Goal: Task Accomplishment & Management: Manage account settings

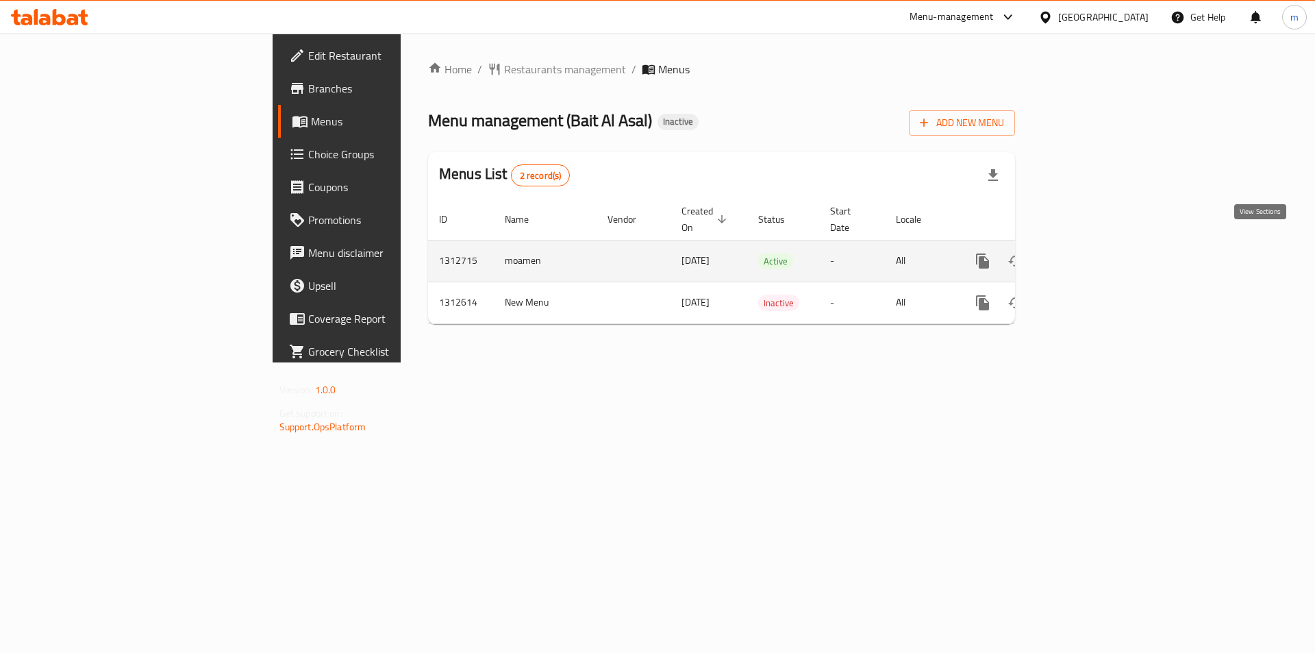
click at [1087, 255] on icon "enhanced table" at bounding box center [1081, 261] width 12 height 12
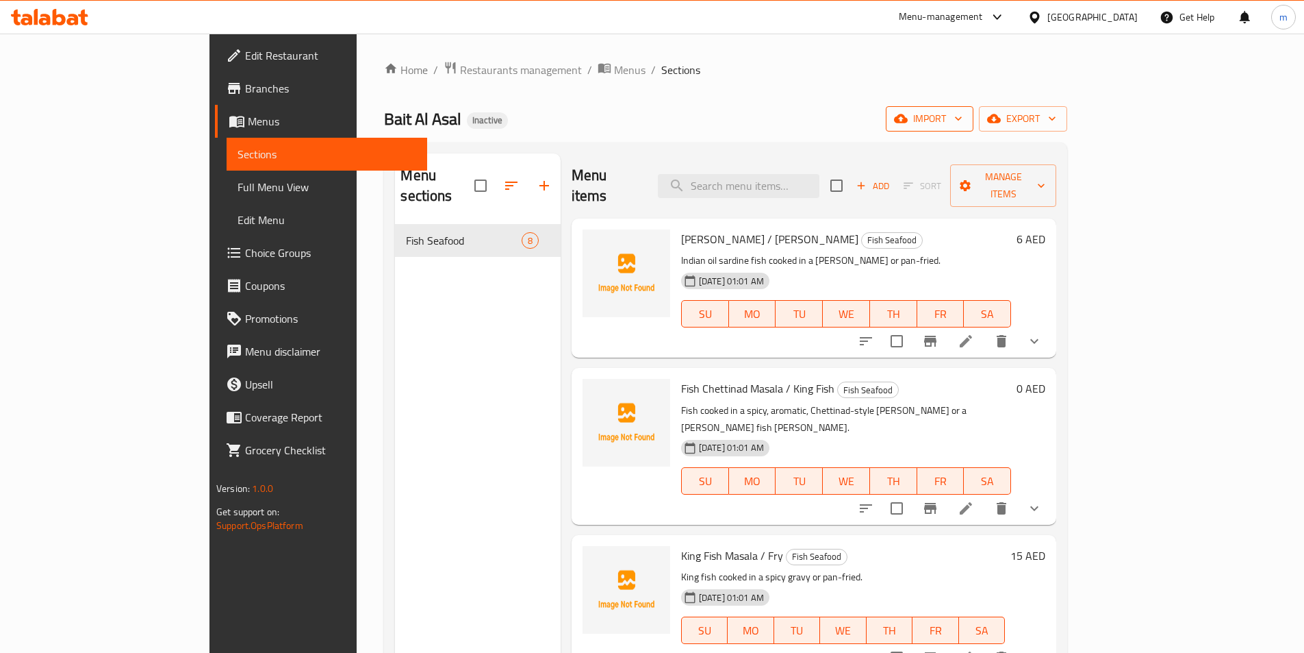
click at [963, 123] on span "import" at bounding box center [930, 118] width 66 height 17
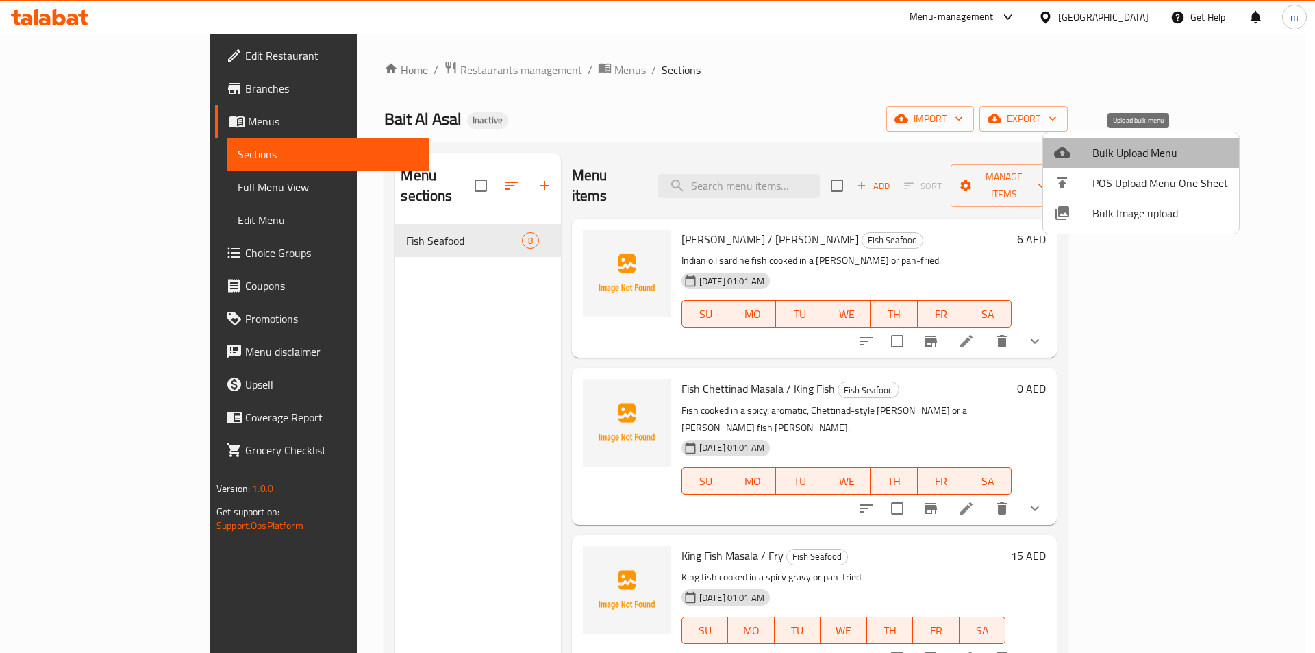
click at [1163, 157] on span "Bulk Upload Menu" at bounding box center [1160, 152] width 136 height 16
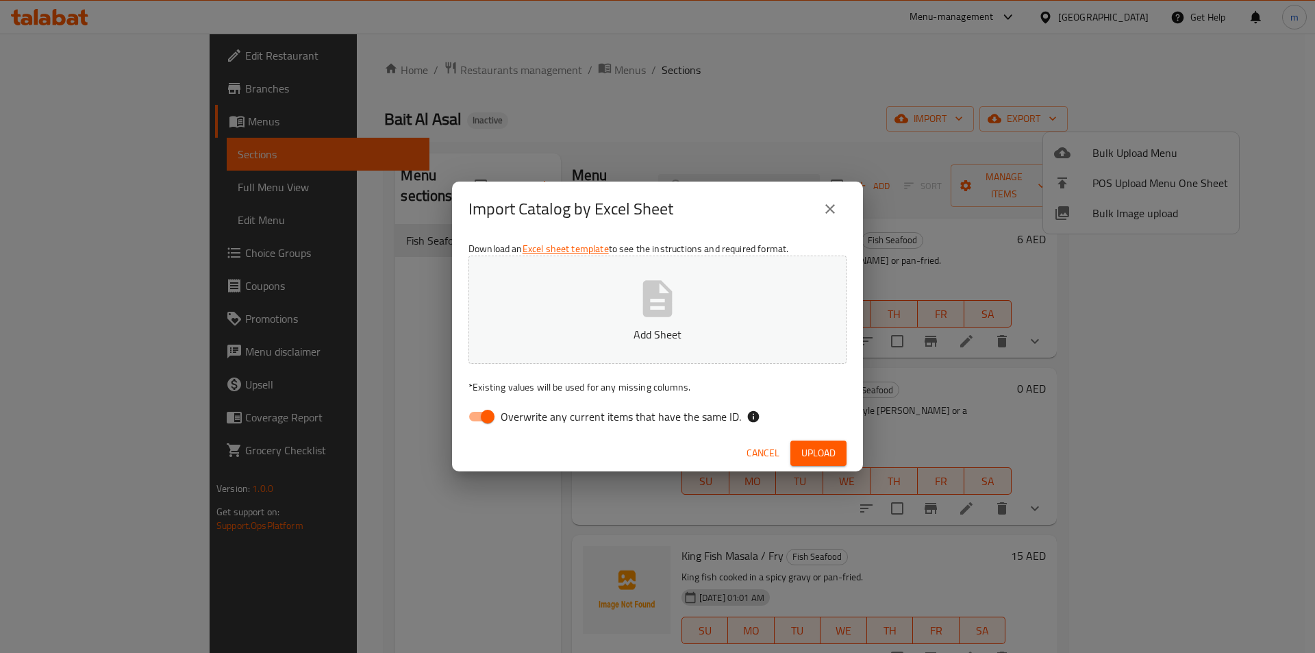
click at [486, 418] on input "Overwrite any current items that have the same ID." at bounding box center [487, 416] width 78 height 26
checkbox input "false"
click at [616, 280] on button "Add Sheet" at bounding box center [657, 309] width 378 height 108
click at [821, 454] on span "Upload" at bounding box center [818, 452] width 34 height 17
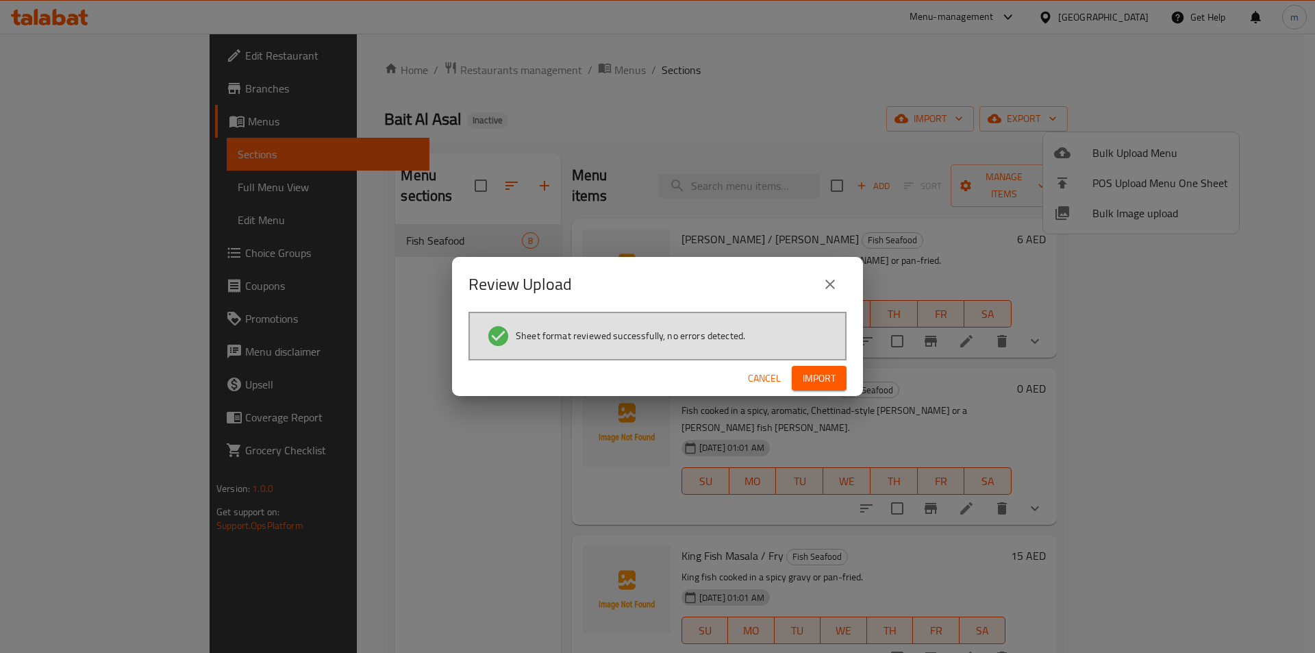
click at [805, 372] on span "Import" at bounding box center [818, 378] width 33 height 17
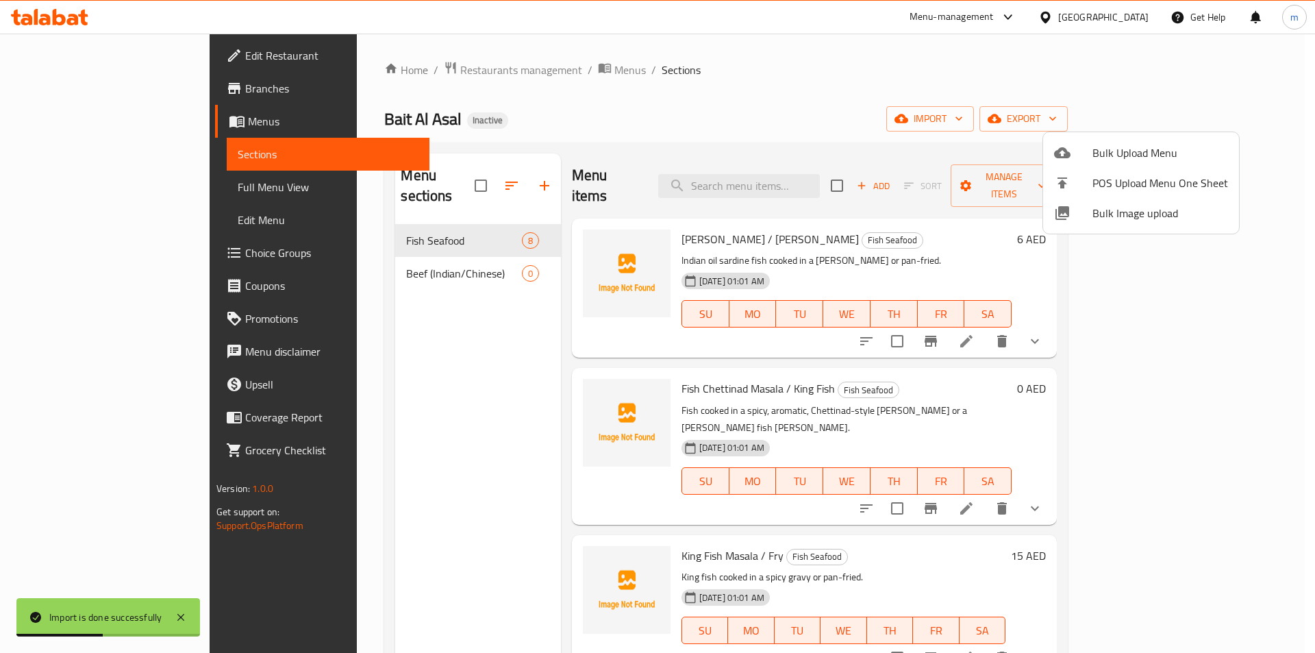
click at [348, 262] on div at bounding box center [657, 326] width 1315 height 653
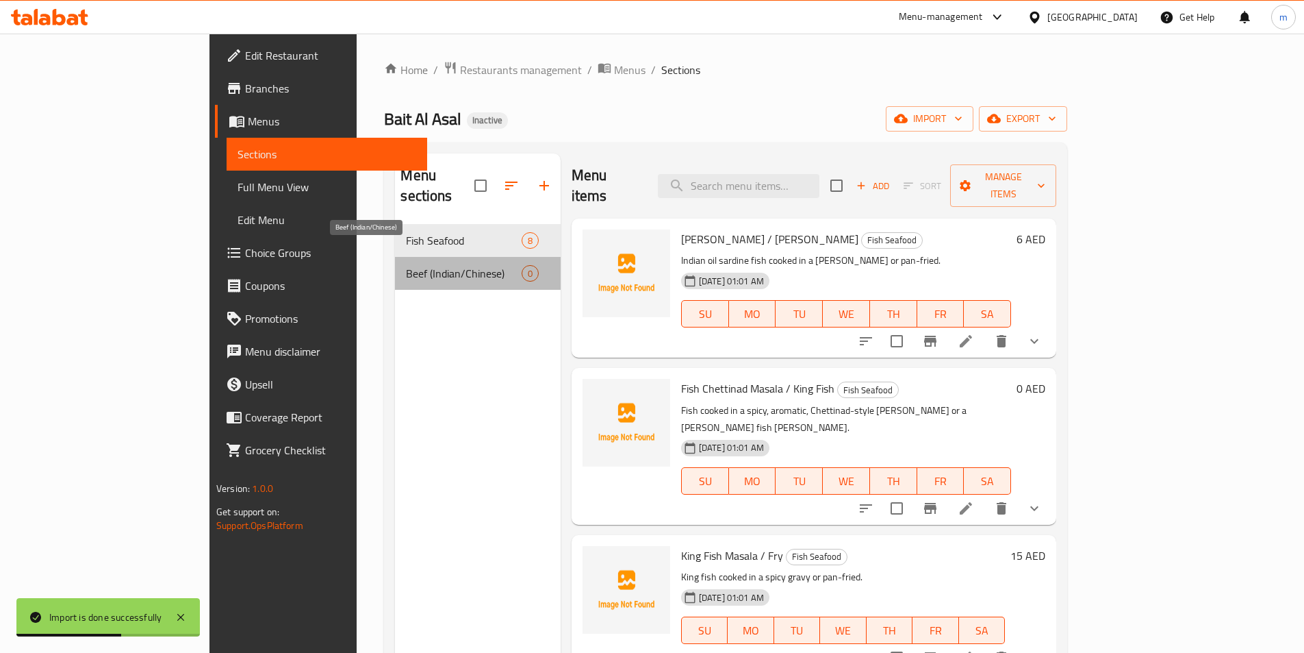
click at [406, 265] on span "Beef (Indian/Chinese)" at bounding box center [463, 273] width 115 height 16
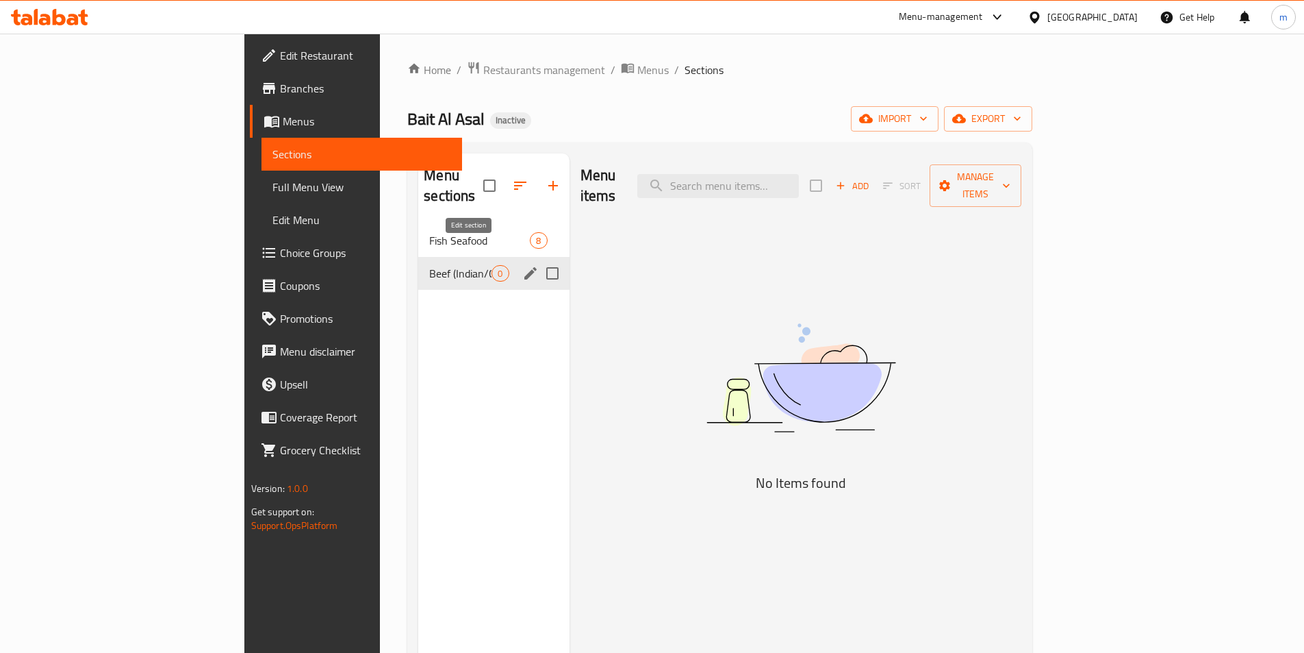
click at [522, 265] on icon "edit" at bounding box center [530, 273] width 16 height 16
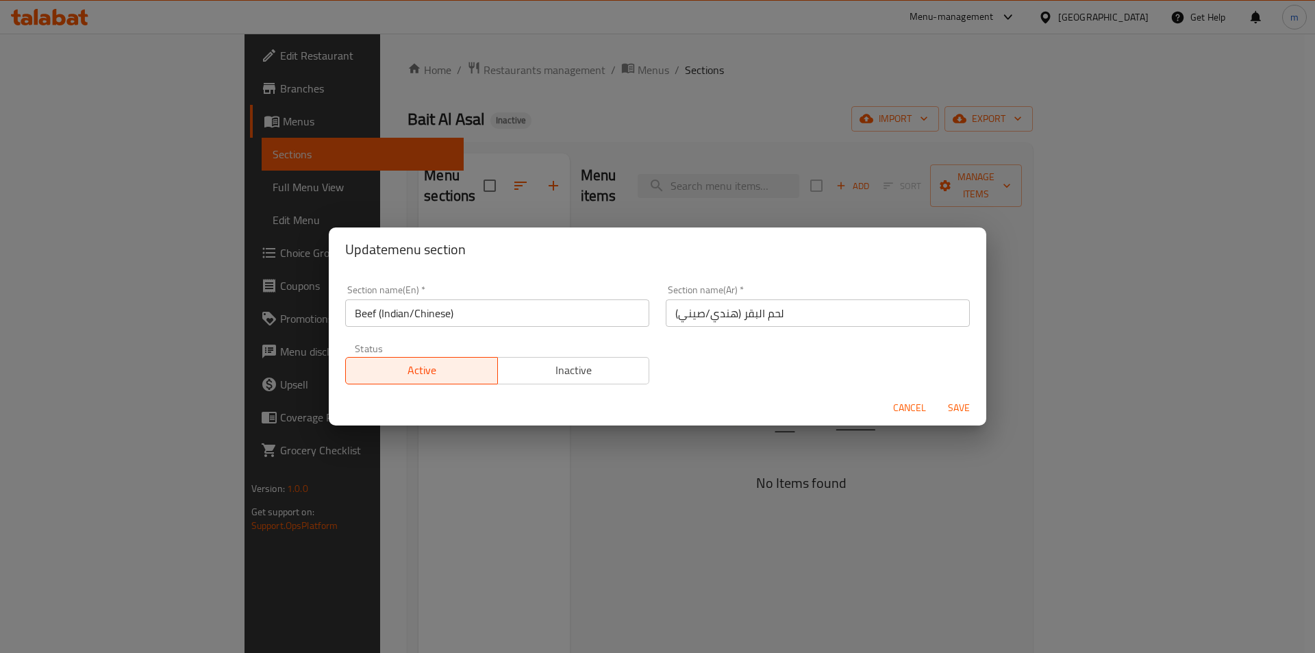
click at [915, 399] on span "Cancel" at bounding box center [909, 407] width 33 height 17
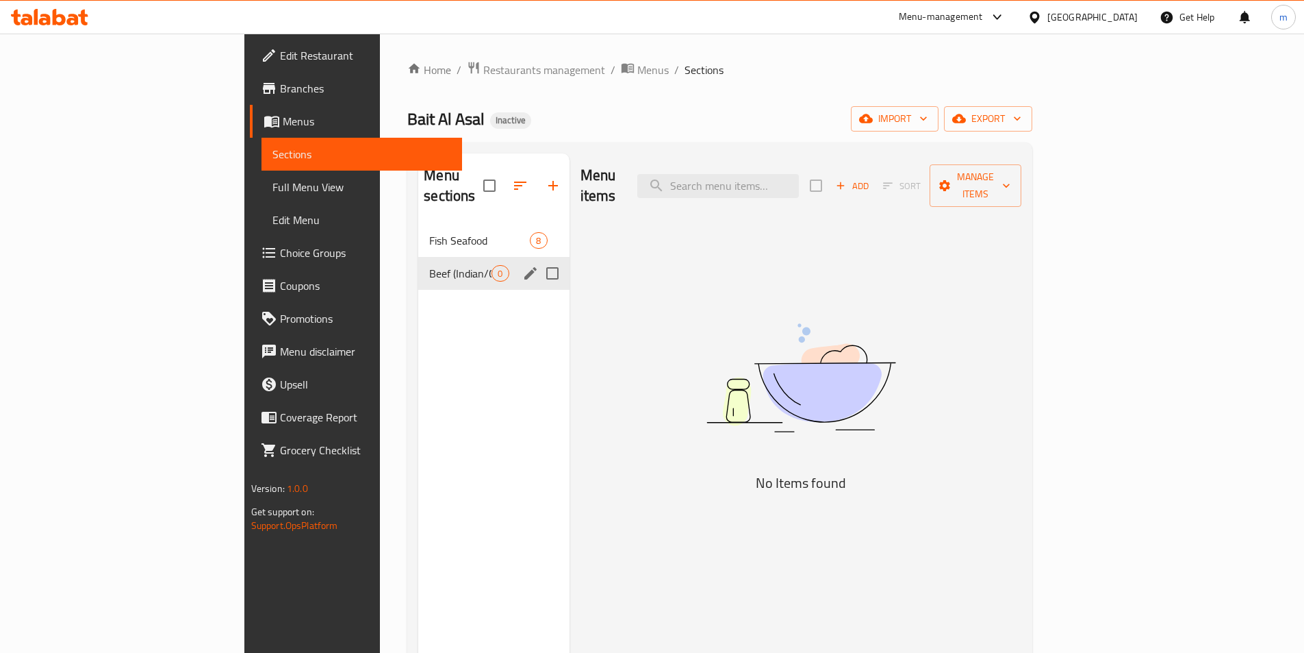
click at [538, 259] on input "Menu sections" at bounding box center [552, 273] width 29 height 29
checkbox input "true"
click at [504, 177] on icon "button" at bounding box center [512, 185] width 16 height 16
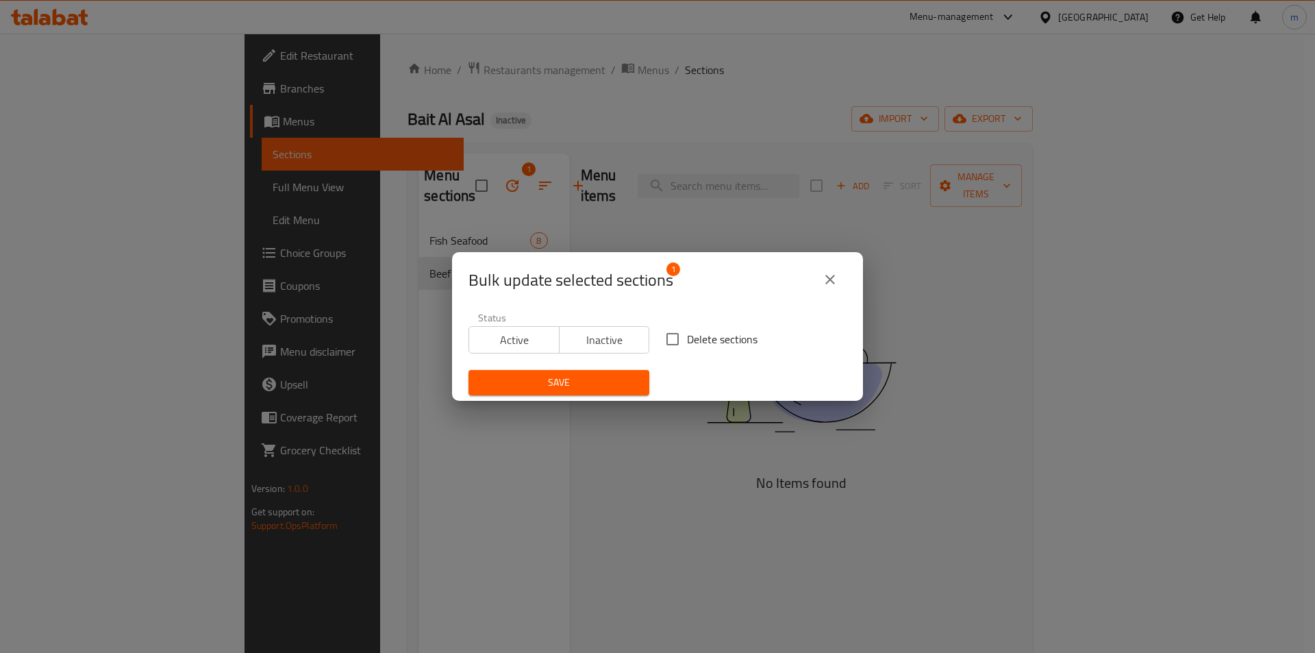
click at [678, 342] on input "Delete sections" at bounding box center [672, 339] width 29 height 29
checkbox input "true"
click at [613, 383] on span "Save" at bounding box center [558, 382] width 159 height 17
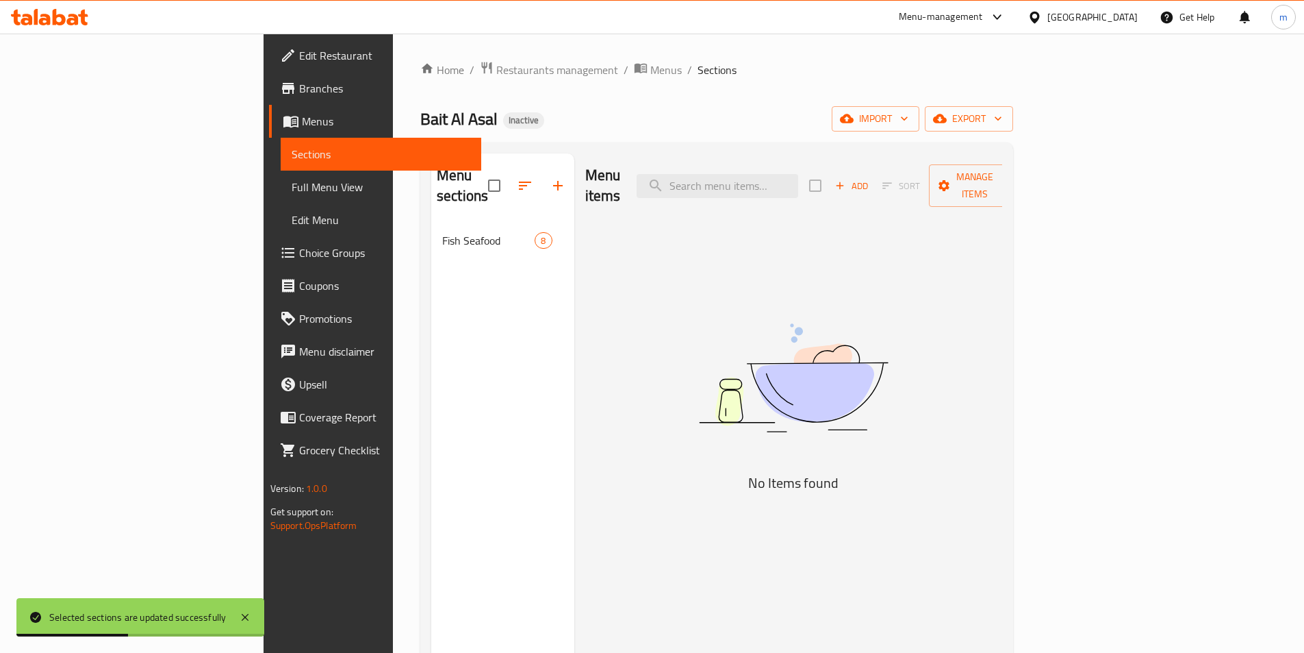
click at [742, 287] on img at bounding box center [793, 377] width 342 height 181
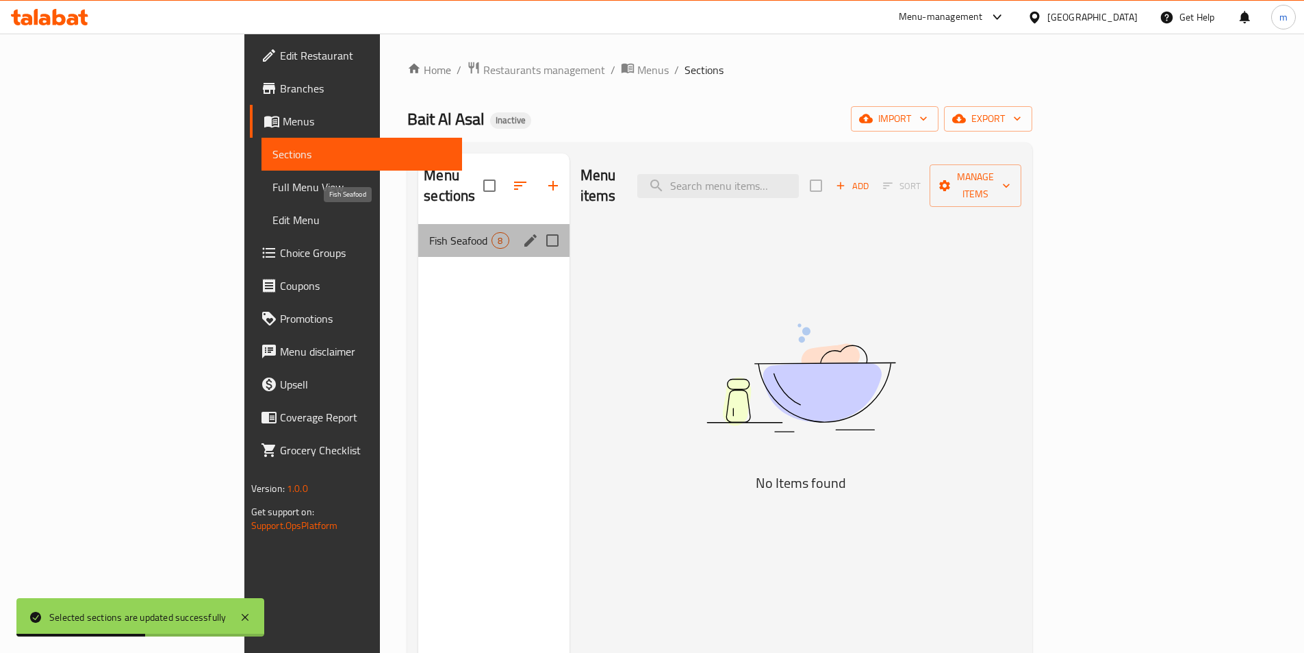
click at [429, 232] on span "Fish Seafood" at bounding box center [460, 240] width 62 height 16
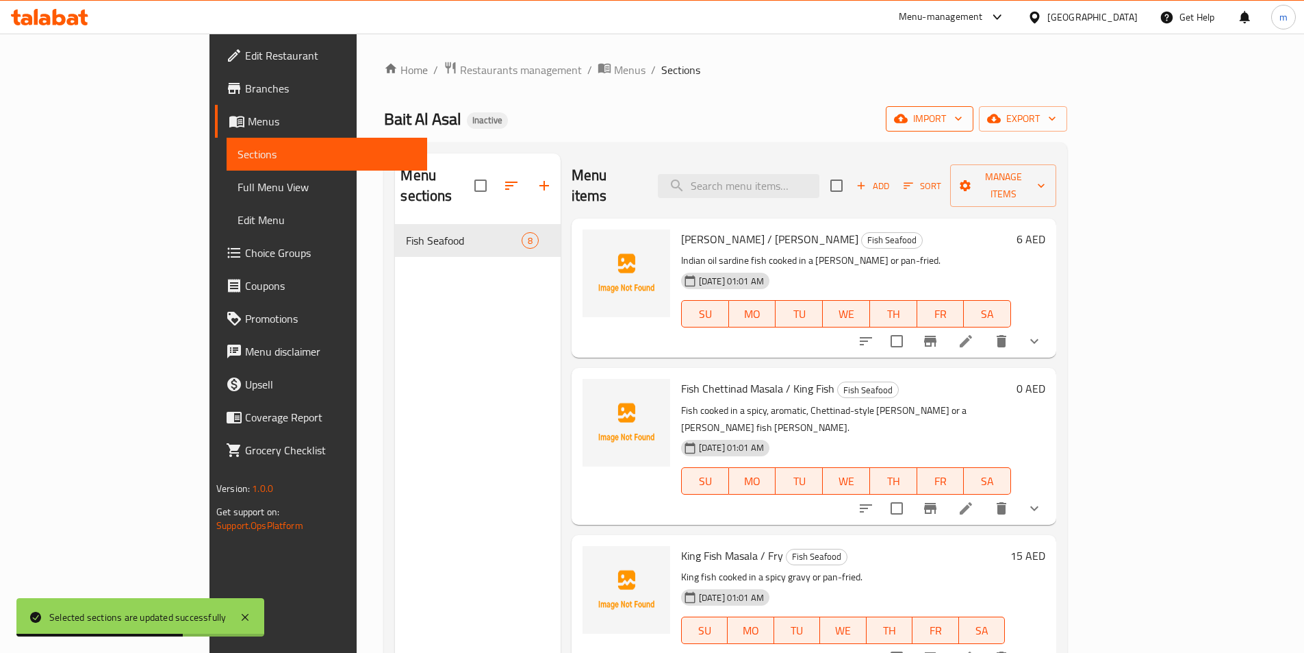
click at [963, 123] on span "import" at bounding box center [930, 118] width 66 height 17
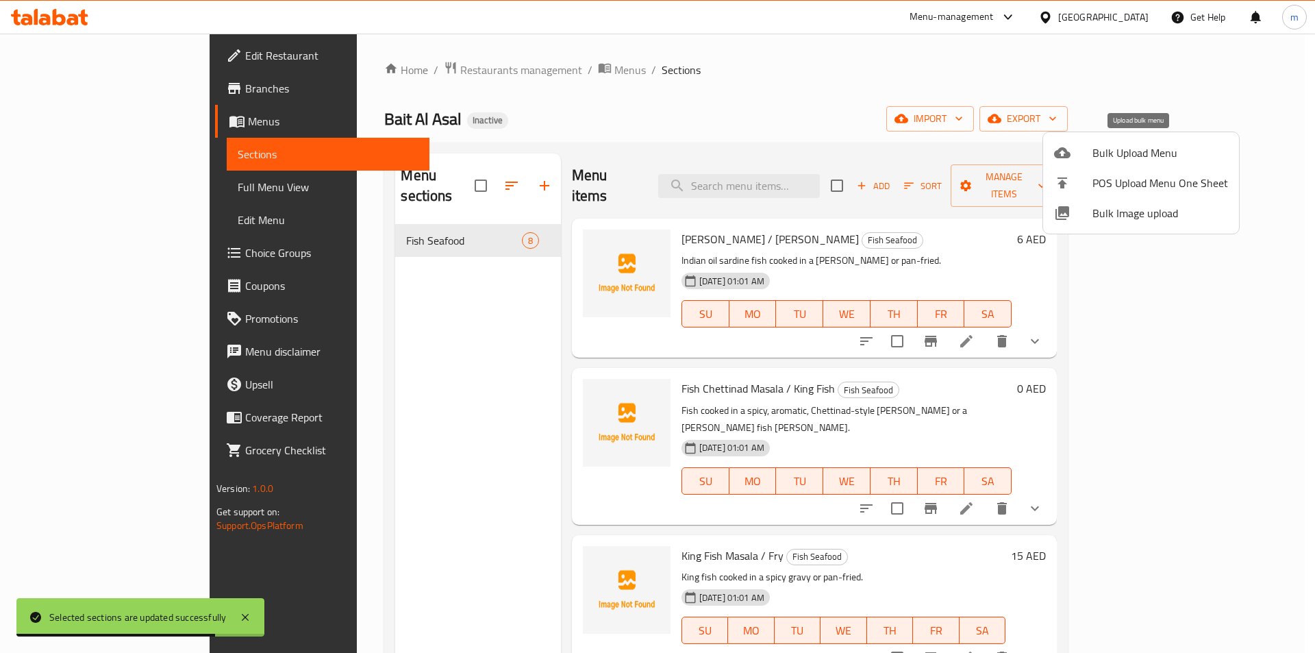
click at [1096, 157] on span "Bulk Upload Menu" at bounding box center [1160, 152] width 136 height 16
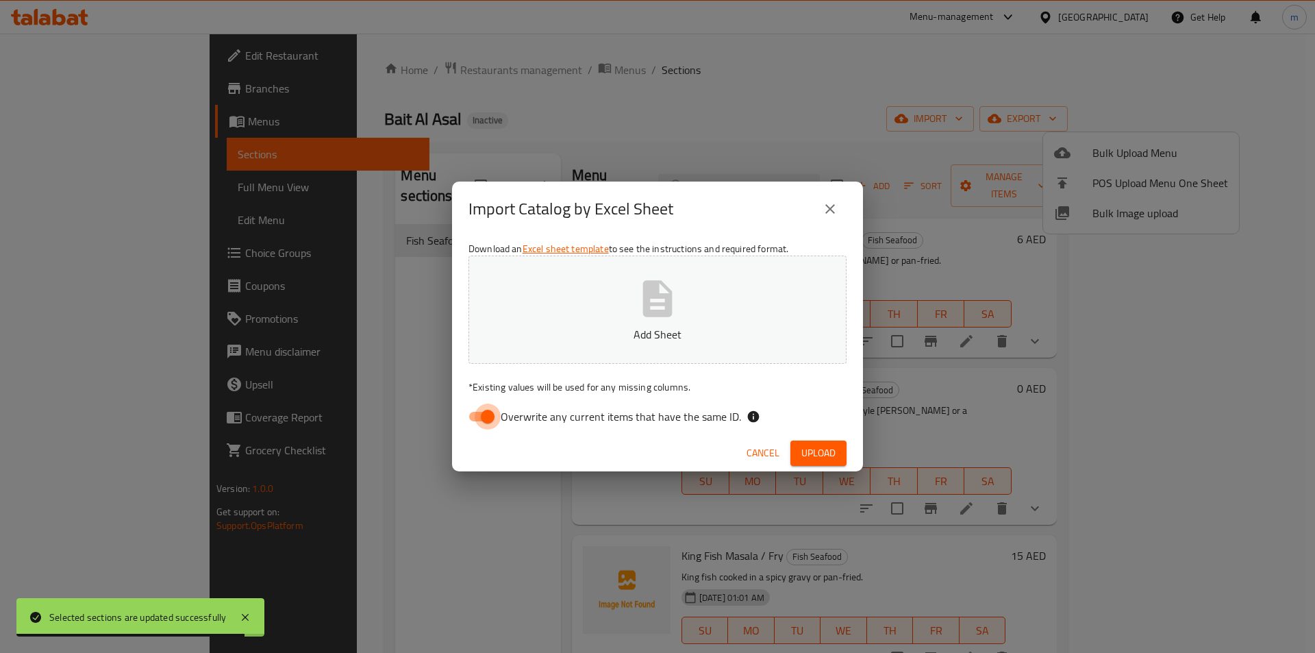
click at [494, 417] on input "Overwrite any current items that have the same ID." at bounding box center [487, 416] width 78 height 26
checkbox input "false"
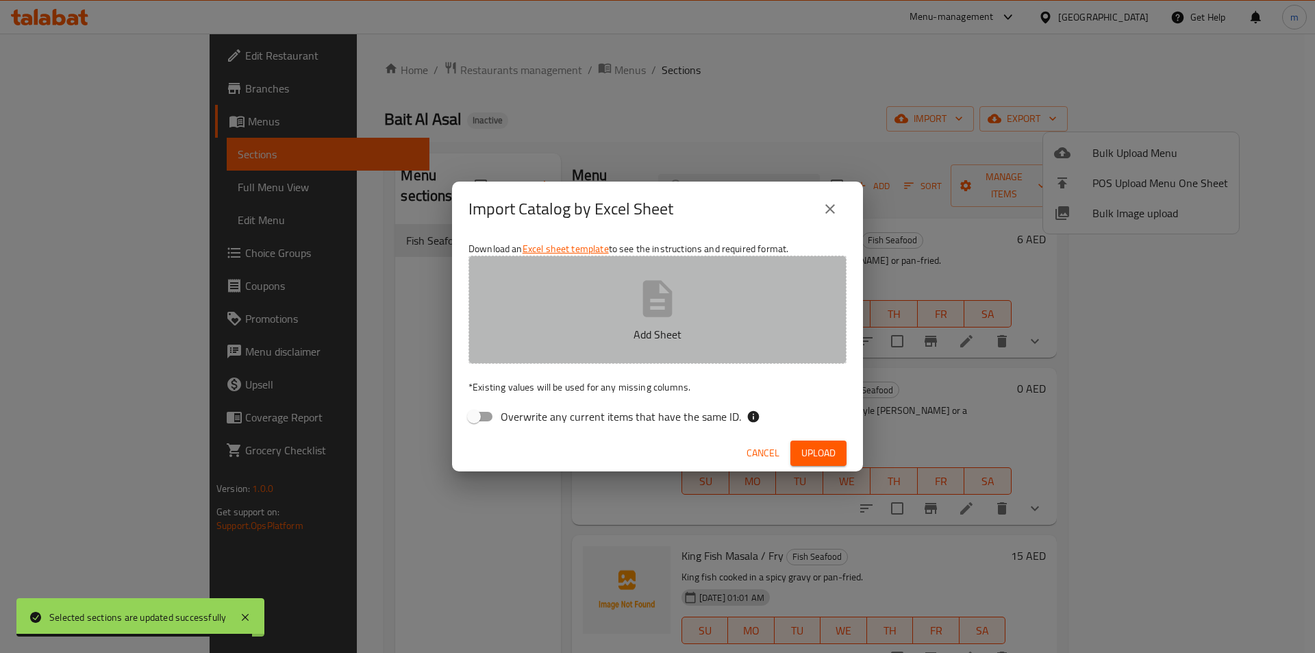
click at [607, 308] on button "Add Sheet" at bounding box center [657, 309] width 378 height 108
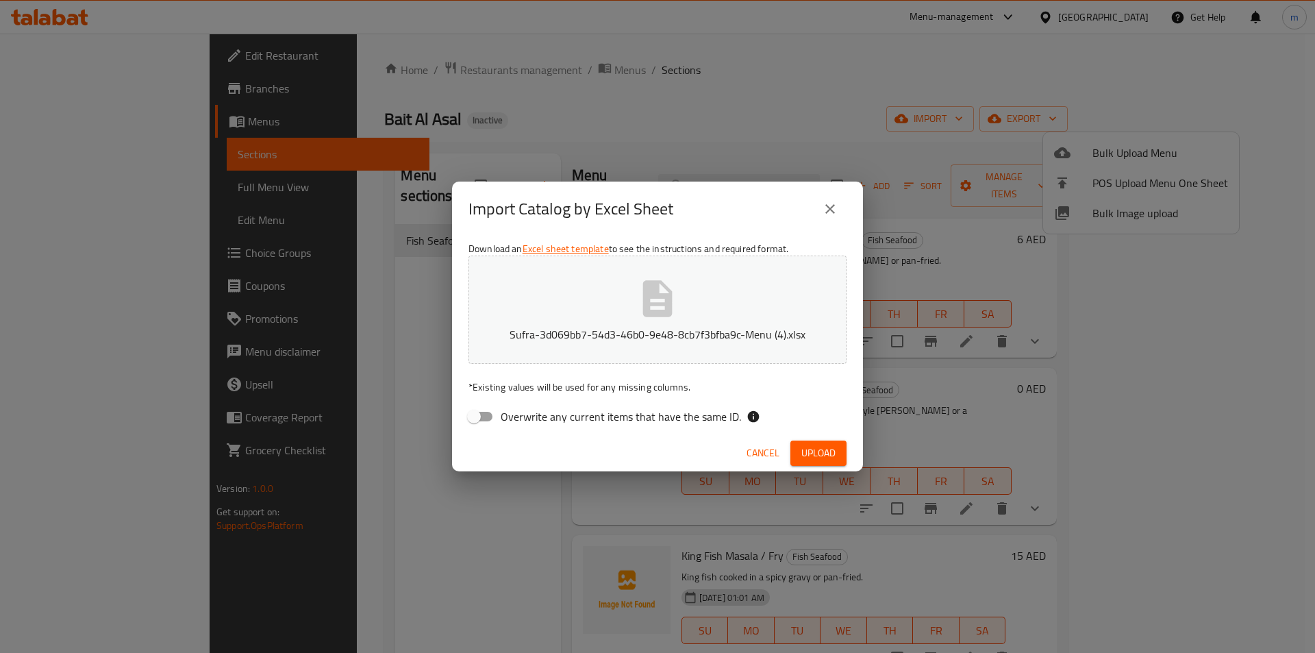
click at [807, 444] on span "Upload" at bounding box center [818, 452] width 34 height 17
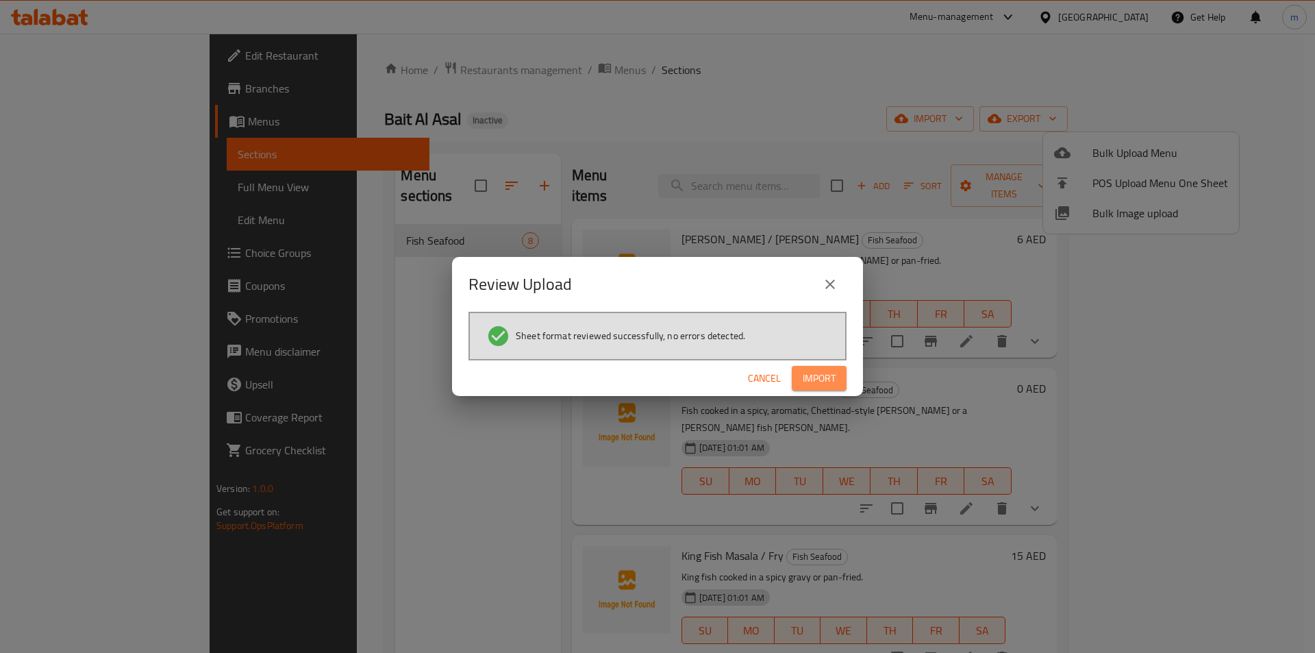
click at [831, 372] on span "Import" at bounding box center [818, 378] width 33 height 17
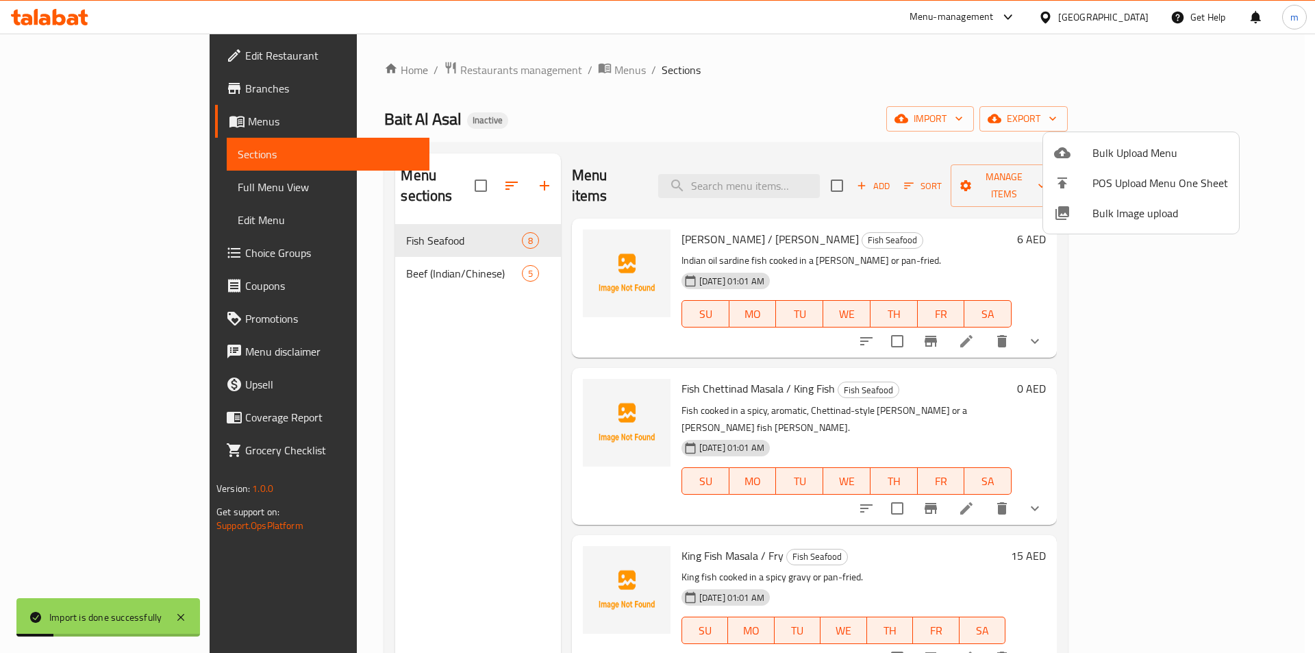
click at [377, 261] on div at bounding box center [657, 326] width 1315 height 653
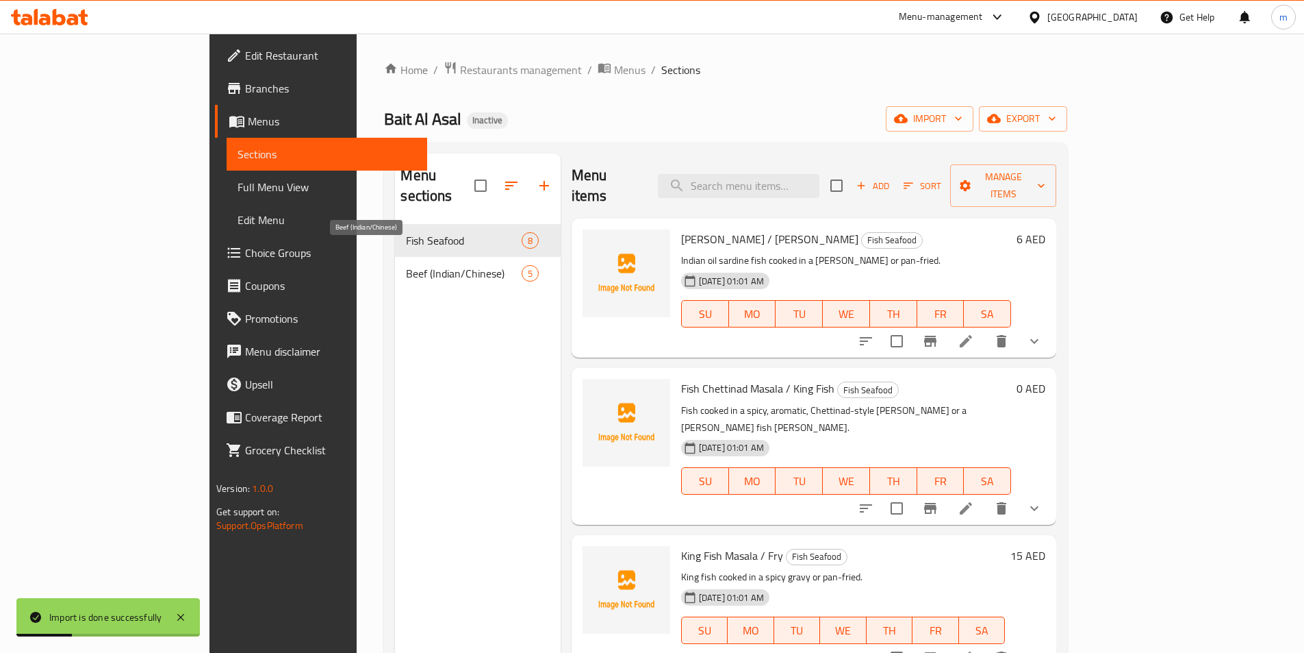
click at [406, 265] on span "Beef (Indian/Chinese)" at bounding box center [463, 273] width 115 height 16
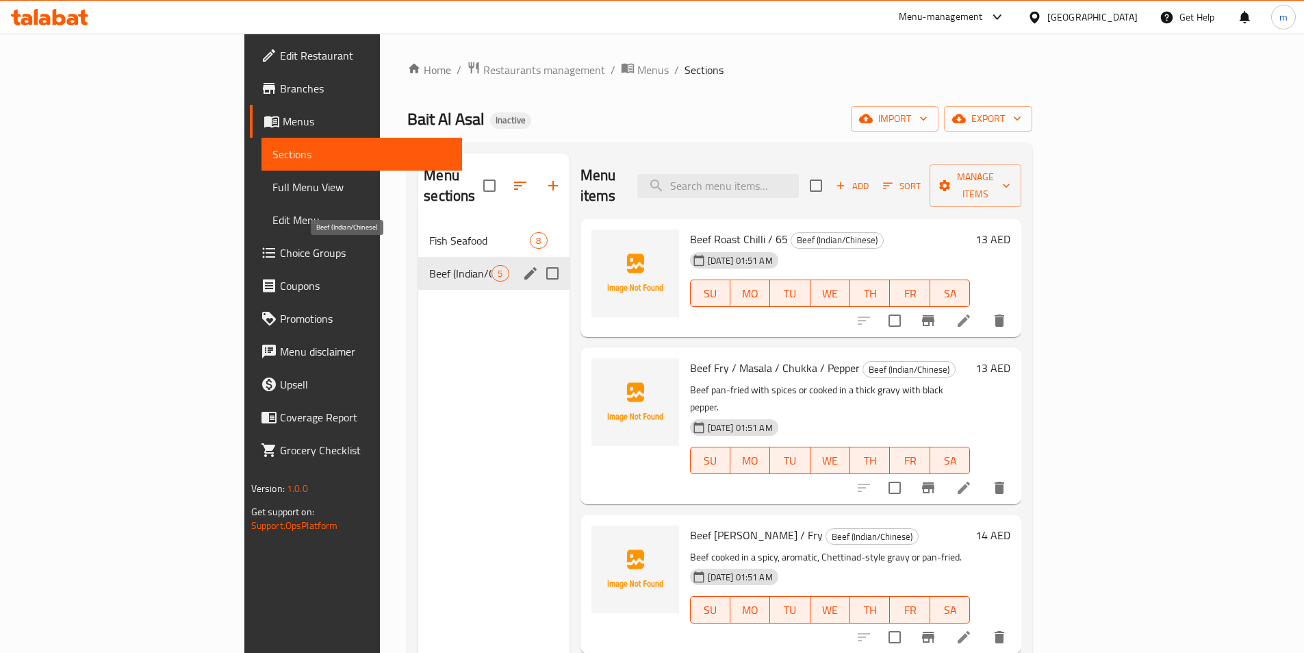
click at [429, 265] on span "Beef (Indian/Chinese)" at bounding box center [460, 273] width 62 height 16
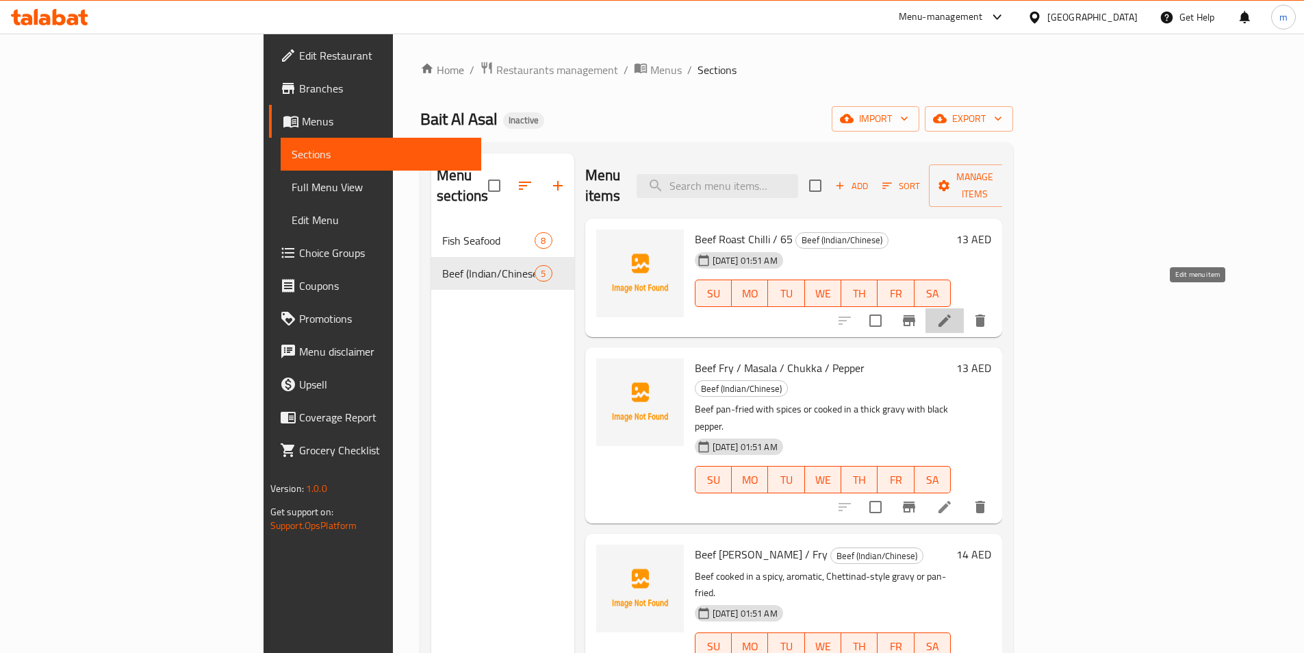
click at [951, 314] on icon at bounding box center [945, 320] width 12 height 12
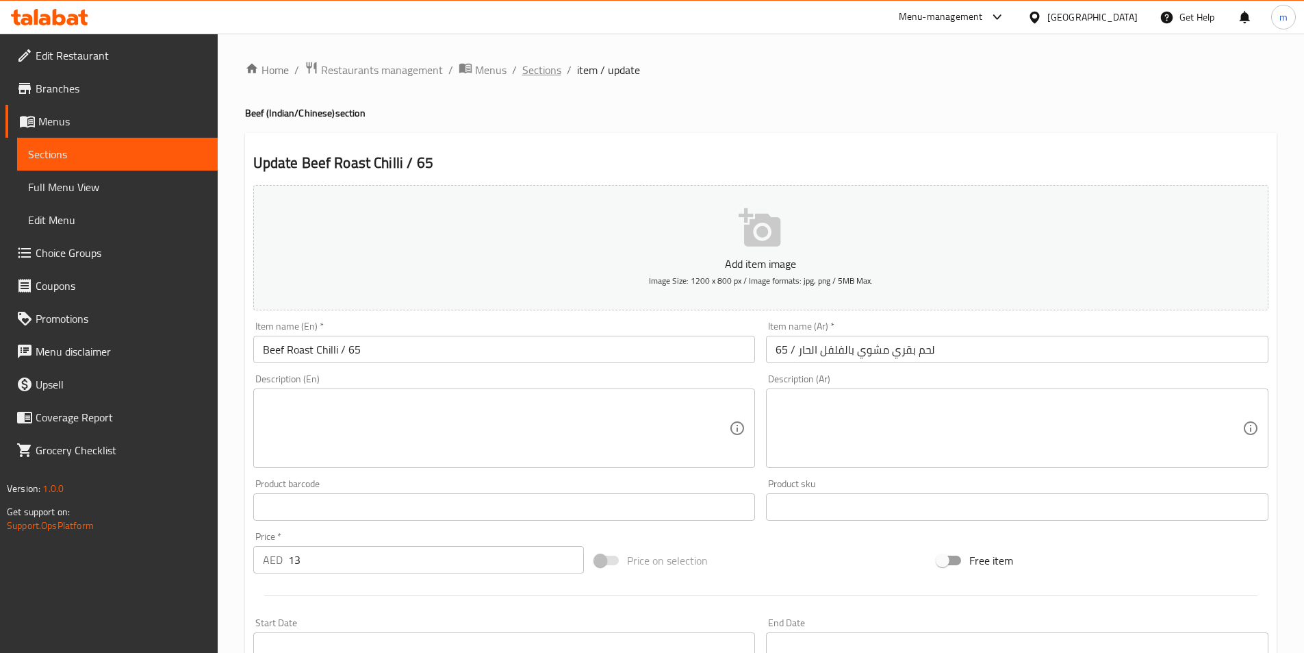
click at [544, 71] on span "Sections" at bounding box center [541, 70] width 39 height 16
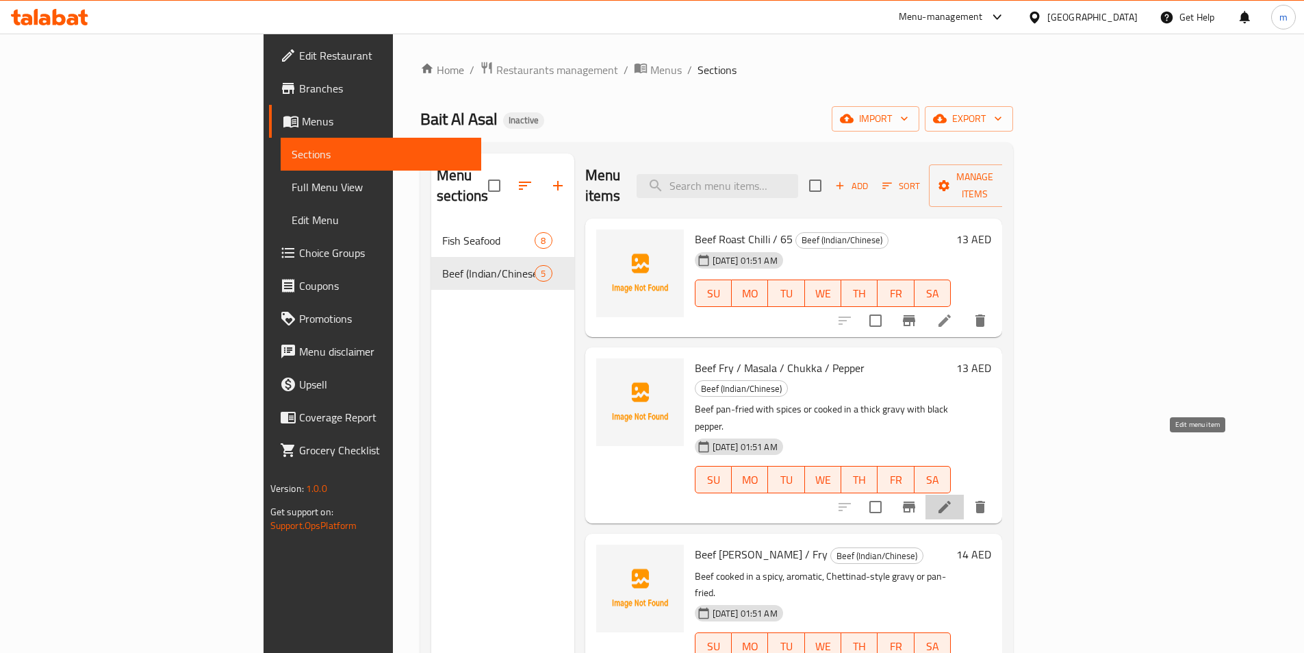
click at [953, 498] on icon at bounding box center [945, 506] width 16 height 16
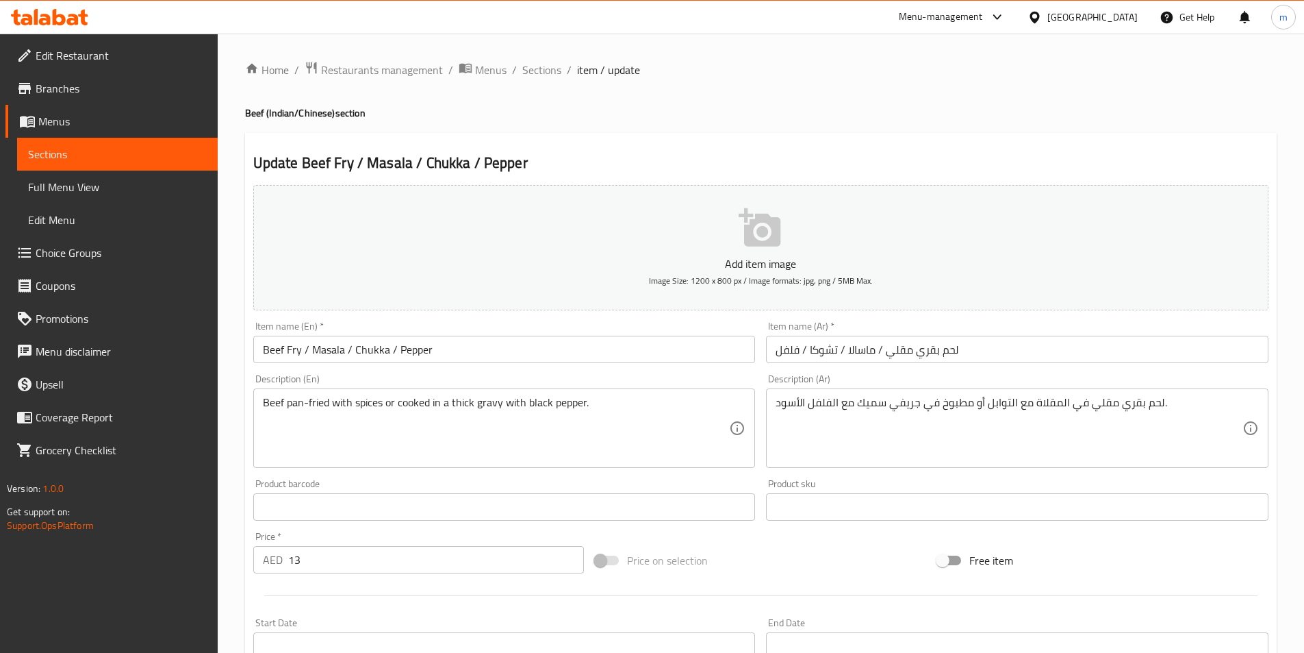
click at [904, 355] on input "لحم بقري مقلي / ماسالا / تشوكا / فلفل" at bounding box center [1017, 348] width 503 height 27
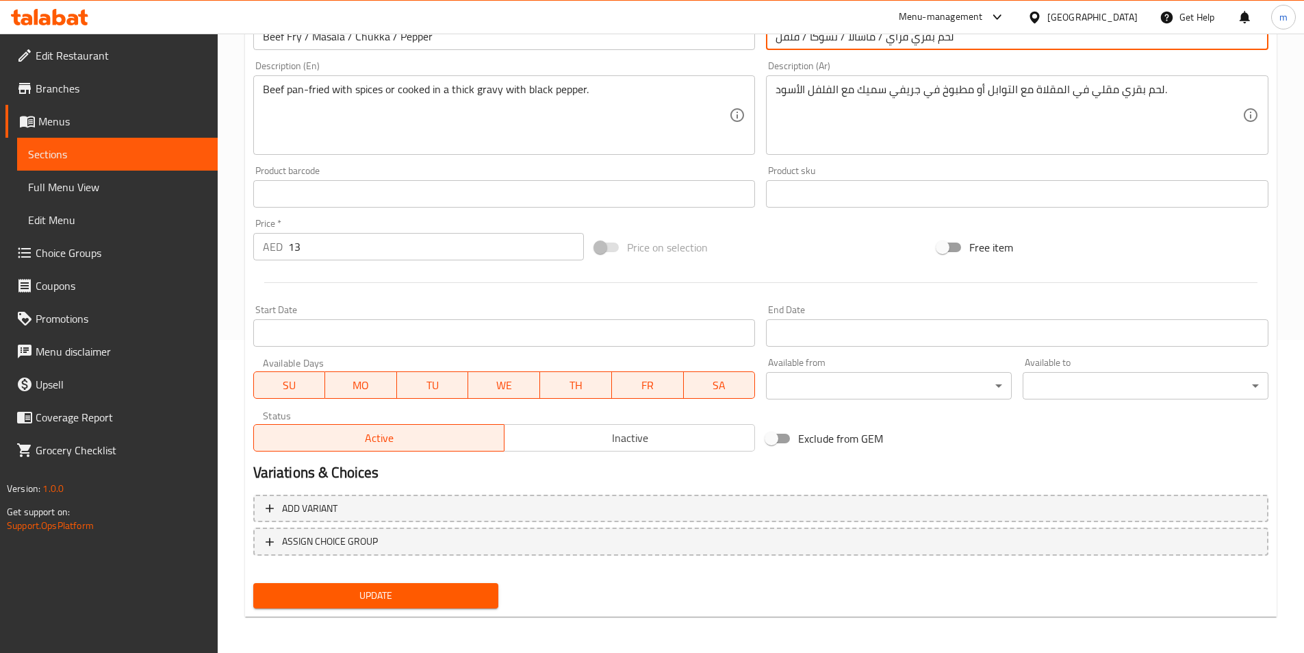
scroll to position [315, 0]
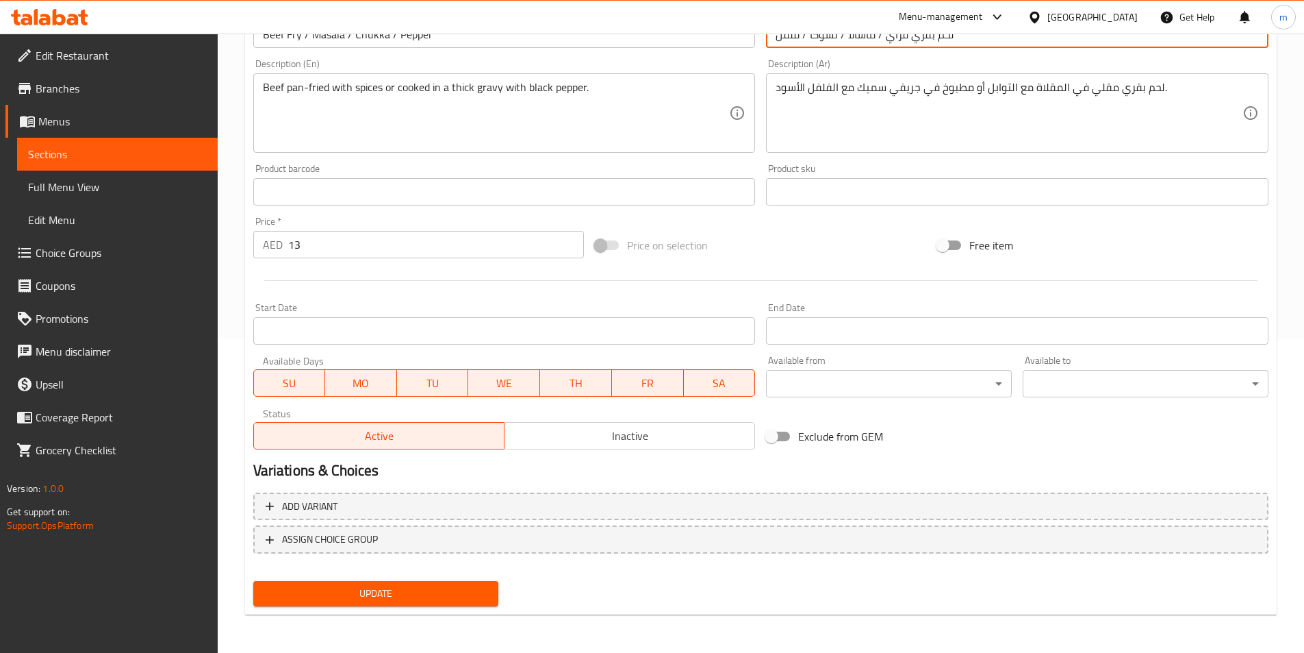
type input "لحم بقري فراي / ماسالا / تشوكا / فلفل"
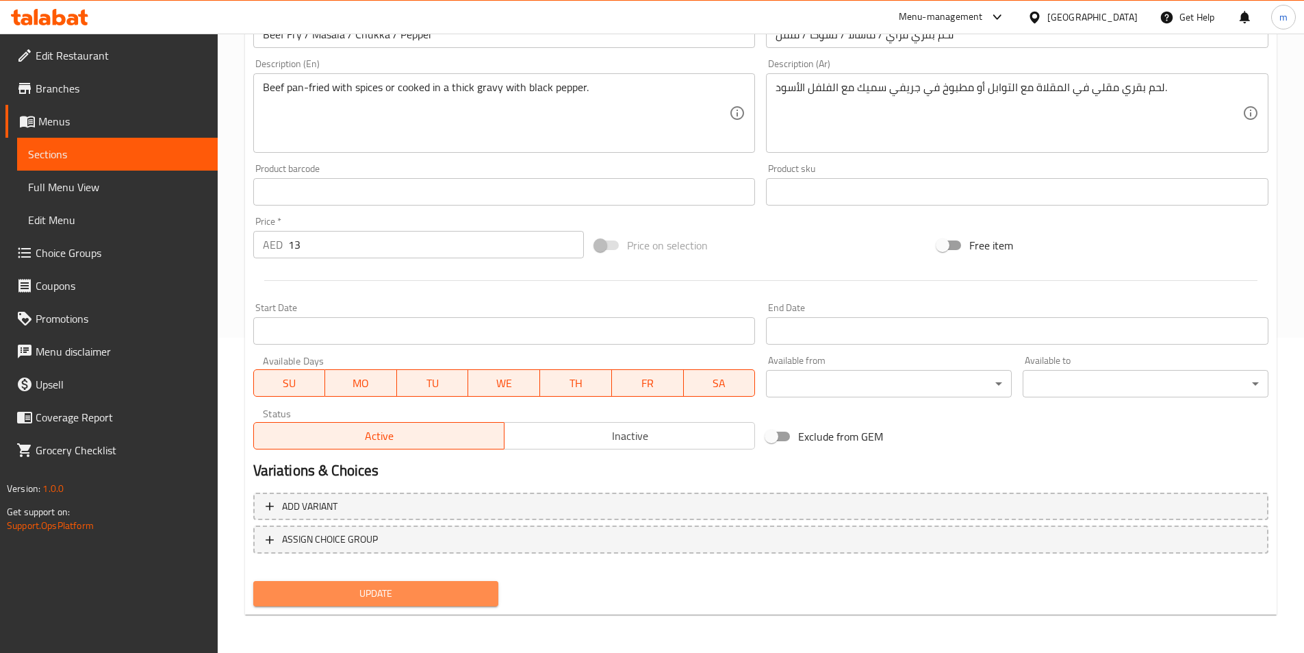
click at [419, 594] on span "Update" at bounding box center [376, 593] width 224 height 17
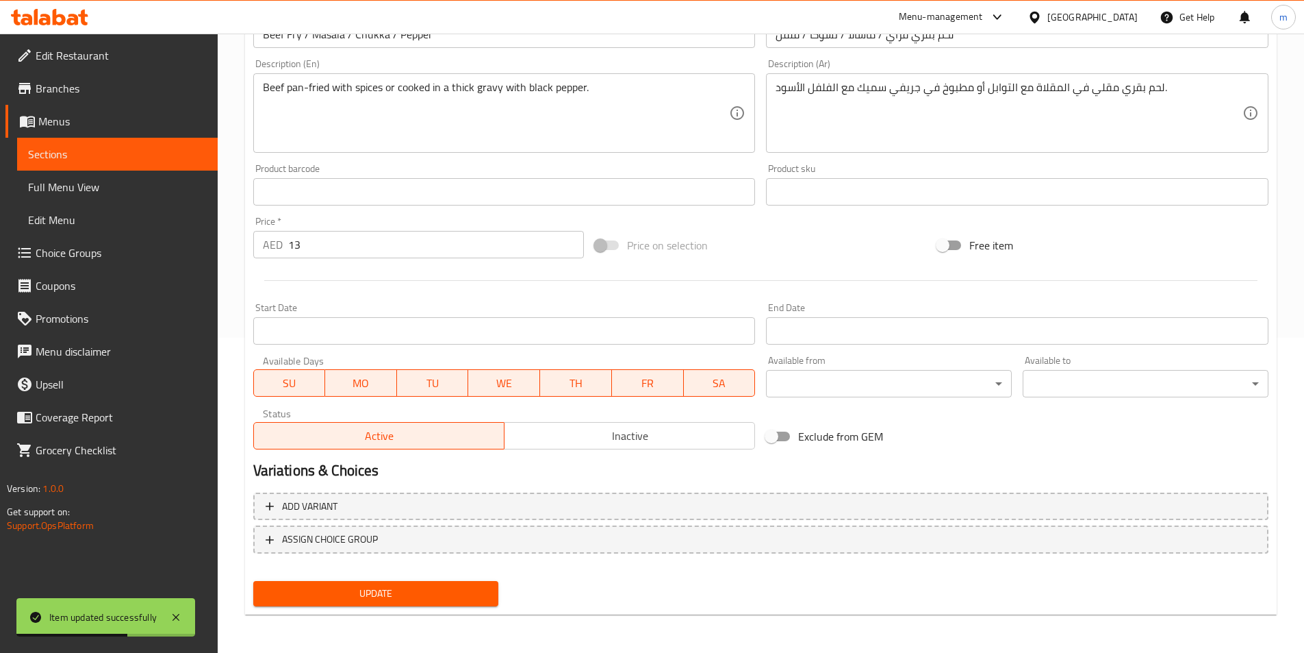
click at [89, 247] on span "Choice Groups" at bounding box center [121, 252] width 171 height 16
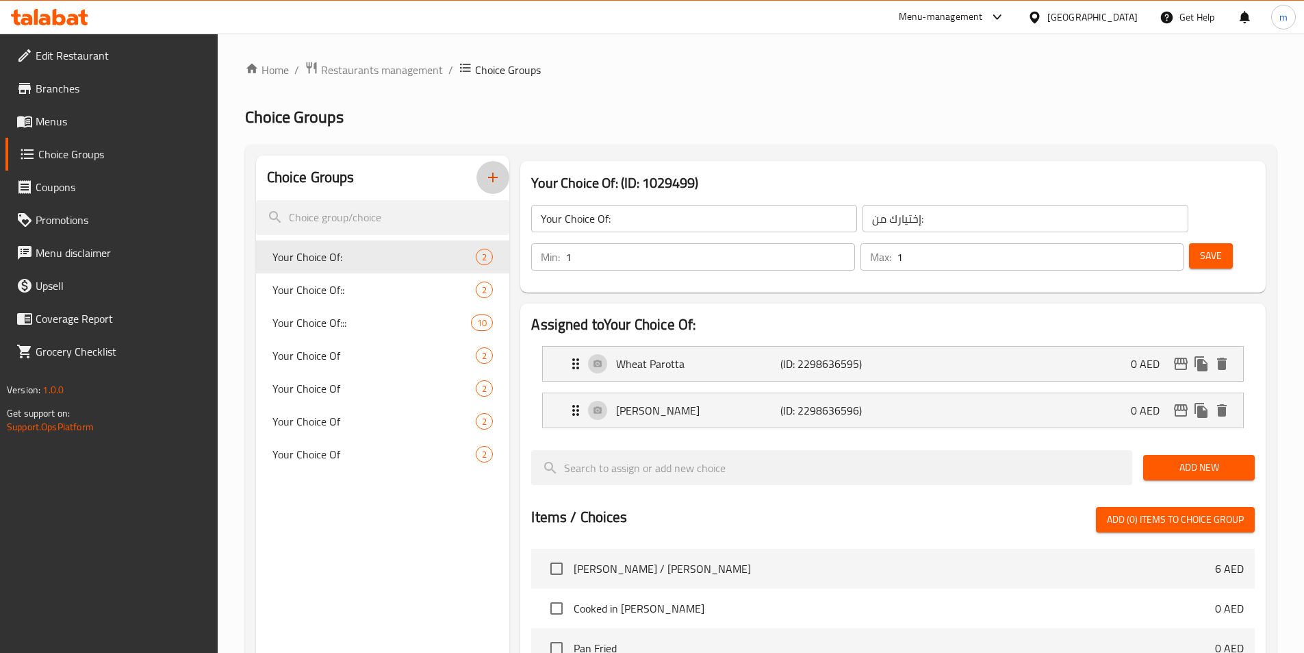
click at [484, 178] on button "button" at bounding box center [493, 177] width 33 height 33
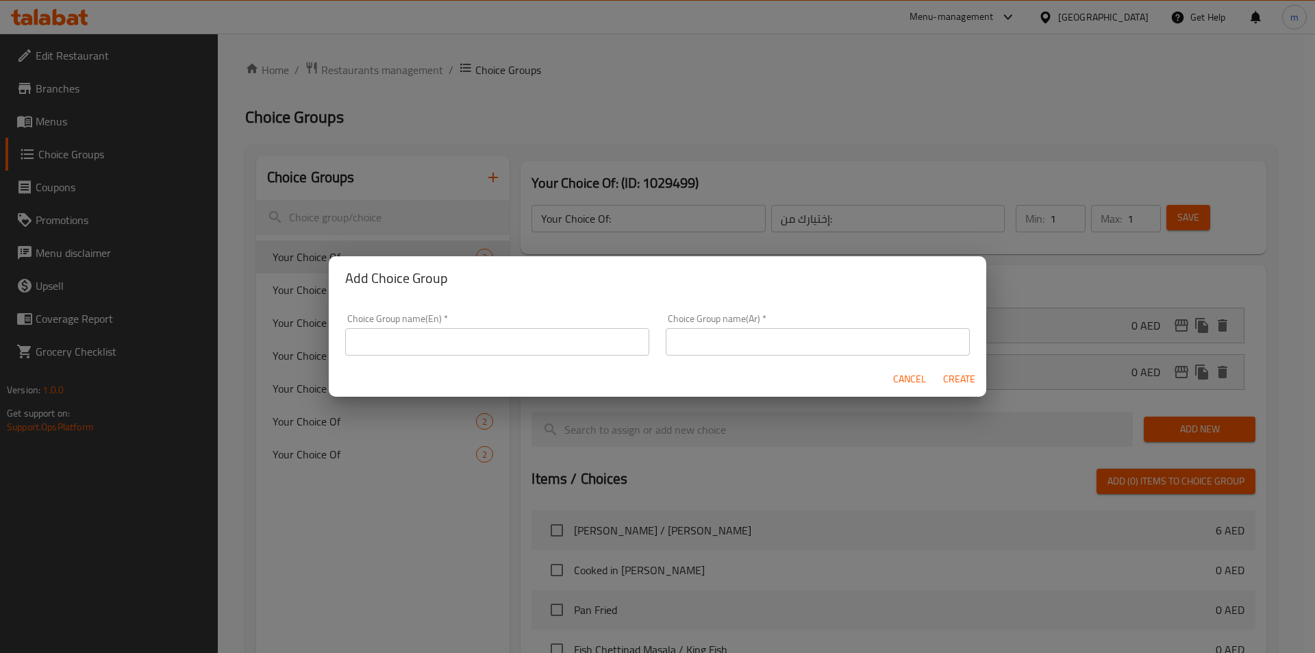
click at [457, 349] on input "text" at bounding box center [497, 341] width 304 height 27
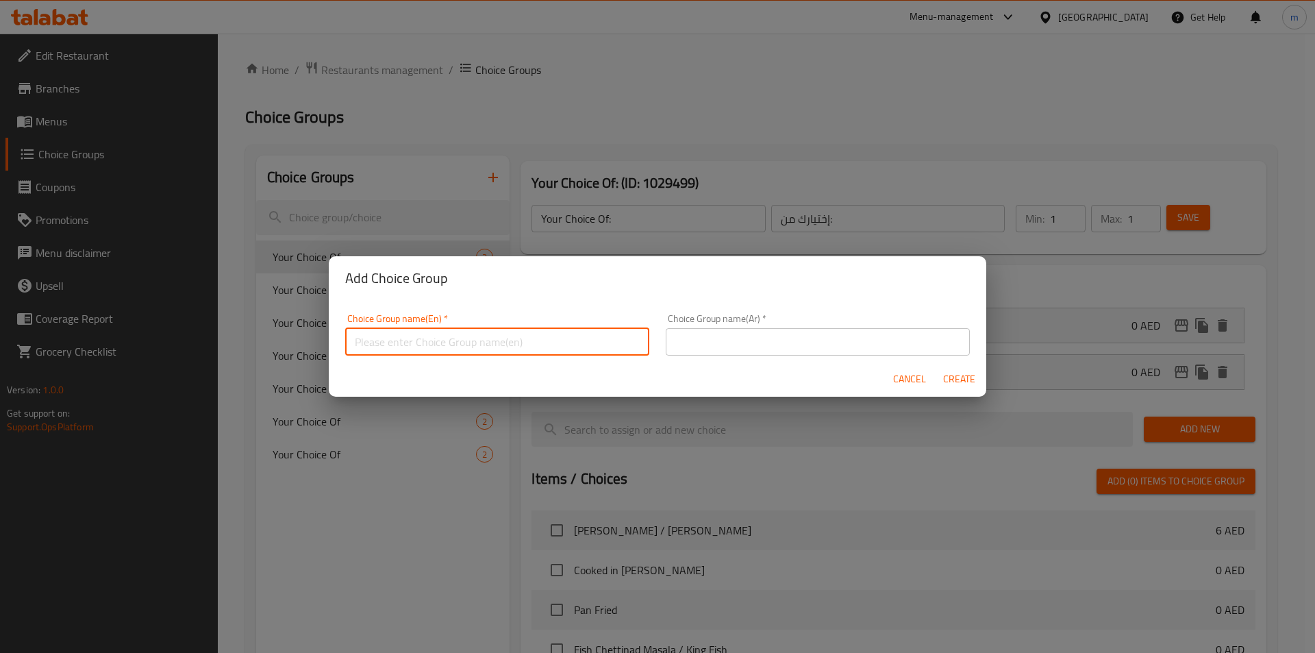
type input "Your Choice Of1"
click at [791, 341] on input "text" at bounding box center [818, 341] width 304 height 27
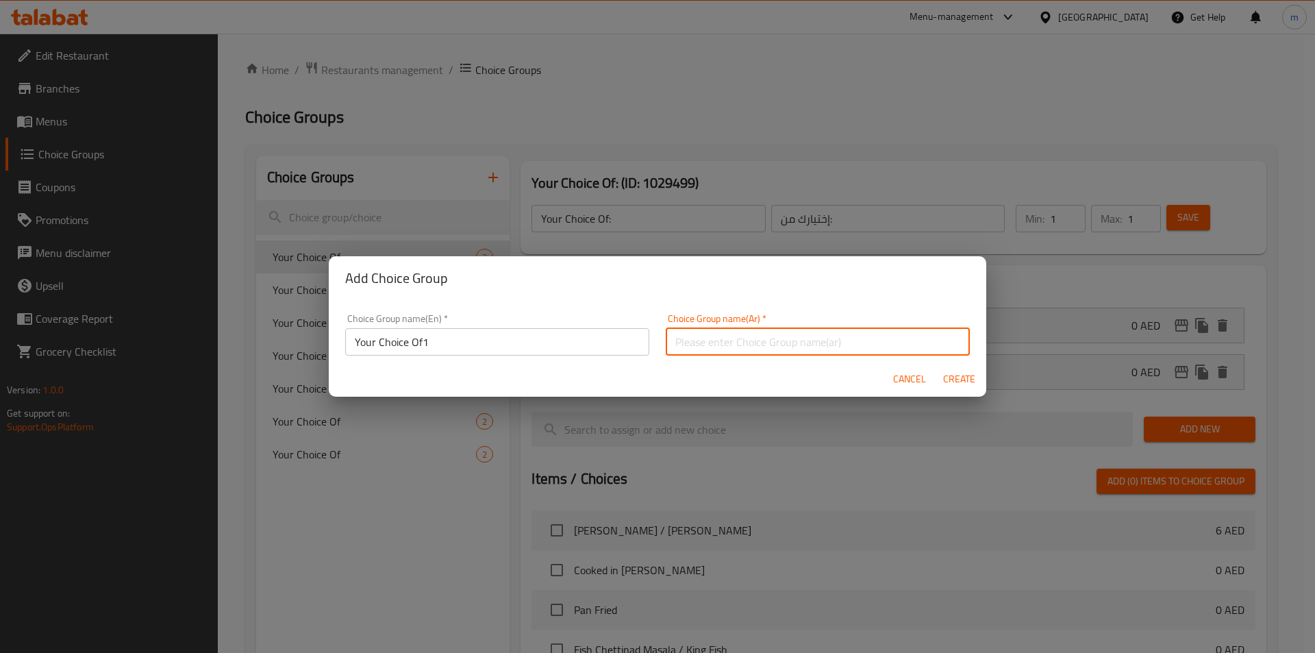
type input "اختيارك من1"
click at [958, 379] on span "Create" at bounding box center [958, 378] width 33 height 17
type input "Your Choice Of1"
type input "اختيارك من1"
type input "0"
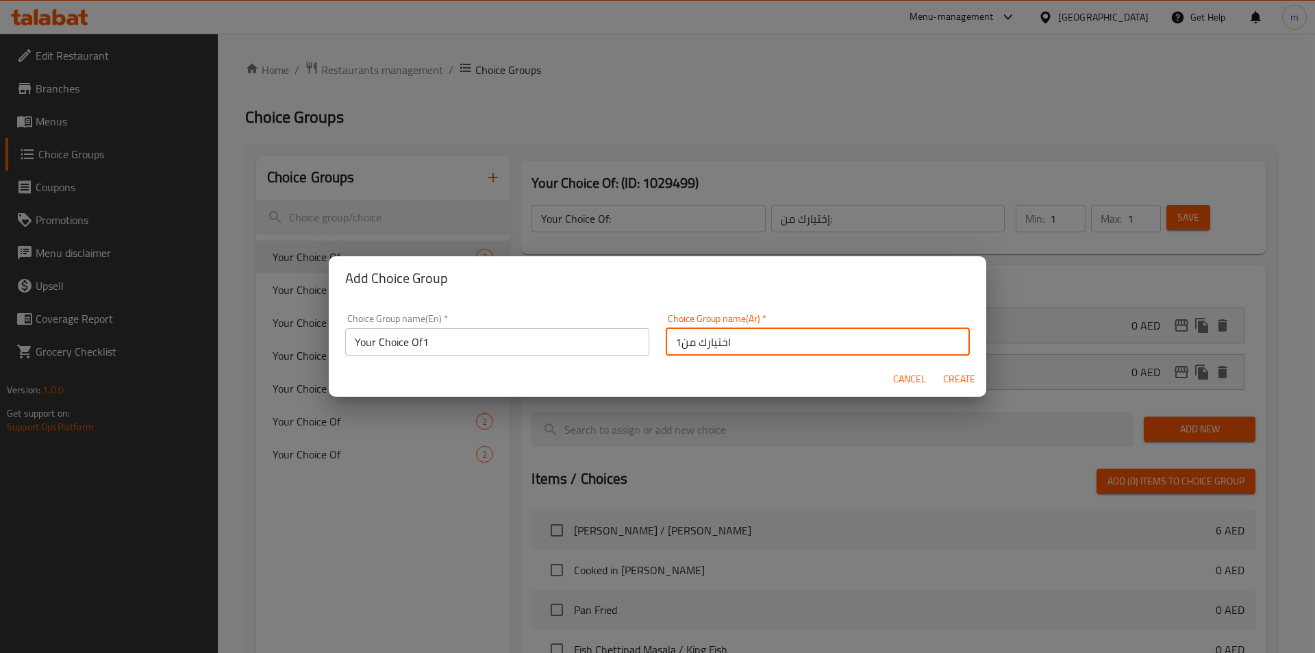
type input "0"
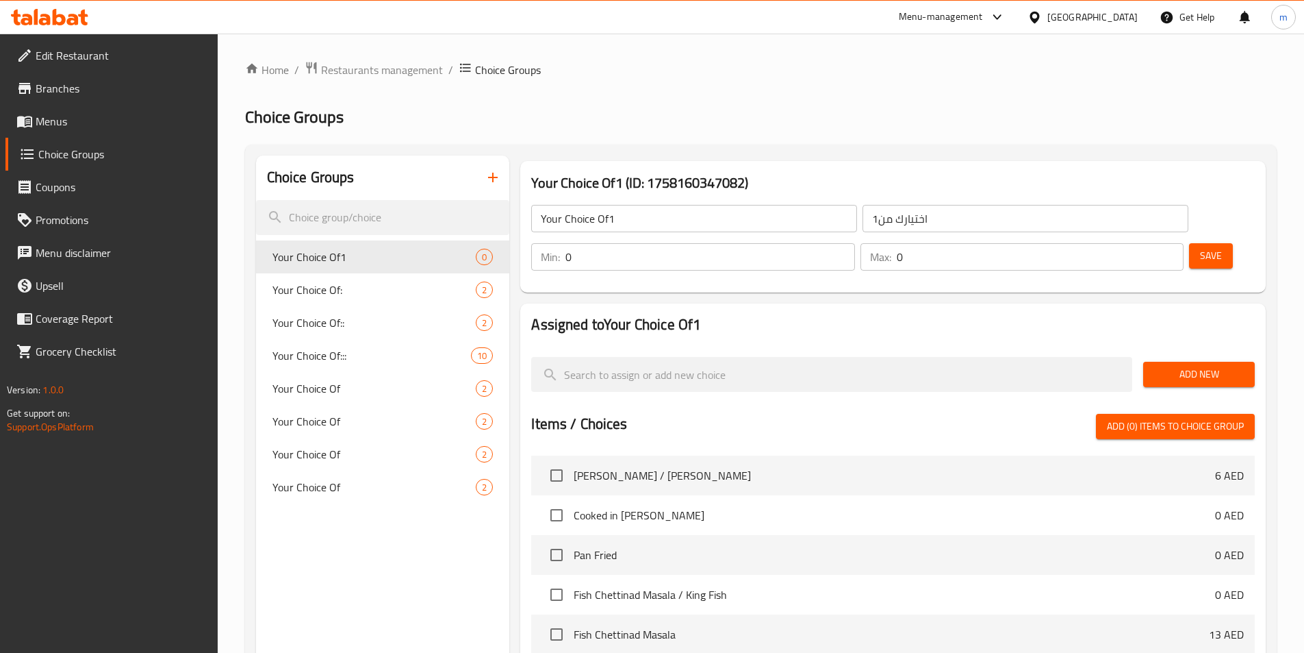
click at [1167, 366] on span "Add New" at bounding box center [1199, 374] width 90 height 17
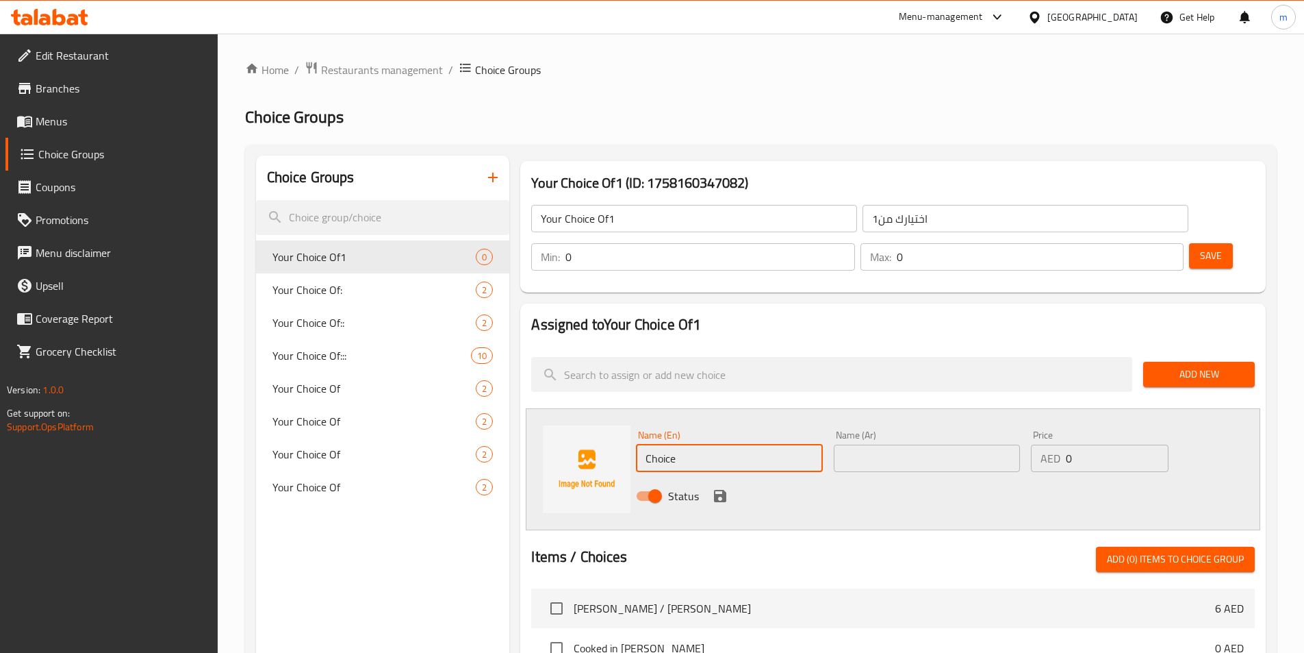
click at [737, 444] on input "Choice" at bounding box center [729, 457] width 186 height 27
type input "ح"
type input "Pan Fried"
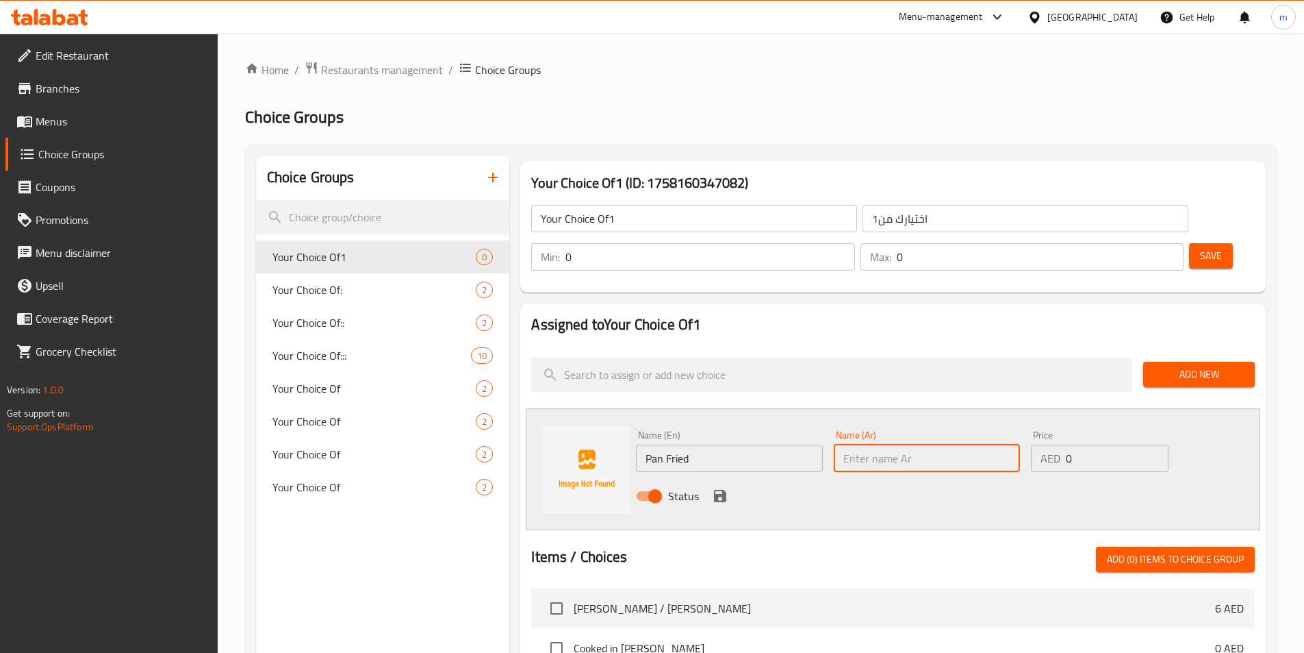
click at [896, 444] on input "text" at bounding box center [927, 457] width 186 height 27
type input "مقلي في المقلاة"
click at [720, 490] on icon "save" at bounding box center [720, 496] width 12 height 12
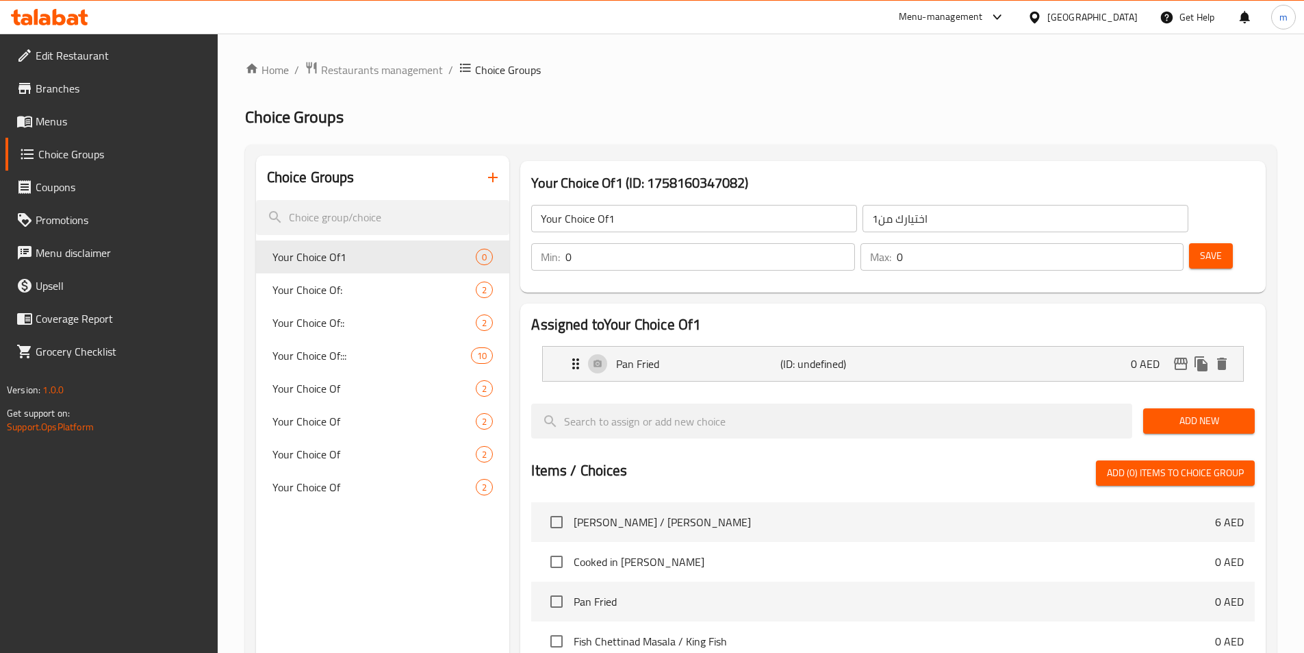
click at [1176, 412] on span "Add New" at bounding box center [1199, 420] width 90 height 17
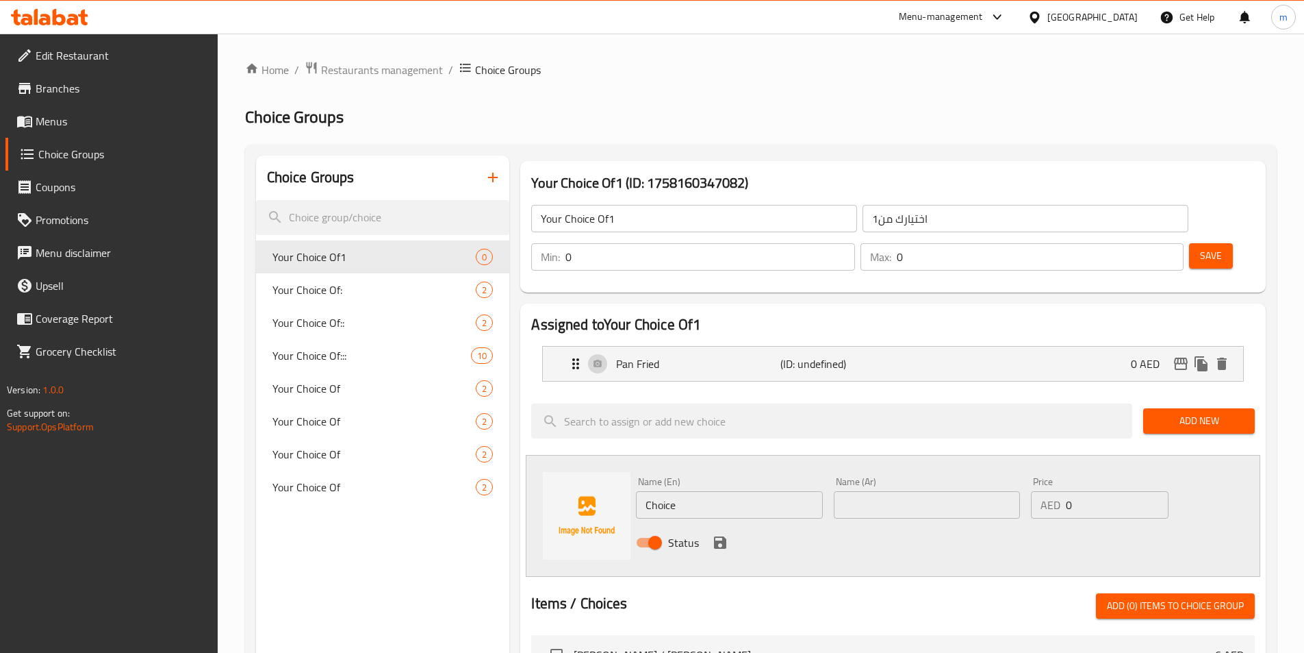
click at [756, 491] on input "Choice" at bounding box center [729, 504] width 186 height 27
type input "ؤ"
type input "Cooked In A Thick Gravy"
click at [863, 491] on input "text" at bounding box center [927, 504] width 186 height 27
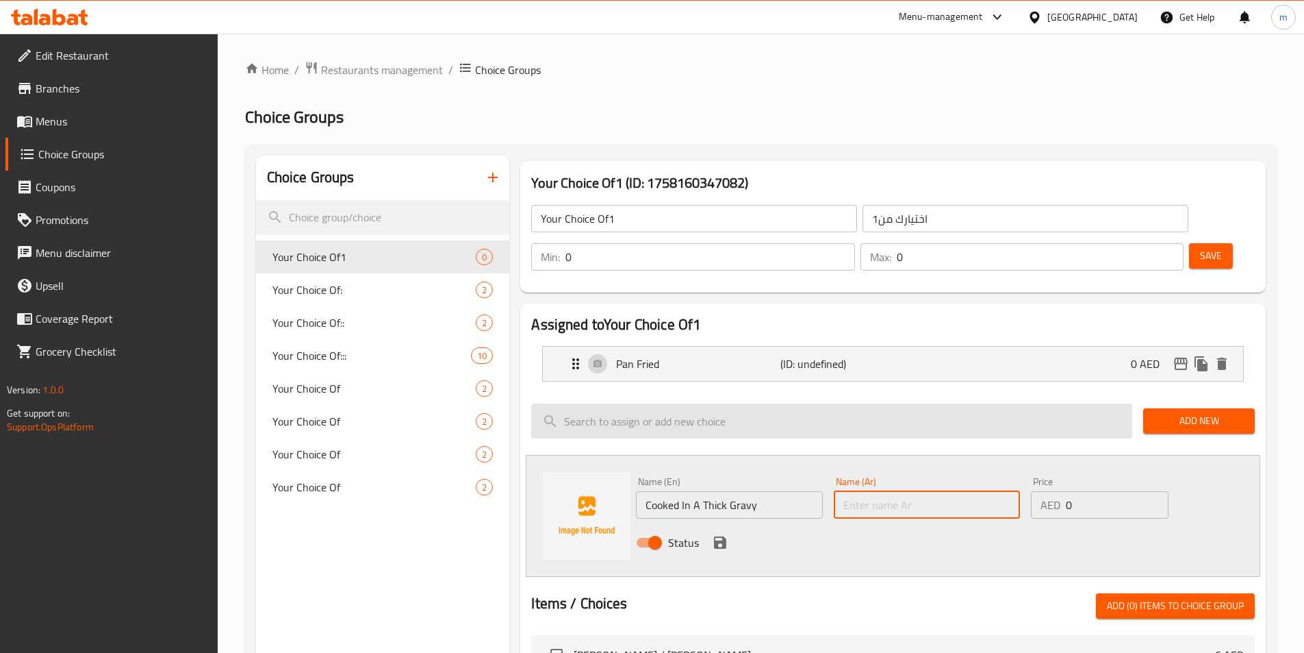
type input "l"
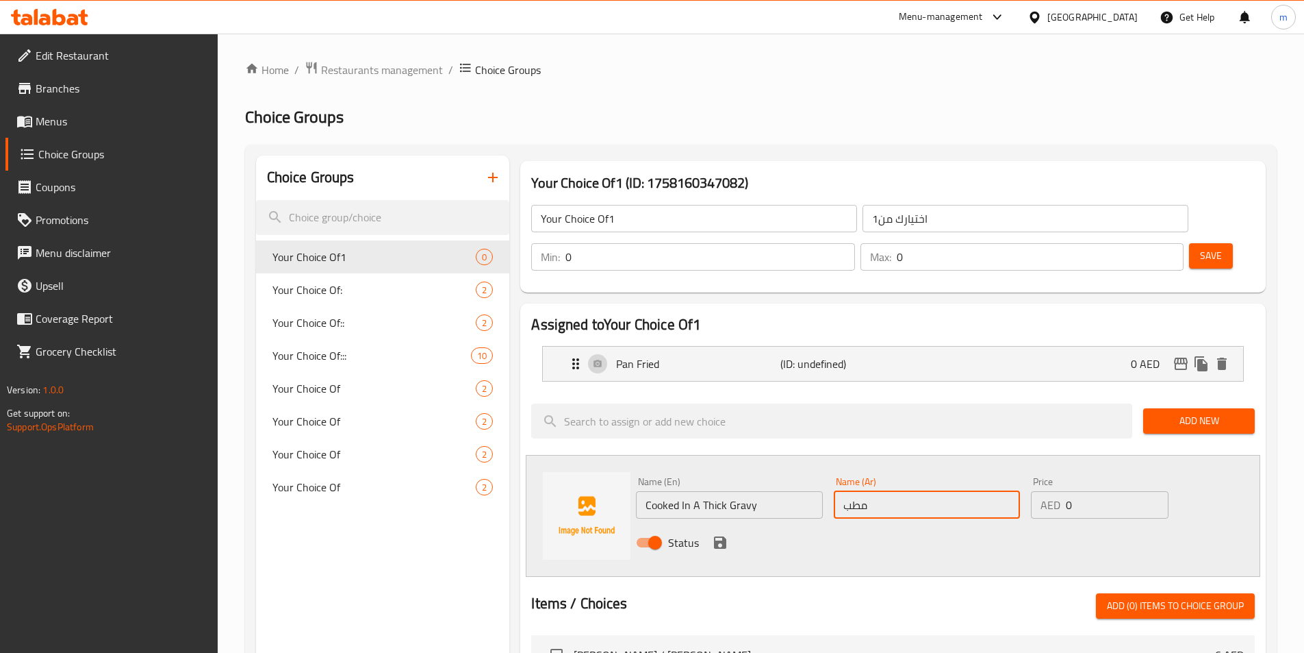
type input "مطبوخ في جريفي سميك"
click at [720, 534] on icon "save" at bounding box center [720, 542] width 16 height 16
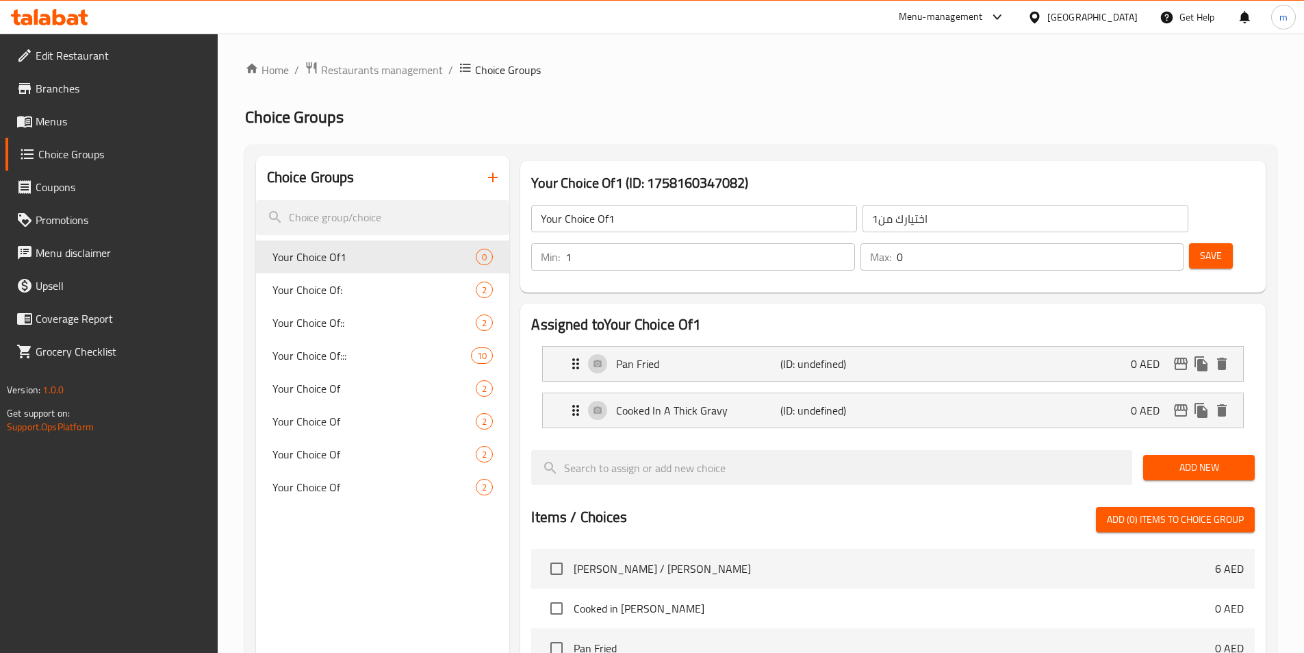
type input "1"
click at [854, 243] on input "1" at bounding box center [710, 256] width 289 height 27
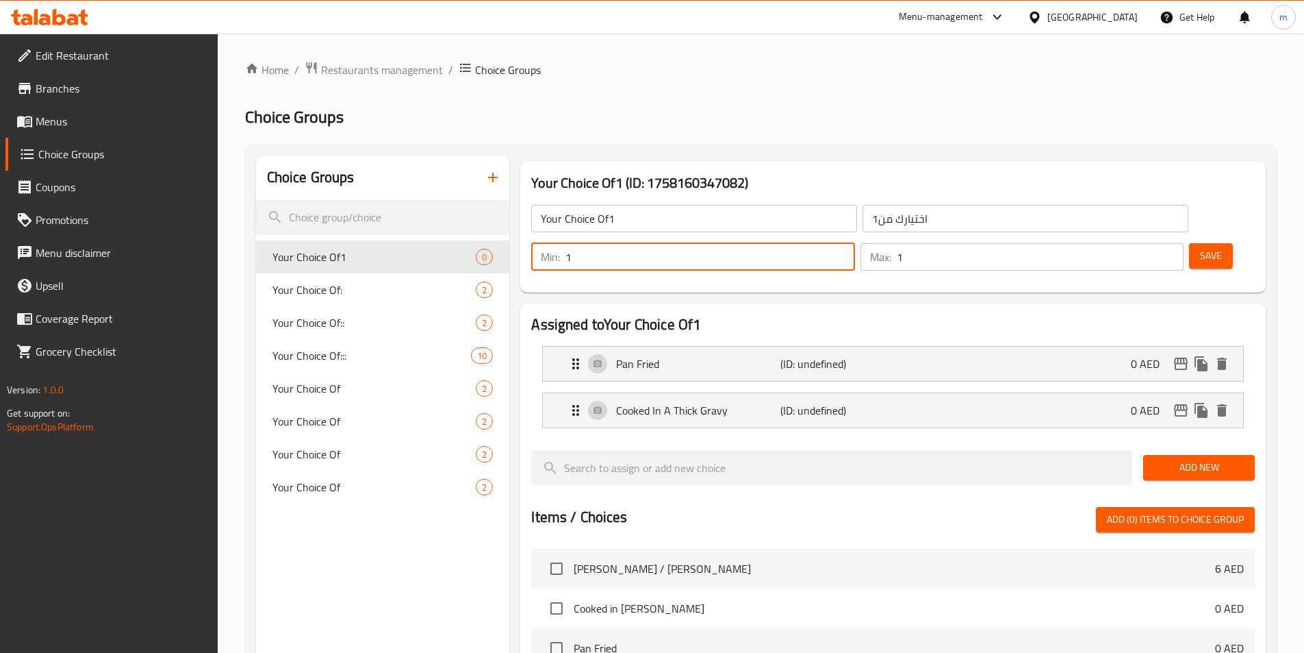
type input "1"
click at [1145, 243] on input "1" at bounding box center [1040, 256] width 287 height 27
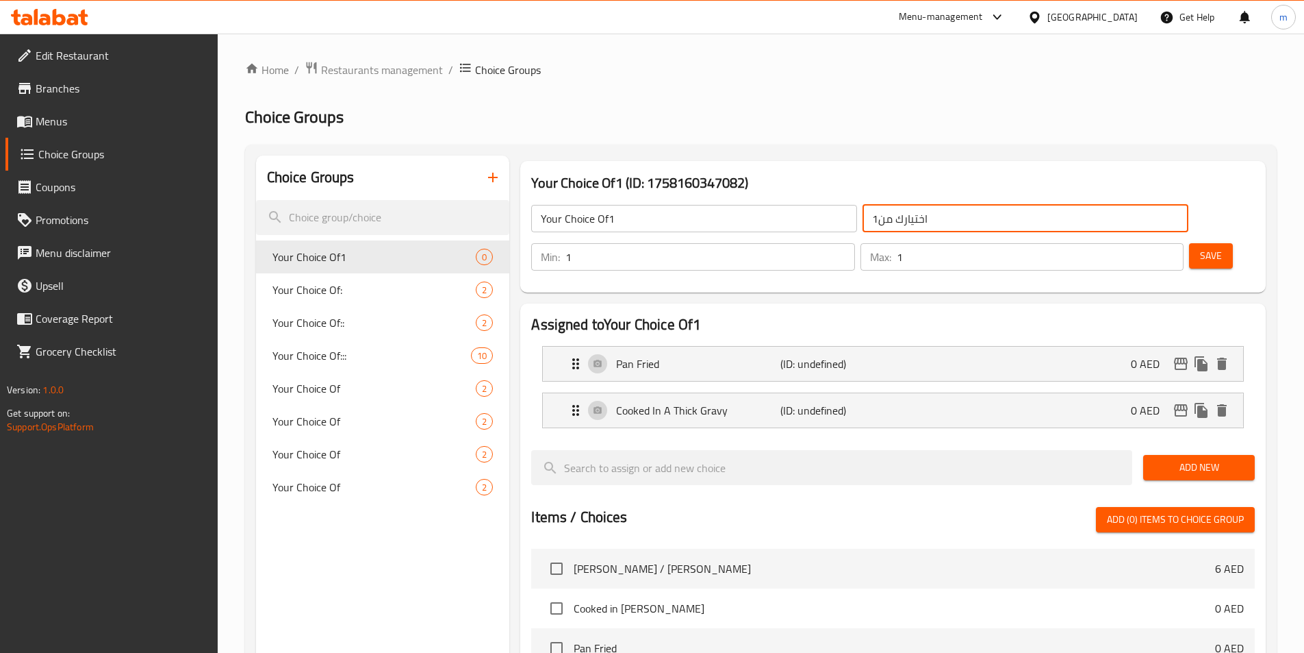
click at [863, 221] on input "اختيارك من1" at bounding box center [1026, 218] width 326 height 27
type input "اختيارك من"
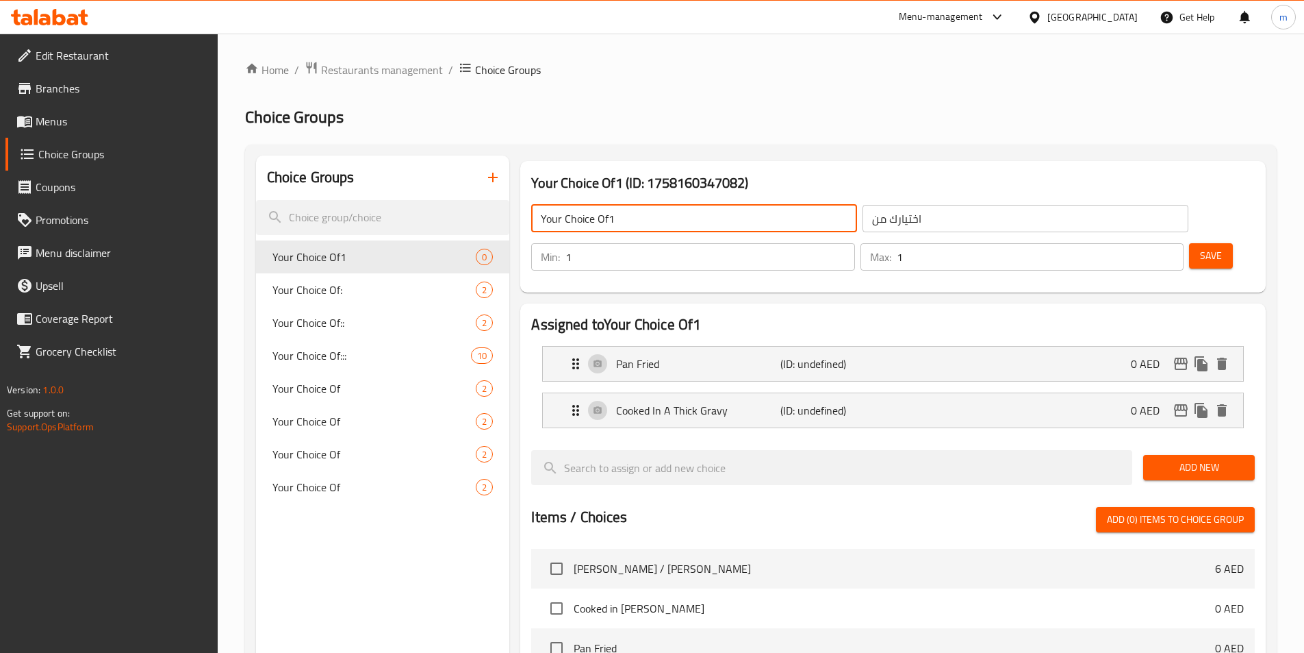
click at [609, 218] on input "Your Choice Of1" at bounding box center [694, 218] width 326 height 27
type input "Your Choice Of"
click at [1200, 247] on span "Save" at bounding box center [1211, 255] width 22 height 17
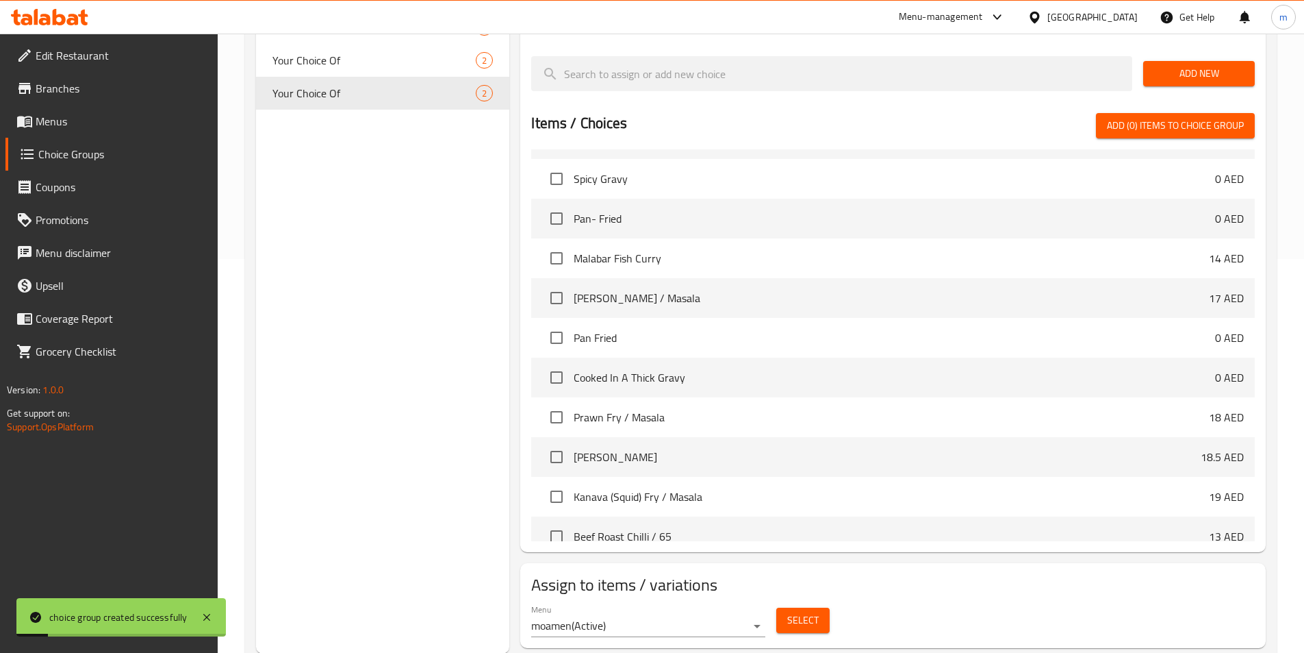
scroll to position [394, 0]
click at [815, 611] on span "Select" at bounding box center [802, 619] width 31 height 17
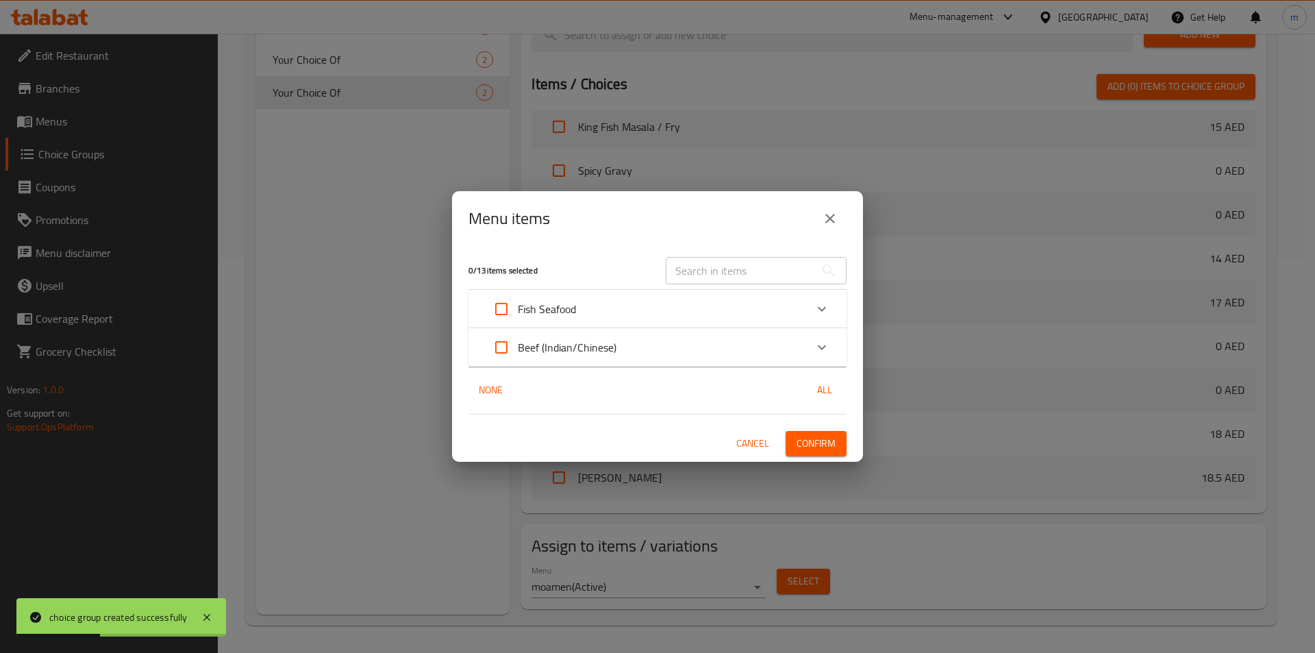
click at [579, 347] on p "Beef (Indian/Chinese)" at bounding box center [567, 347] width 99 height 16
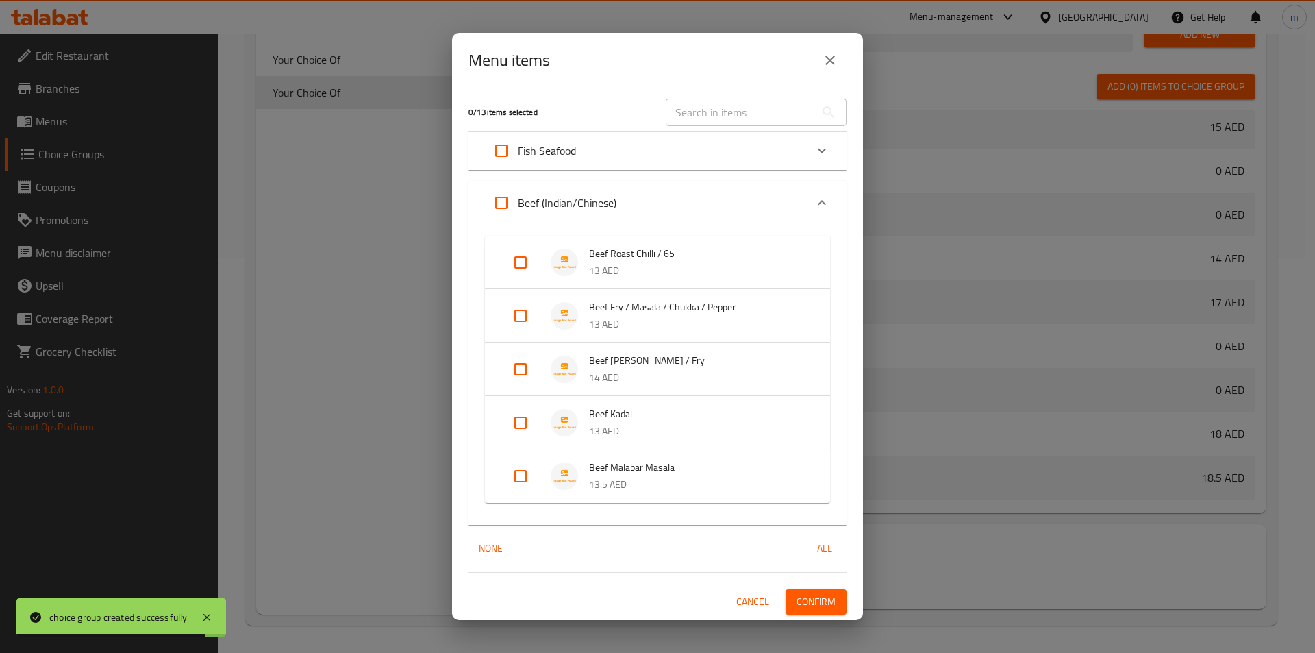
click at [523, 316] on input "Expand" at bounding box center [520, 315] width 33 height 33
checkbox input "true"
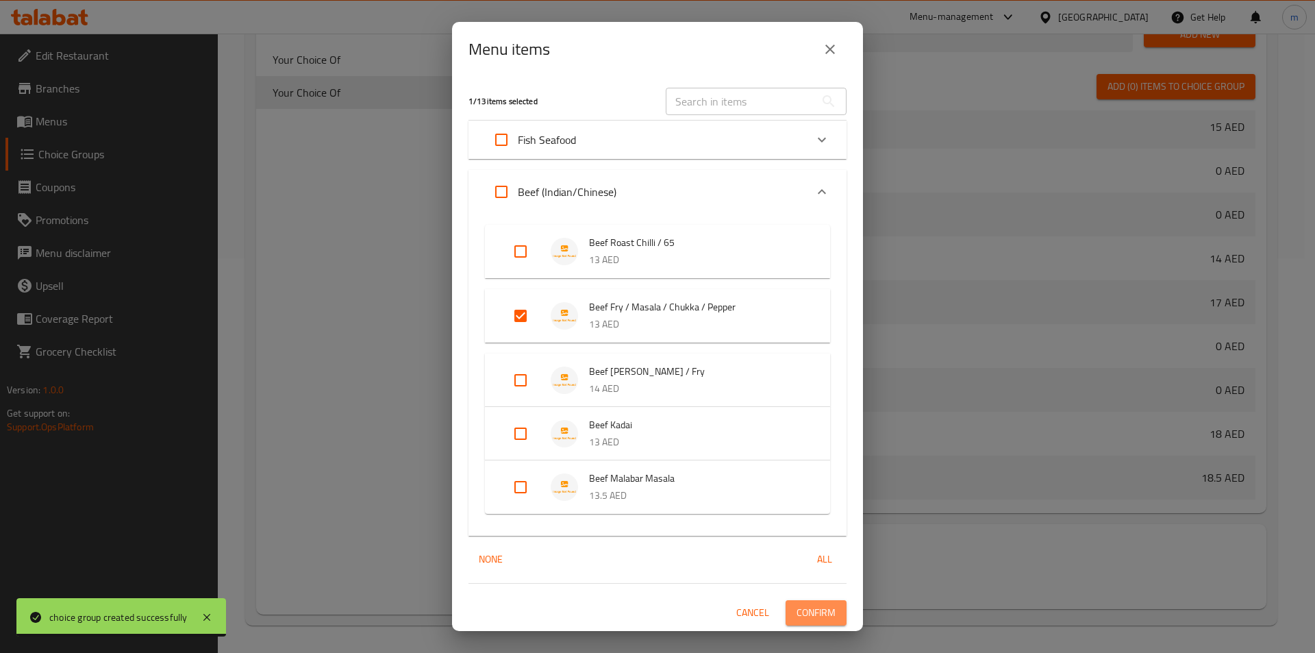
click at [824, 613] on span "Confirm" at bounding box center [815, 612] width 39 height 17
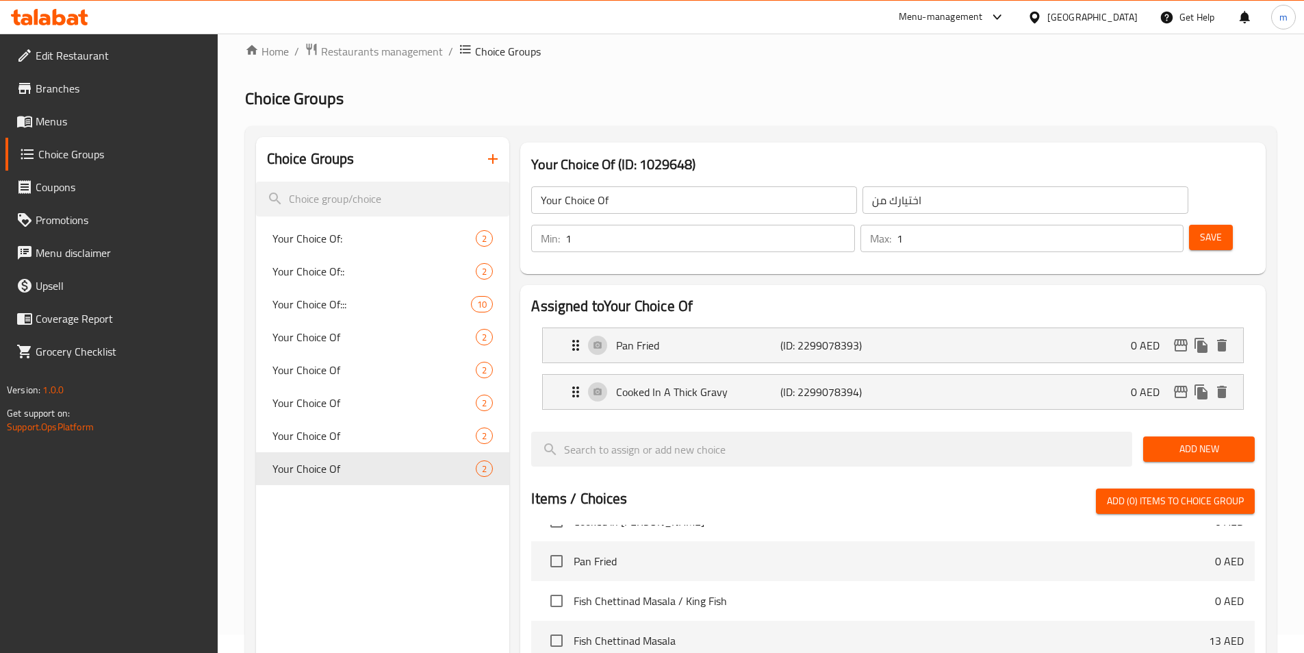
scroll to position [0, 0]
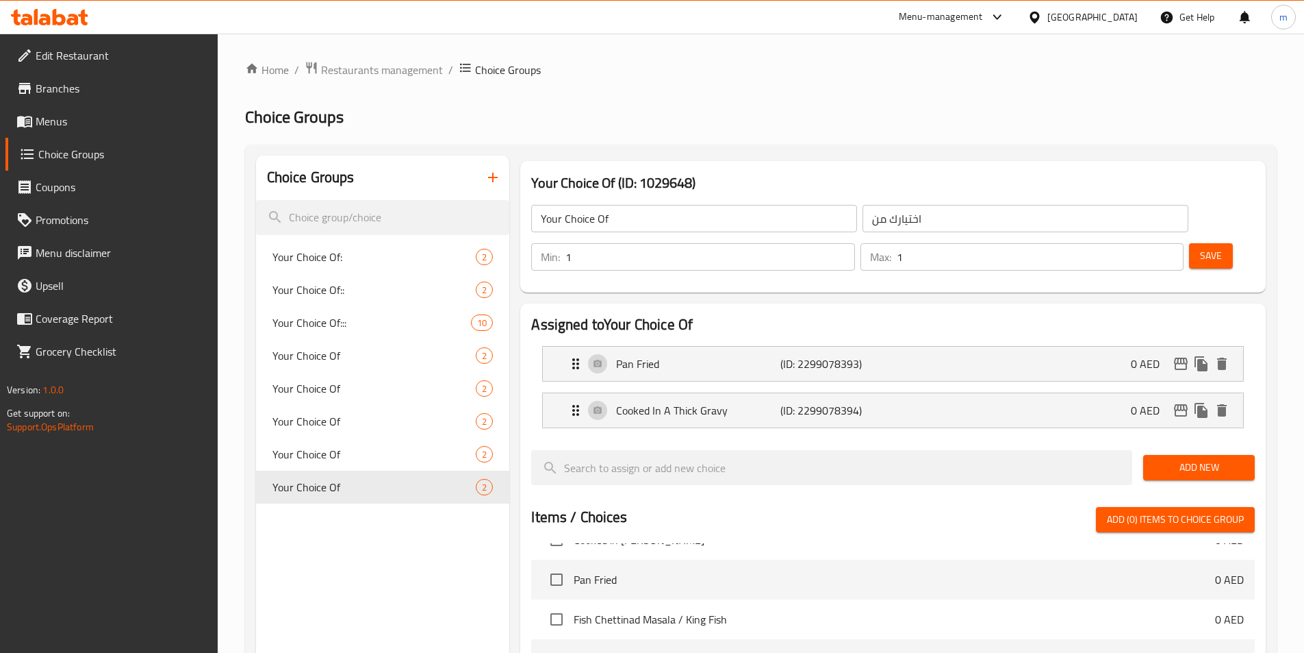
click at [478, 176] on button "button" at bounding box center [493, 177] width 33 height 33
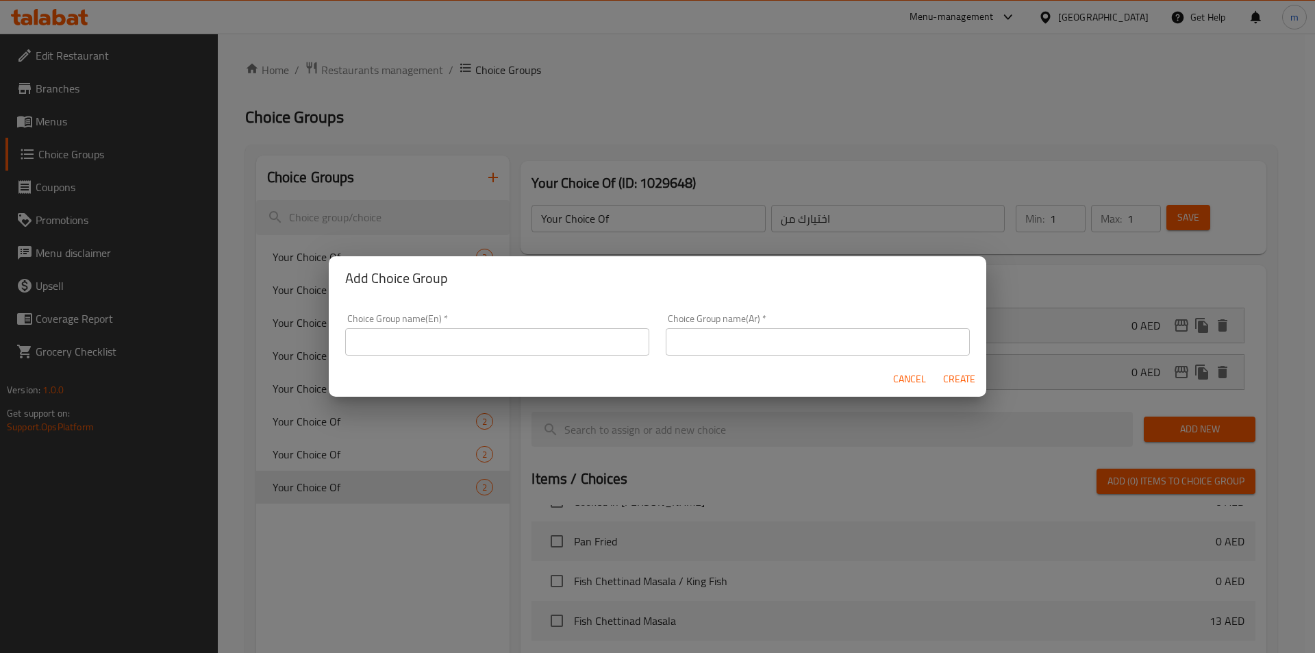
click at [478, 335] on input "text" at bounding box center [497, 341] width 304 height 27
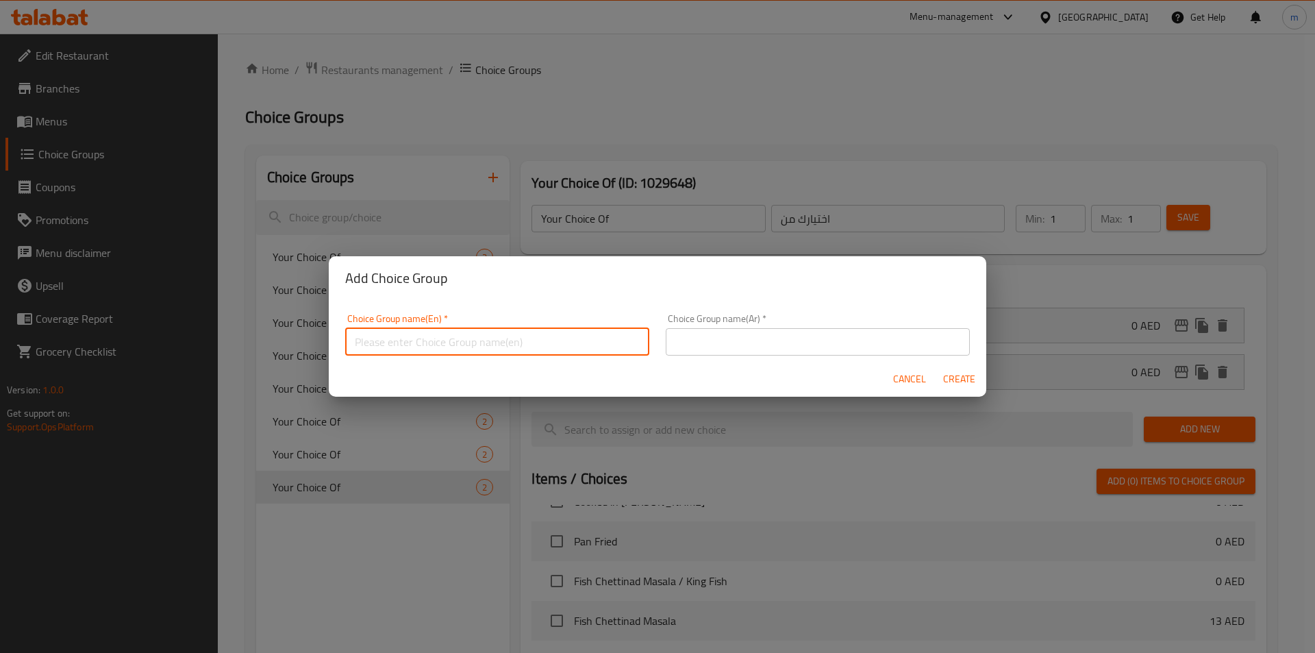
type input "Your Choice Of1"
click at [746, 345] on input "text" at bounding box center [818, 341] width 304 height 27
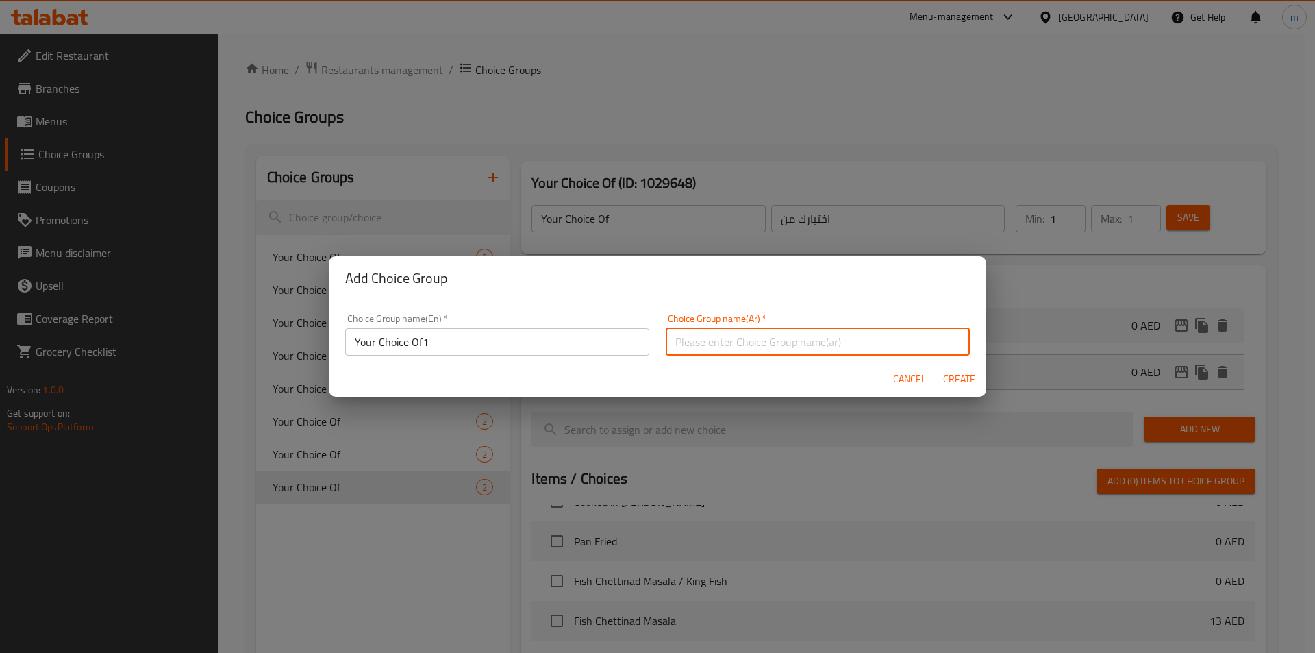
type input "اختيارك من1"
click at [958, 381] on span "Create" at bounding box center [958, 378] width 33 height 17
type input "Your Choice Of1"
type input "اختيارك من1"
type input "0"
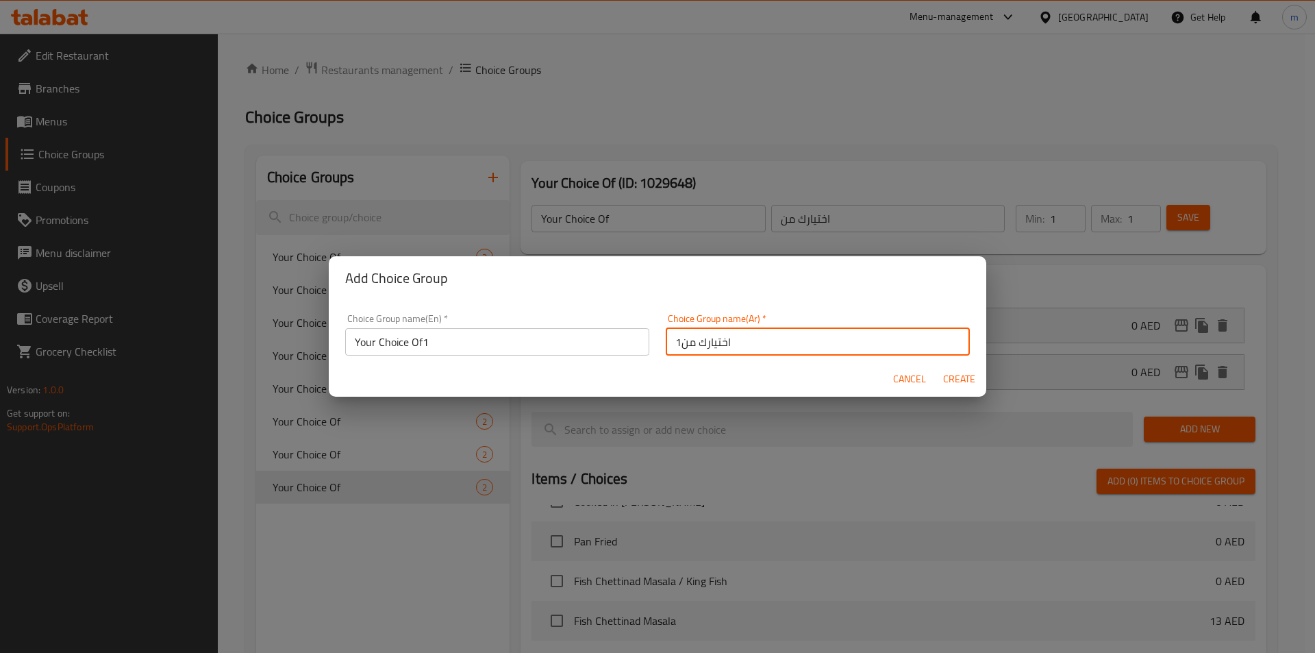
type input "0"
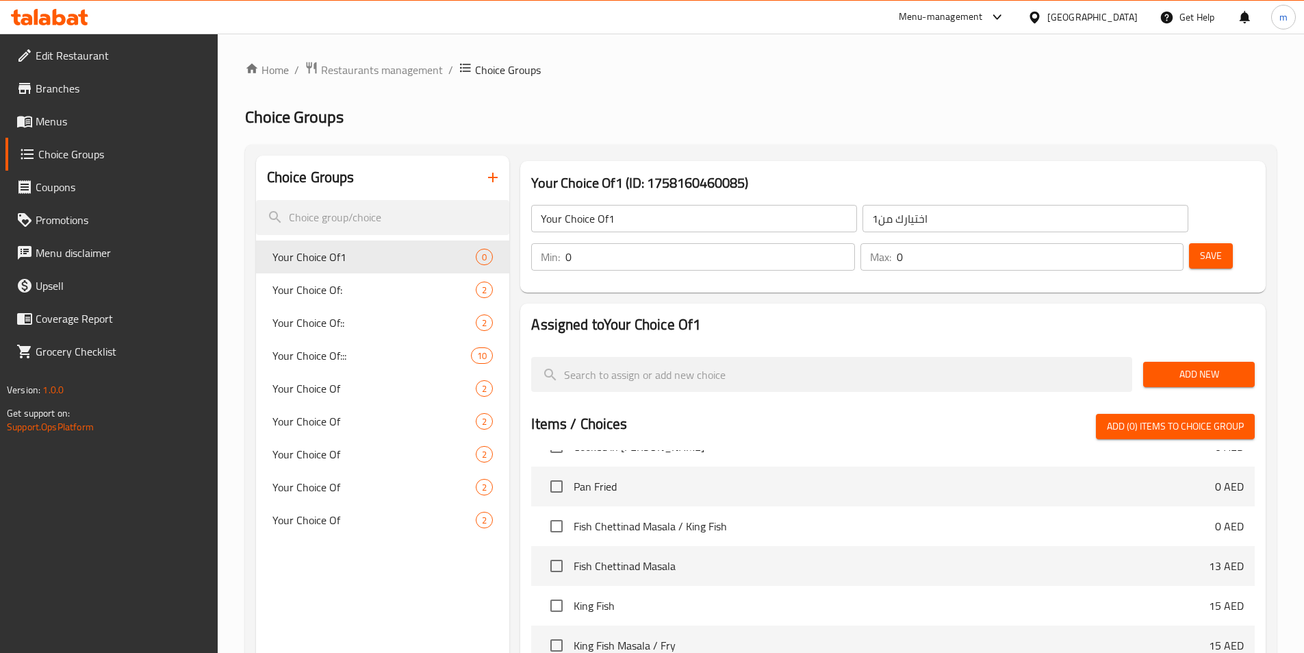
click at [1167, 366] on span "Add New" at bounding box center [1199, 374] width 90 height 17
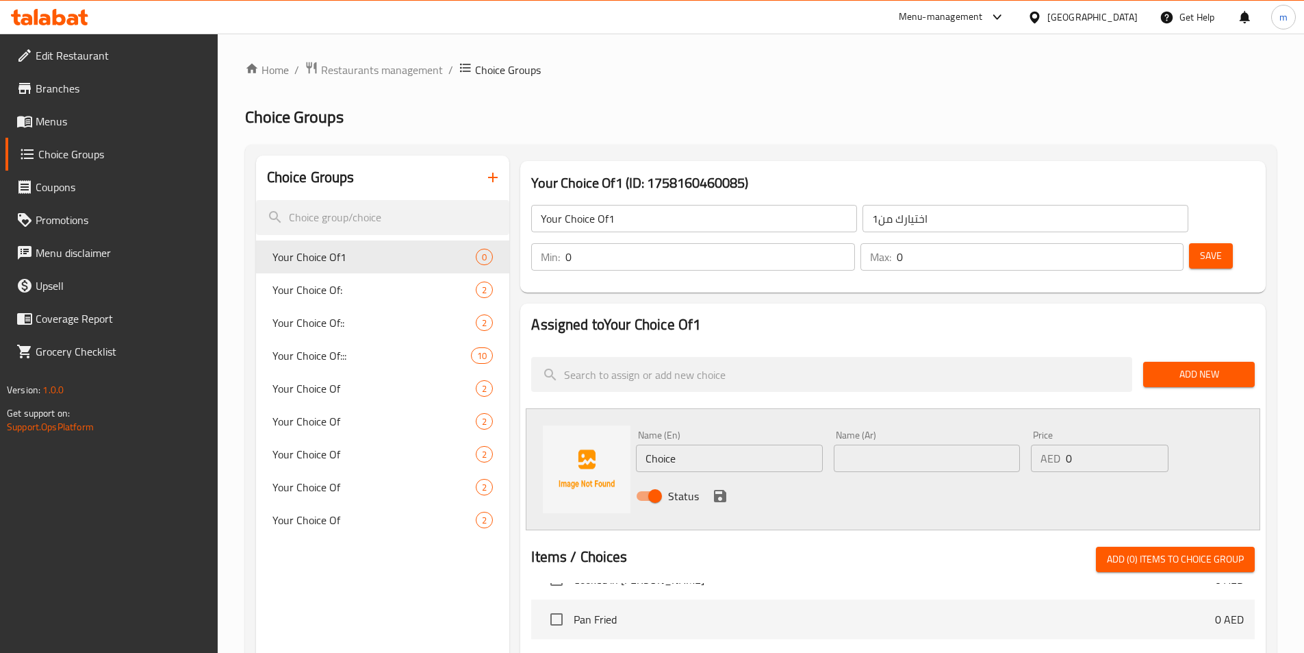
click at [712, 444] on input "Choice" at bounding box center [729, 457] width 186 height 27
type input "ؤ"
type input "C"
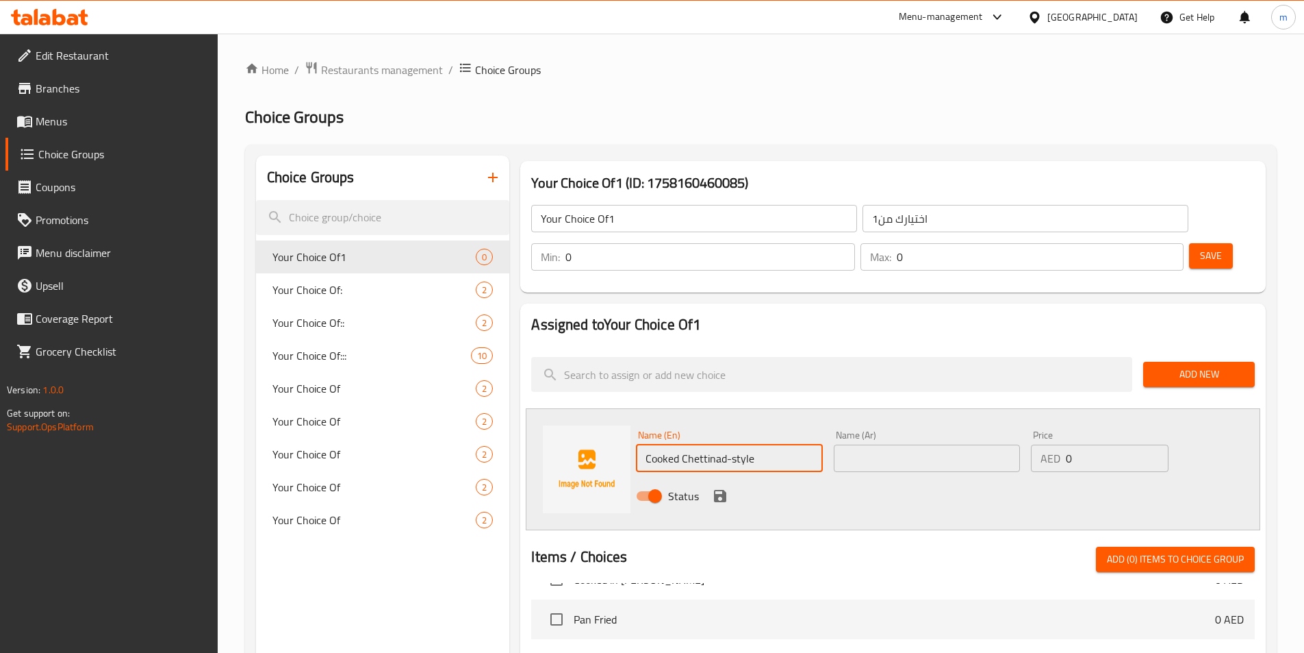
type input "Cooked Chettinad-style"
click at [891, 444] on input "text" at bounding box center [927, 457] width 186 height 27
type input "l"
paste input "على طريقة تشيتيناد"
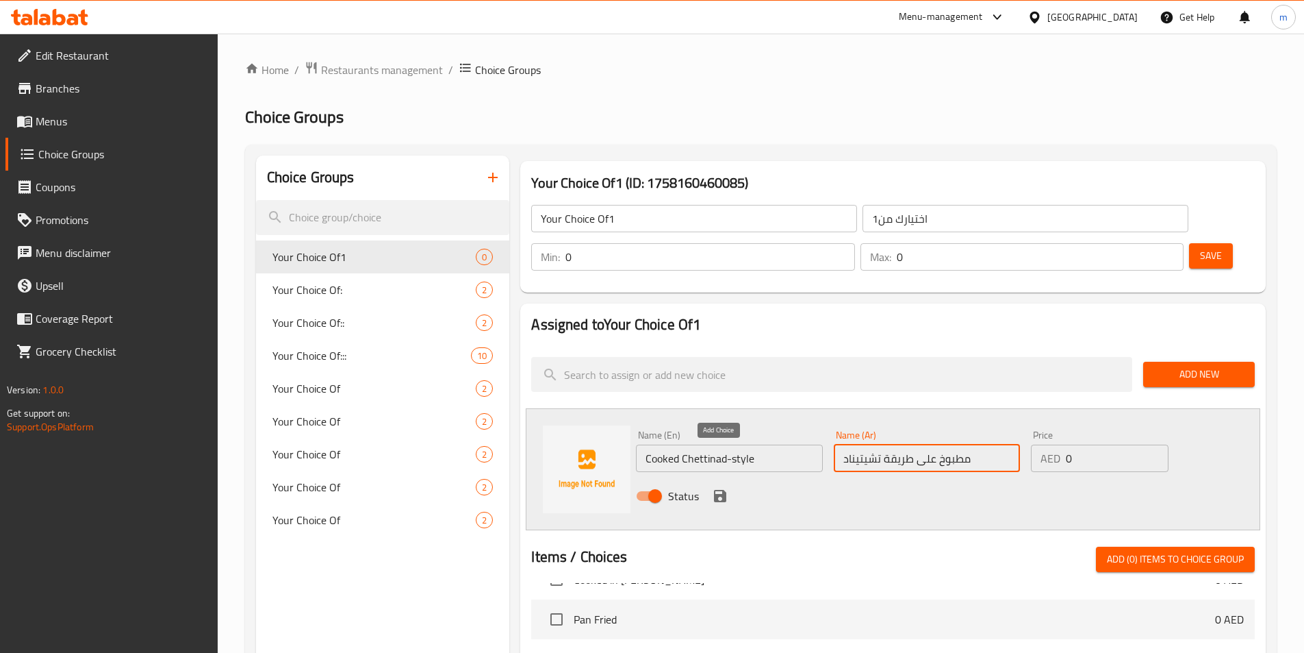
type input "مطبوخ على طريقة تشيتيناد"
click at [716, 490] on icon "save" at bounding box center [720, 496] width 12 height 12
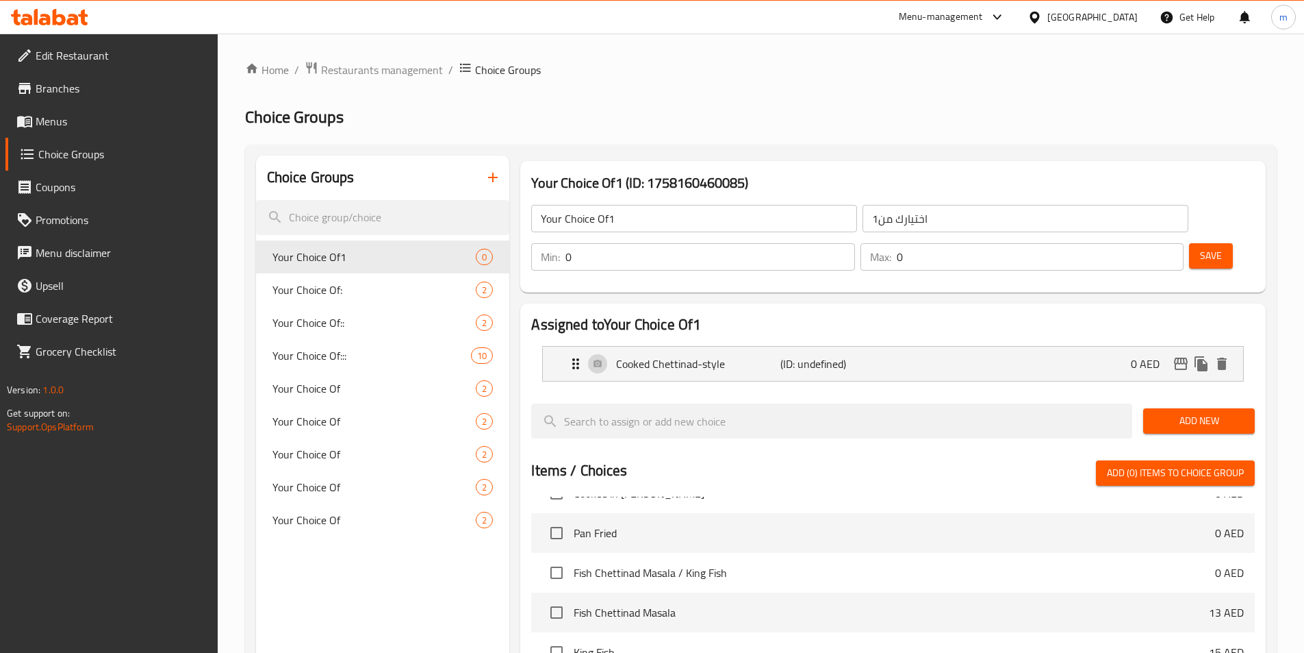
click at [1161, 412] on span "Add New" at bounding box center [1199, 420] width 90 height 17
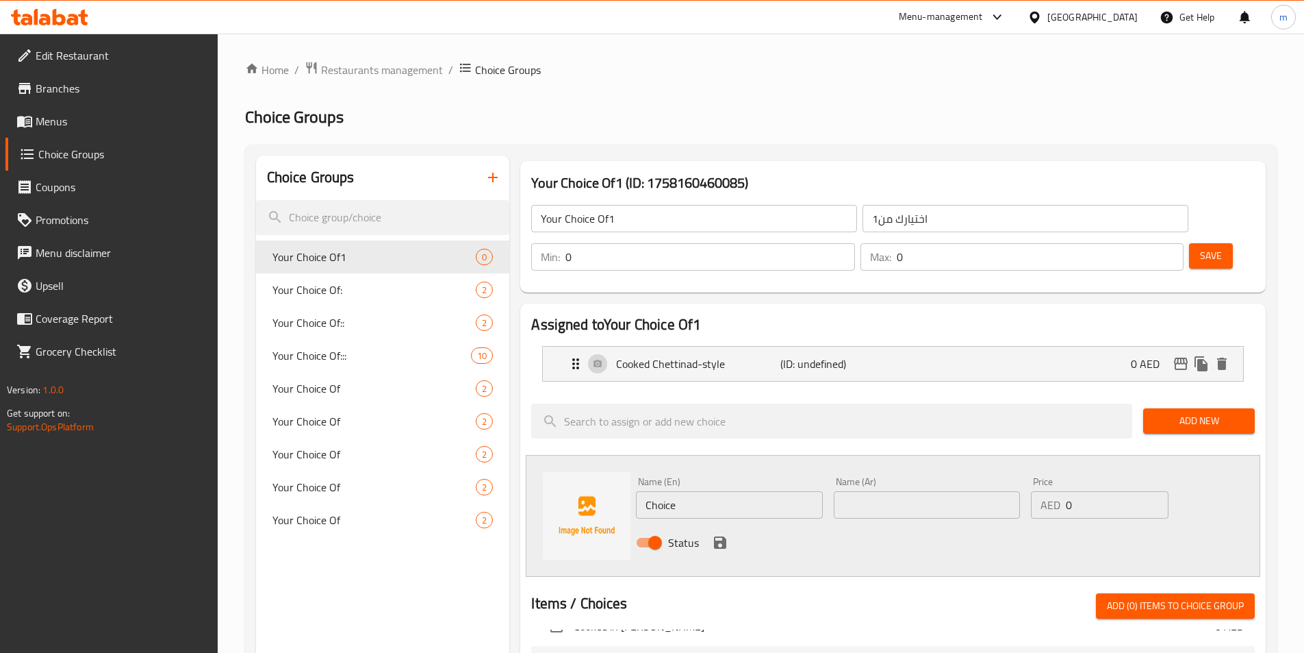
click at [670, 491] on input "Choice" at bounding box center [729, 504] width 186 height 27
type input "Pan Fried"
click at [867, 491] on input "text" at bounding box center [927, 504] width 186 height 27
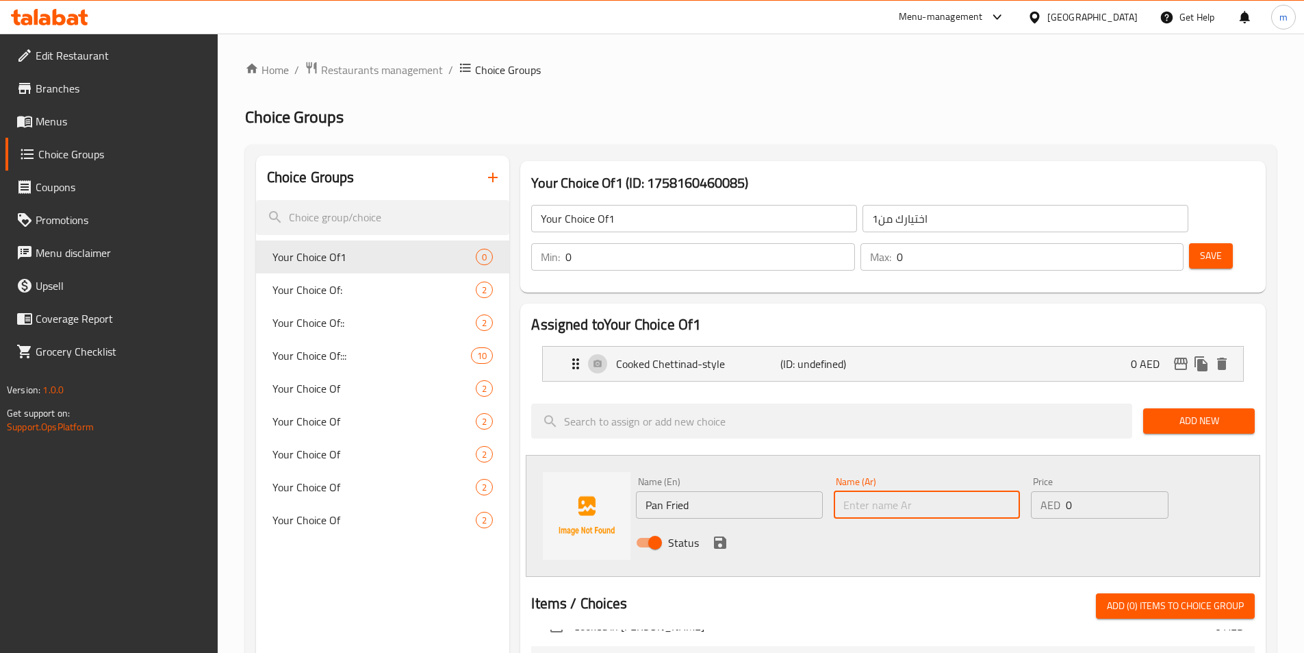
type input "مقلي في المقلاة"
click at [726, 536] on icon "save" at bounding box center [720, 542] width 12 height 12
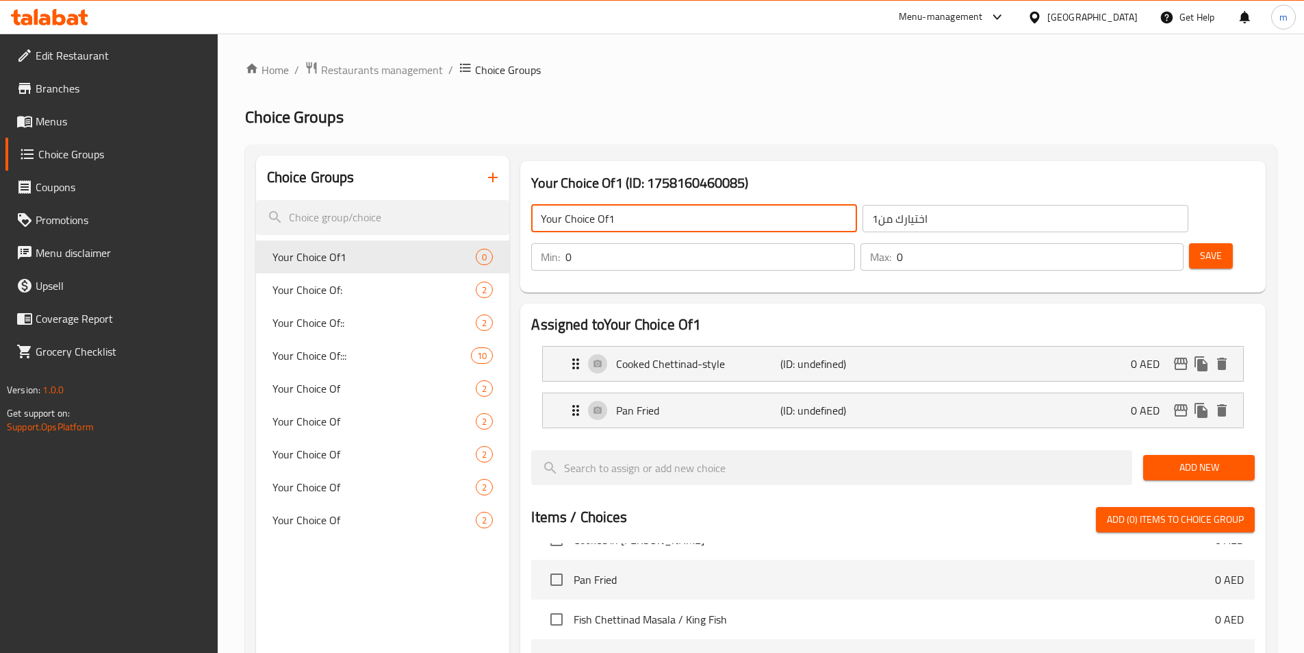
click at [609, 220] on input "Your Choice Of1" at bounding box center [694, 218] width 326 height 27
type input "Your Choice Of"
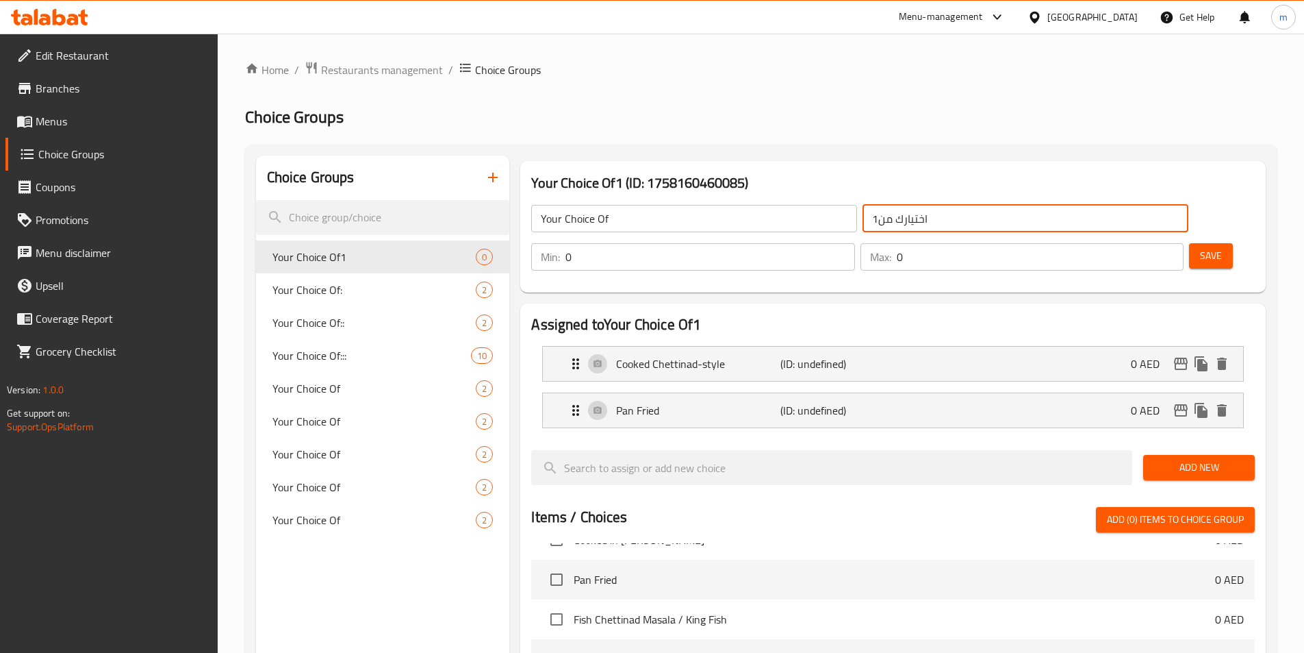
drag, startPoint x: 787, startPoint y: 219, endPoint x: 779, endPoint y: 220, distance: 7.6
click at [863, 220] on input "اختيارك من1" at bounding box center [1026, 218] width 326 height 27
type input "اختيارك من"
type input "1"
click at [854, 243] on input "1" at bounding box center [710, 256] width 289 height 27
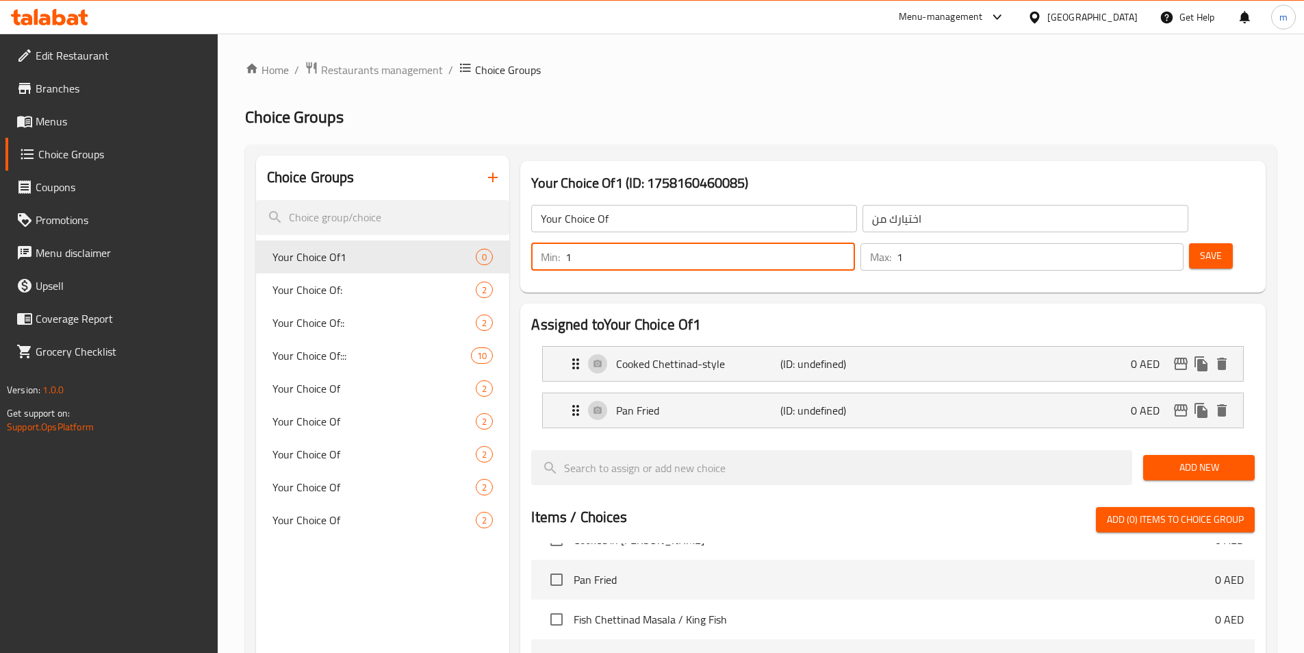
type input "1"
click at [1148, 243] on input "1" at bounding box center [1040, 256] width 287 height 27
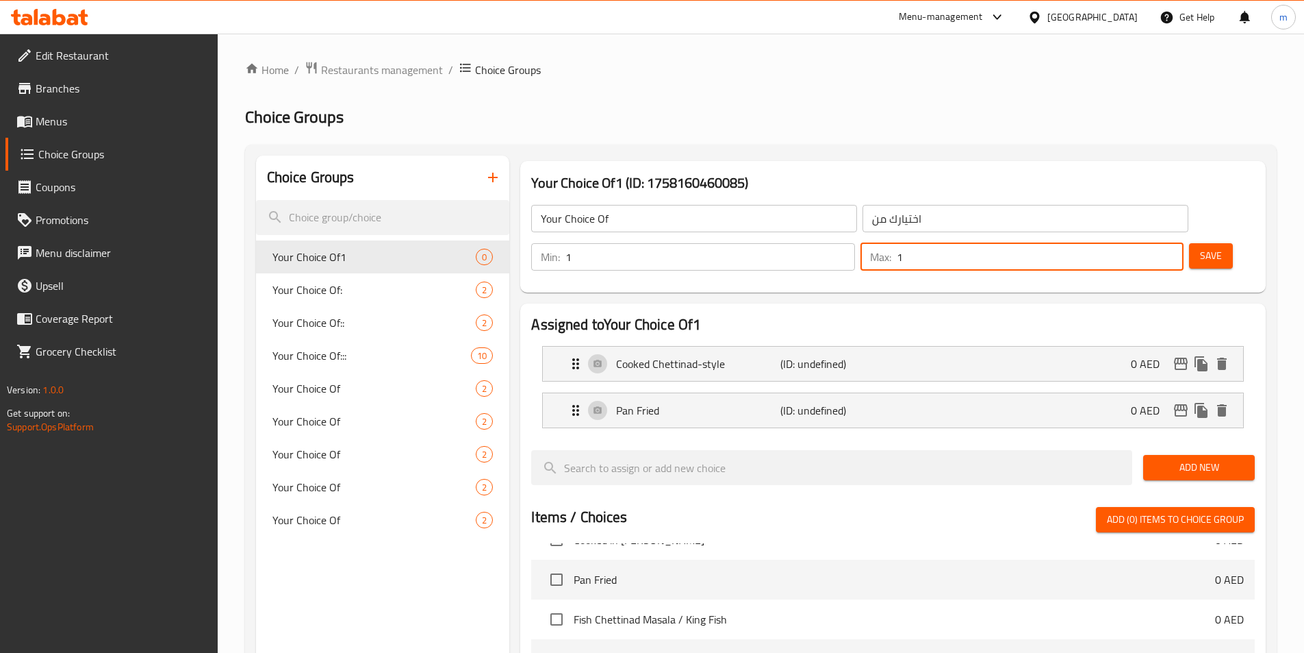
click at [1200, 247] on span "Save" at bounding box center [1211, 255] width 22 height 17
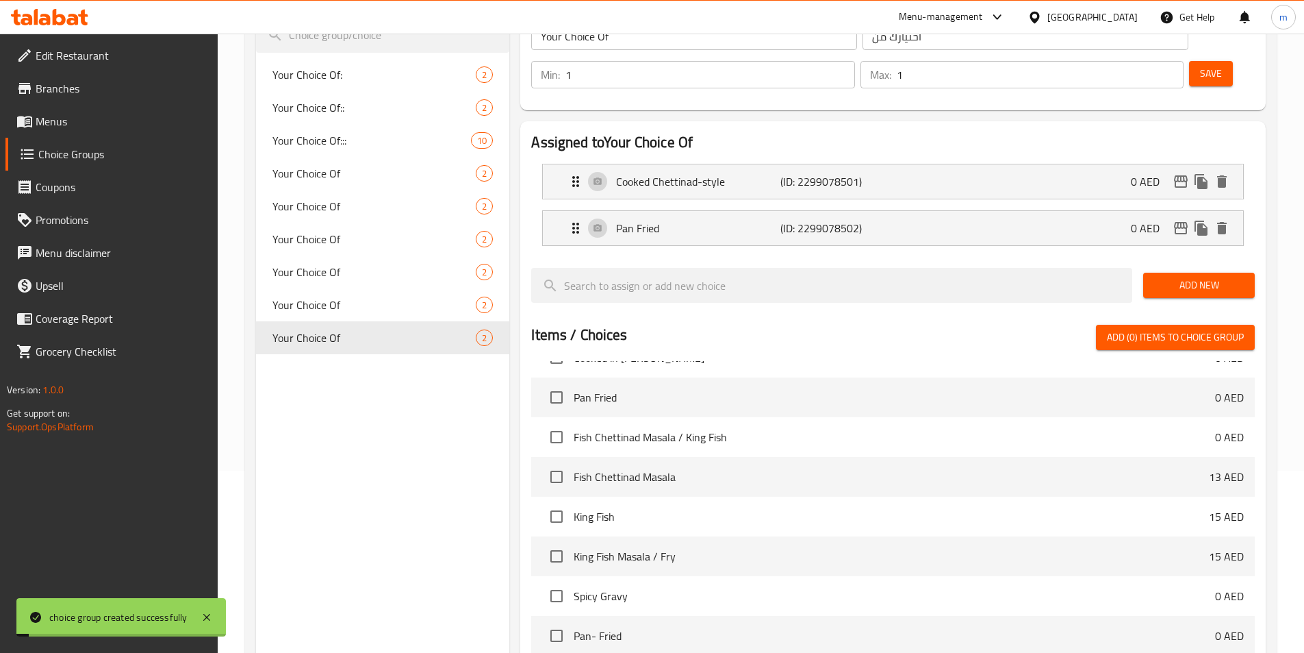
scroll to position [394, 0]
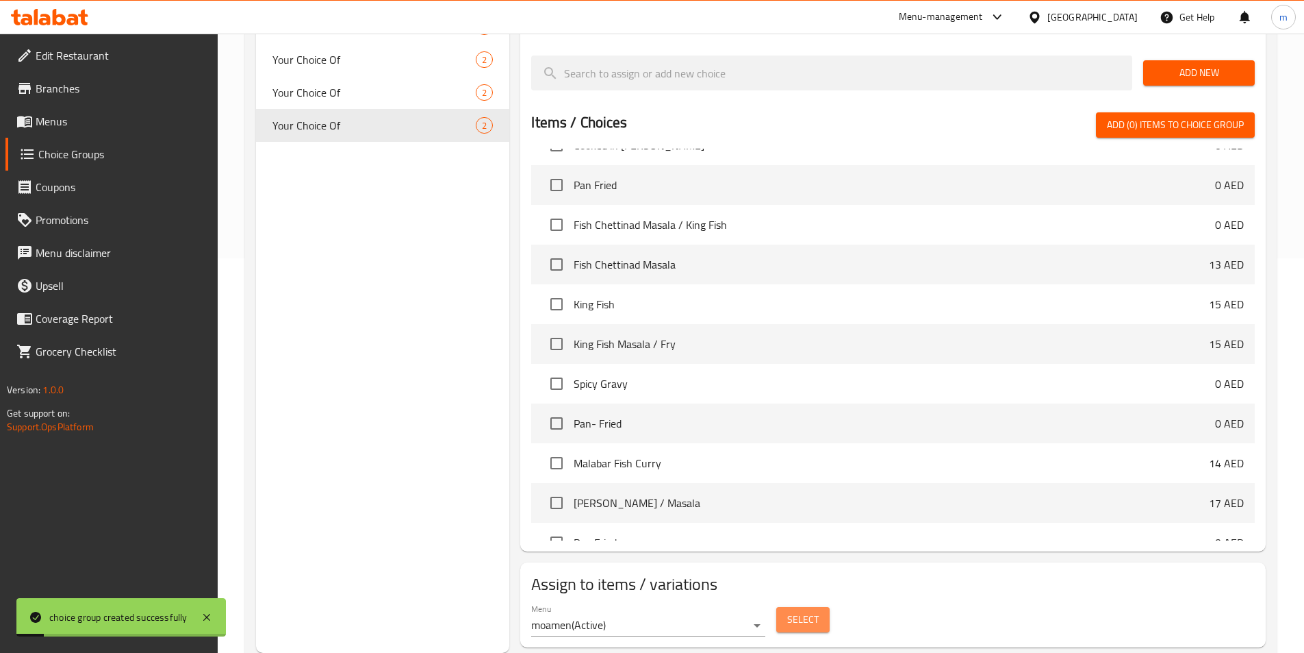
click at [809, 611] on span "Select" at bounding box center [802, 619] width 31 height 17
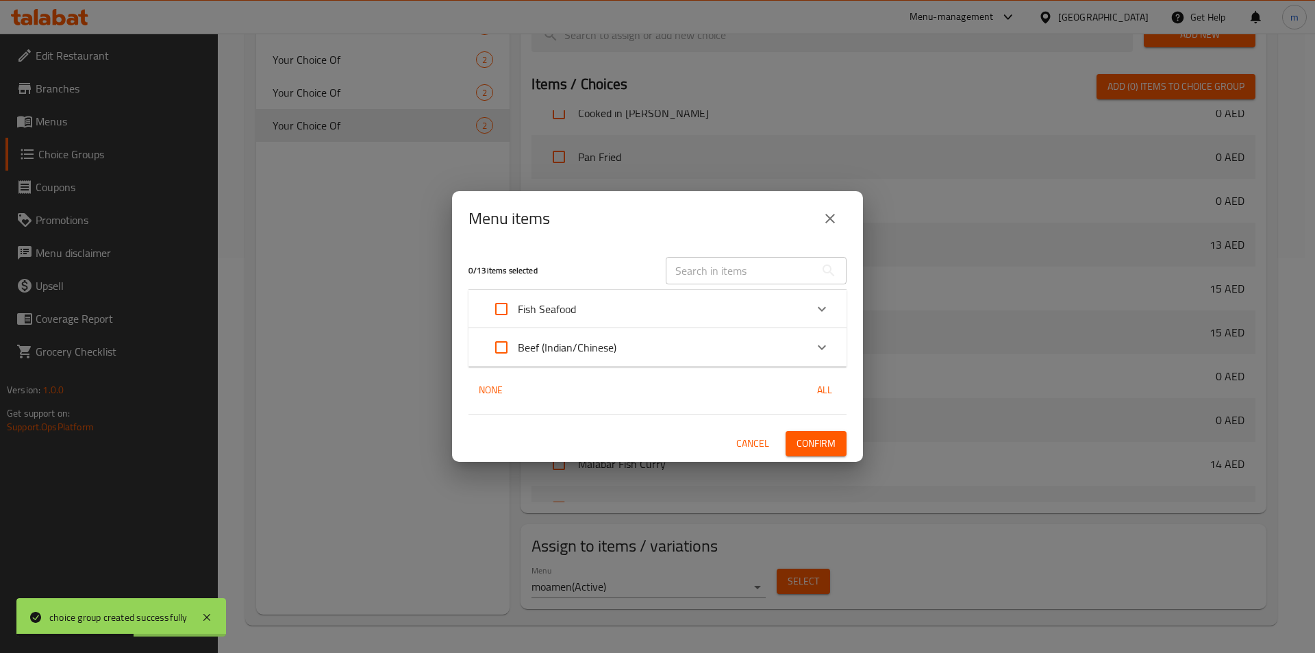
click at [600, 347] on p "Beef (Indian/Chinese)" at bounding box center [567, 347] width 99 height 16
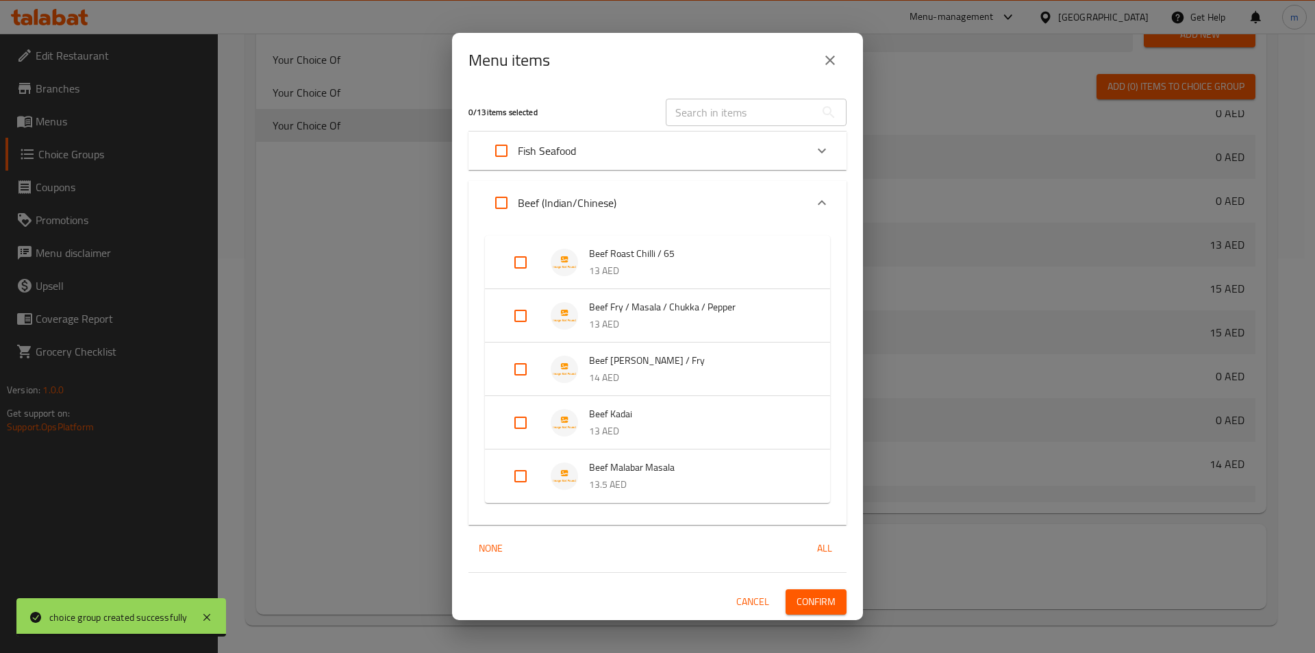
click at [518, 372] on input "Expand" at bounding box center [520, 369] width 33 height 33
checkbox input "true"
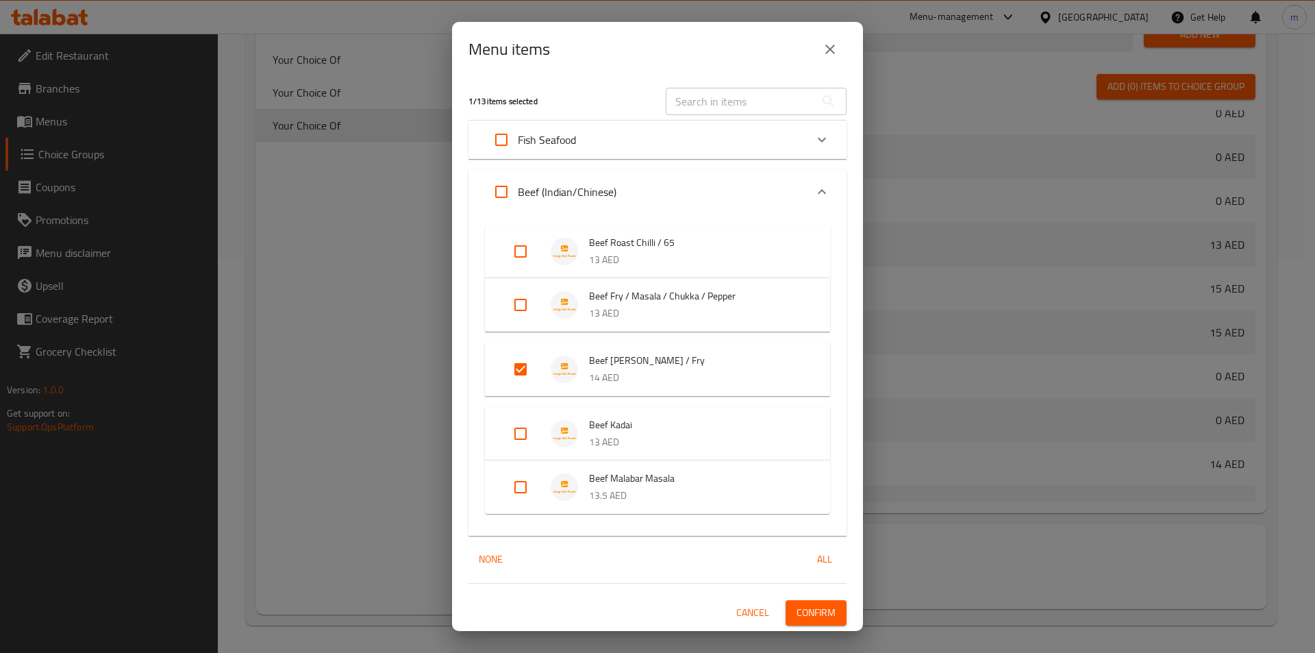
click at [811, 611] on span "Confirm" at bounding box center [815, 612] width 39 height 17
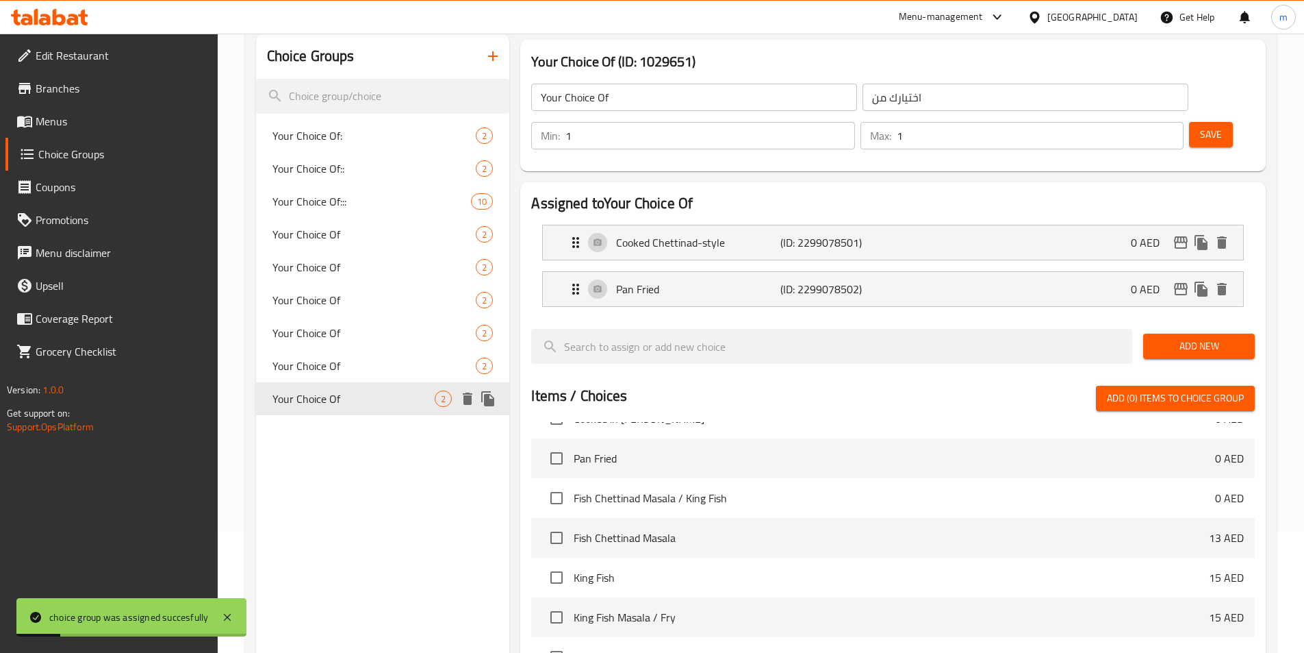
scroll to position [121, 0]
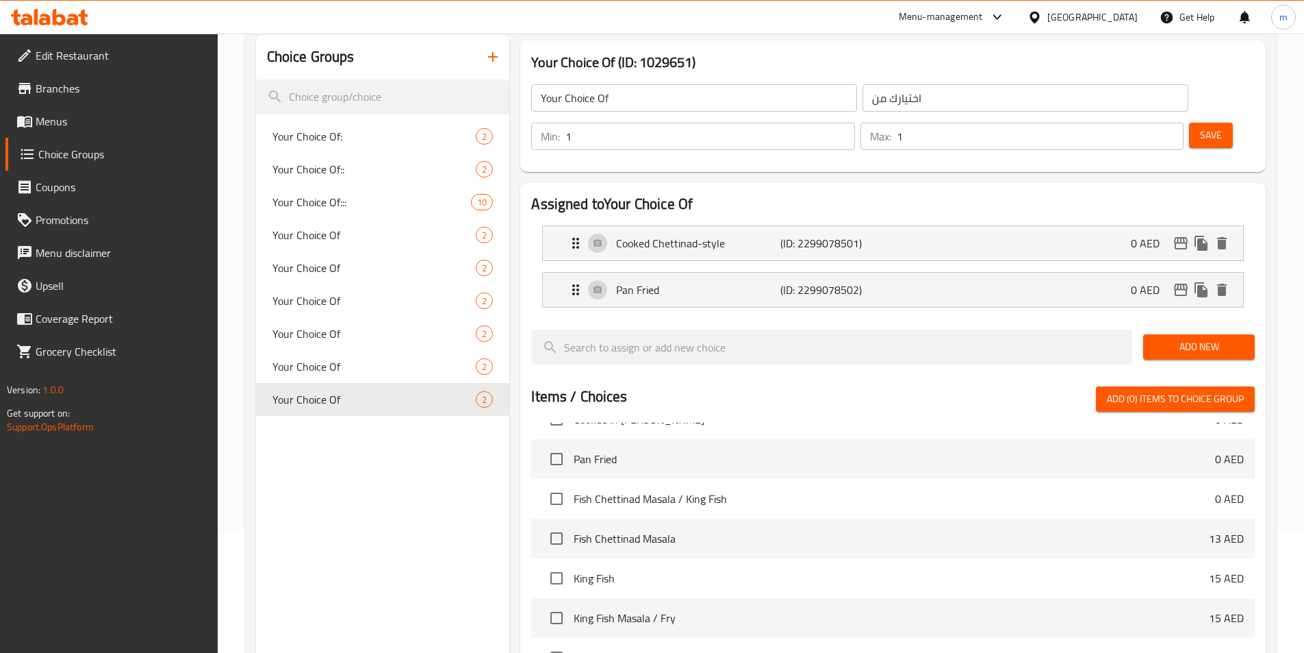
click at [70, 129] on link "Menus" at bounding box center [111, 121] width 212 height 33
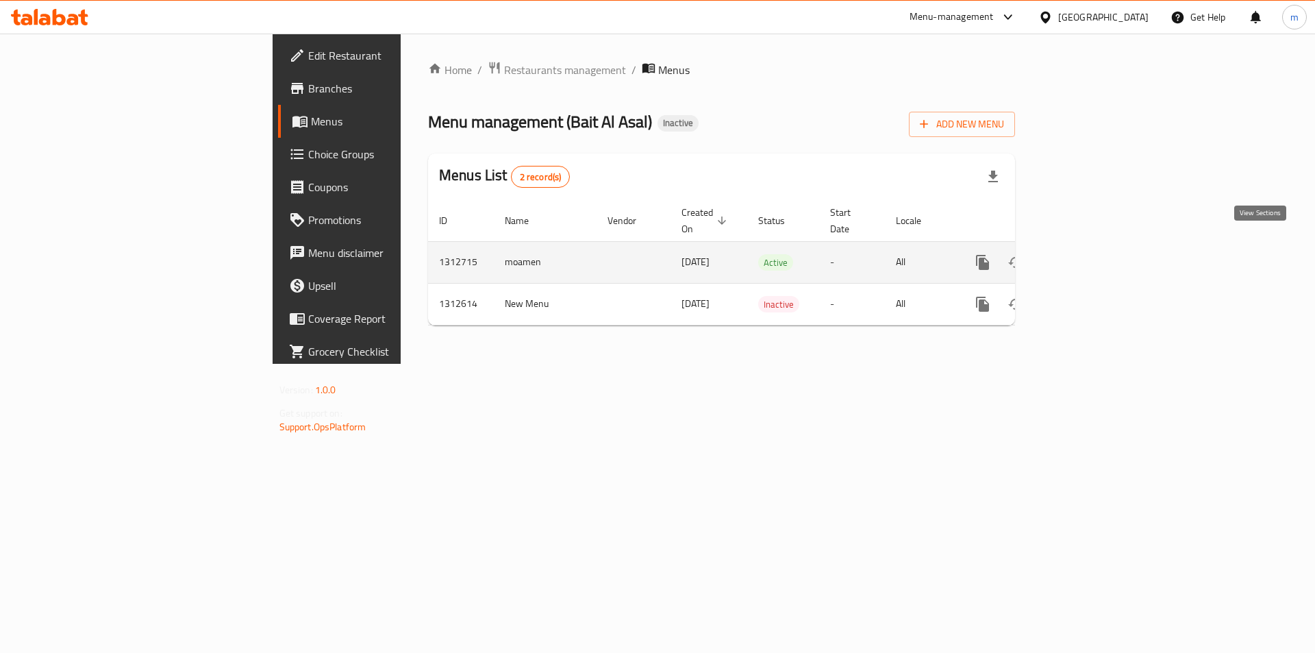
click at [1089, 254] on icon "enhanced table" at bounding box center [1081, 262] width 16 height 16
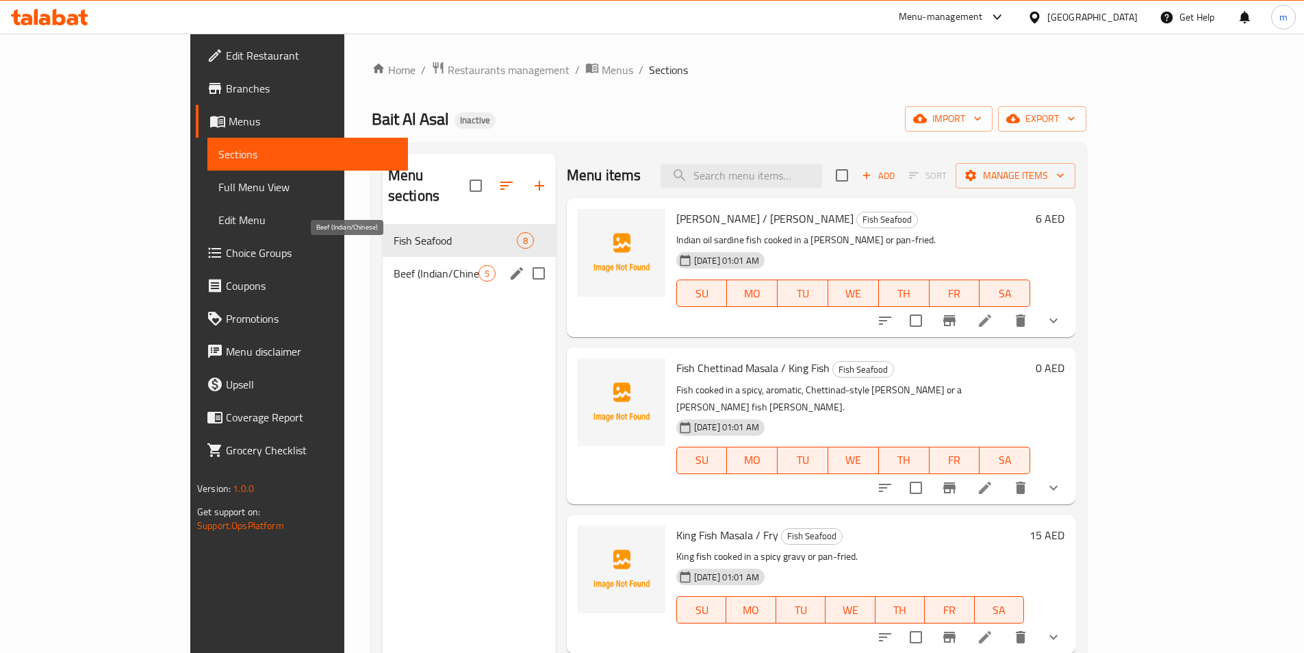
click at [394, 265] on span "Beef (Indian/Chinese)" at bounding box center [436, 273] width 85 height 16
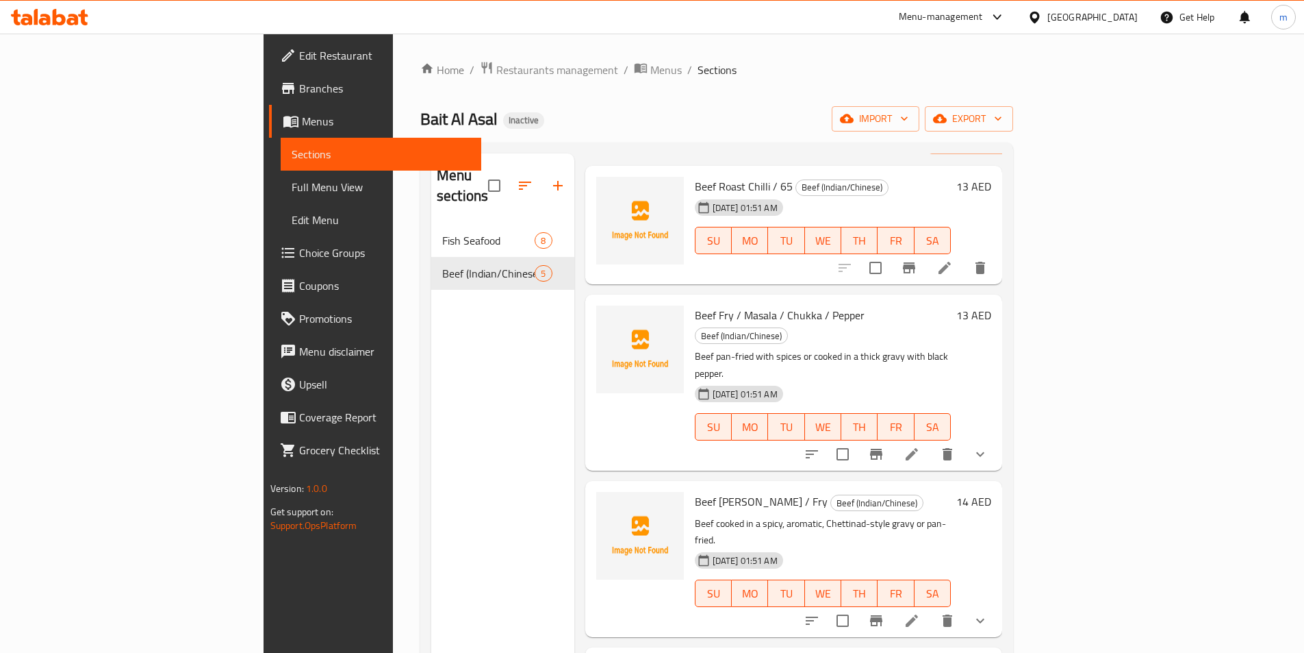
scroll to position [68, 0]
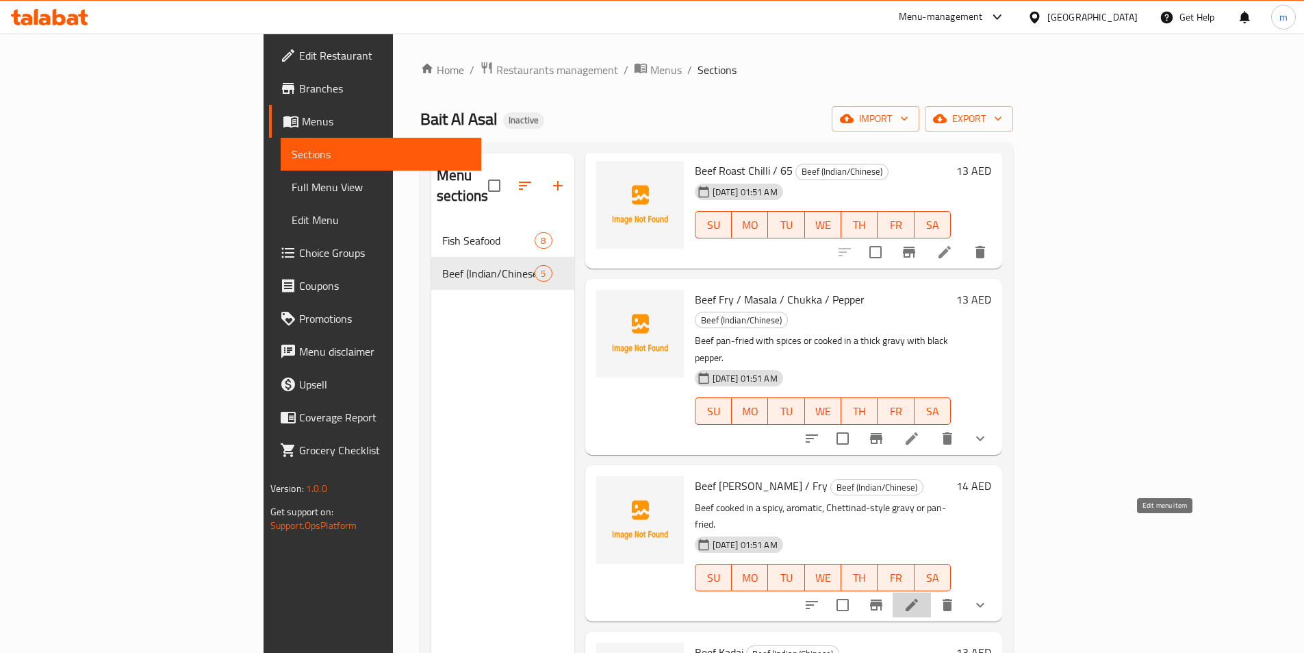
click at [918, 598] on icon at bounding box center [912, 604] width 12 height 12
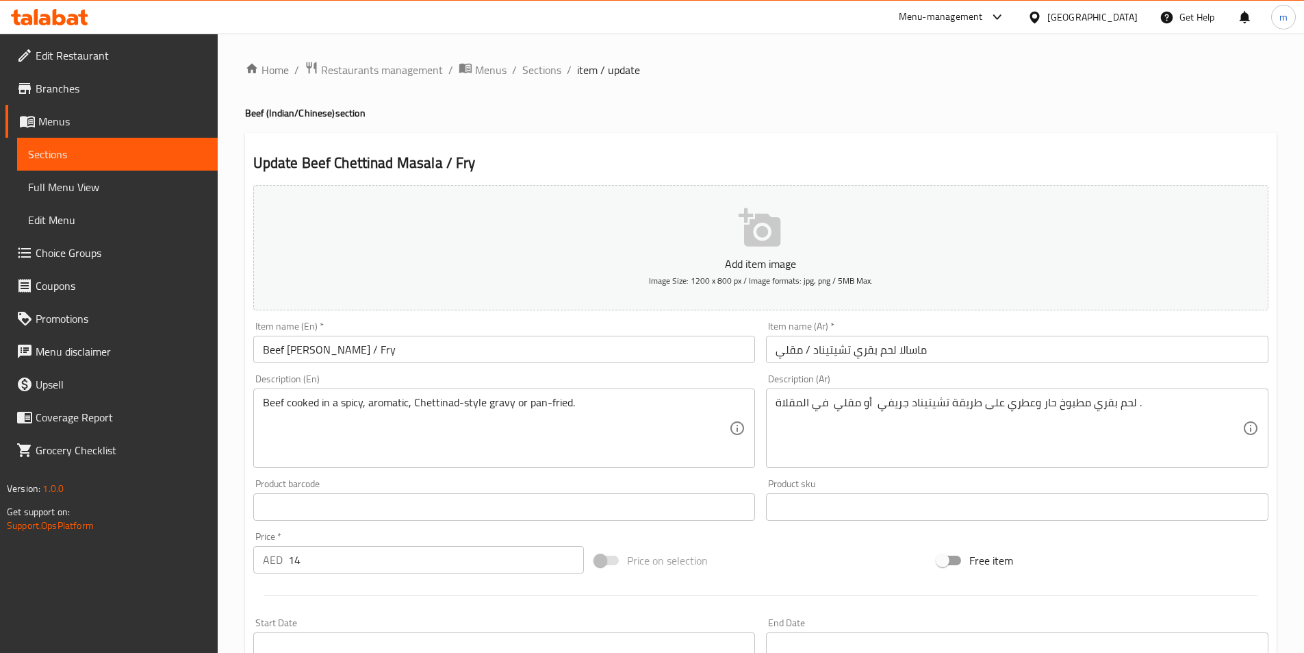
click at [799, 353] on input "ماسالا لحم بقري تشيتيناد / مقلي" at bounding box center [1017, 348] width 503 height 27
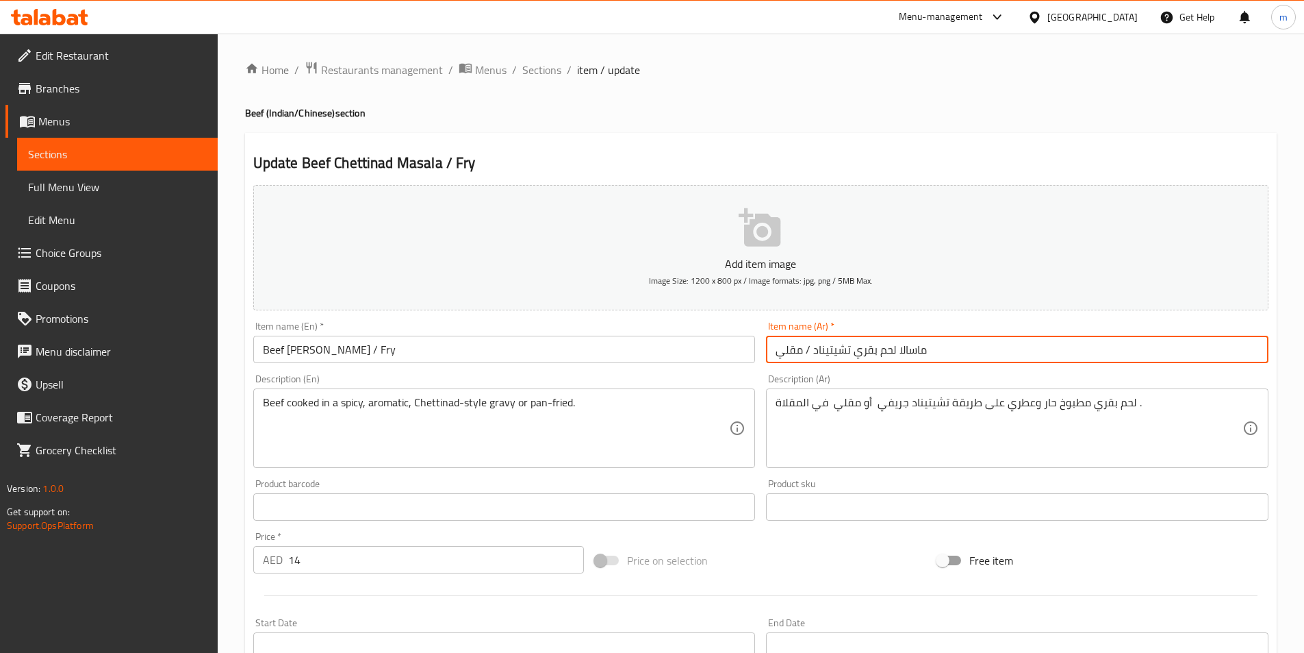
click at [799, 353] on input "ماسالا لحم بقري تشيتيناد / مقلي" at bounding box center [1017, 348] width 503 height 27
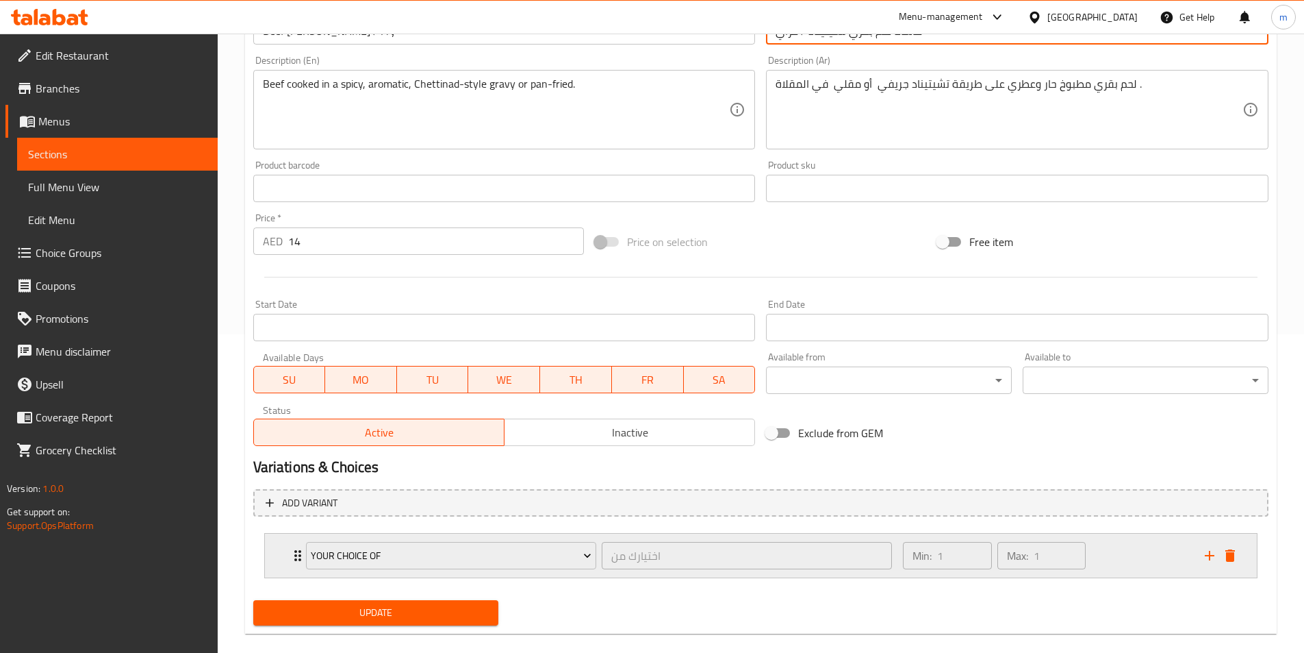
scroll to position [338, 0]
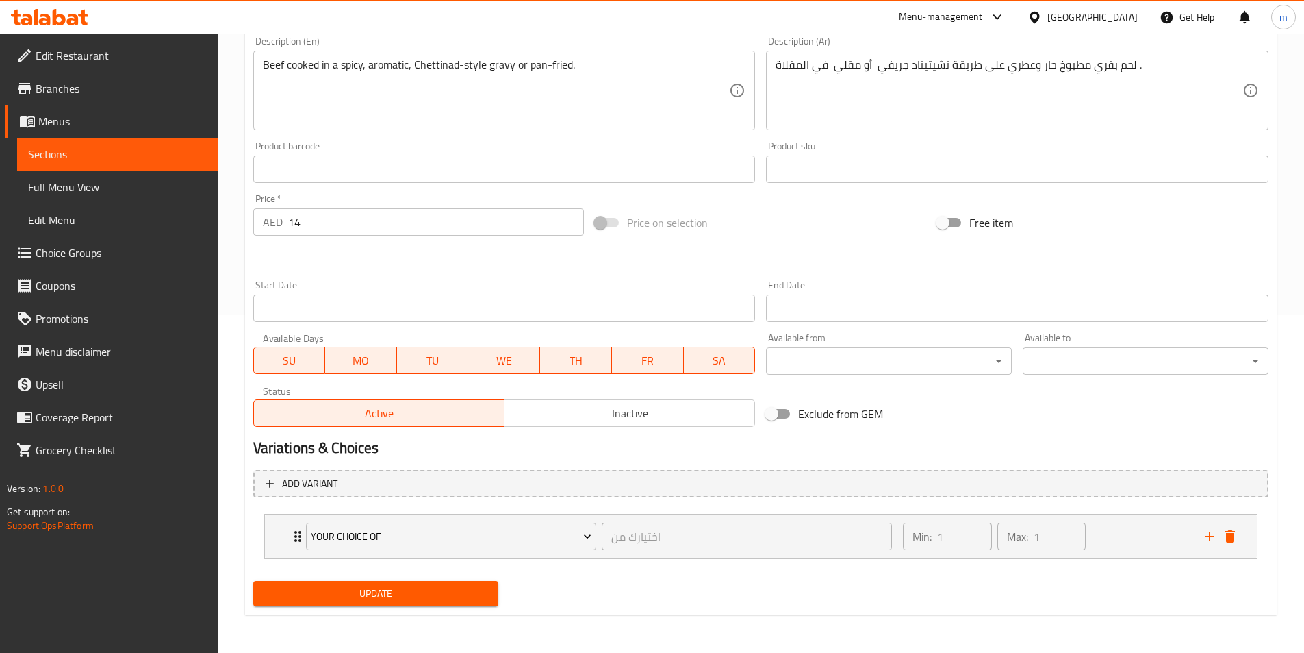
type input "ماسالا لحم بقري تشيتيناد / فراي"
click at [435, 587] on span "Update" at bounding box center [376, 593] width 224 height 17
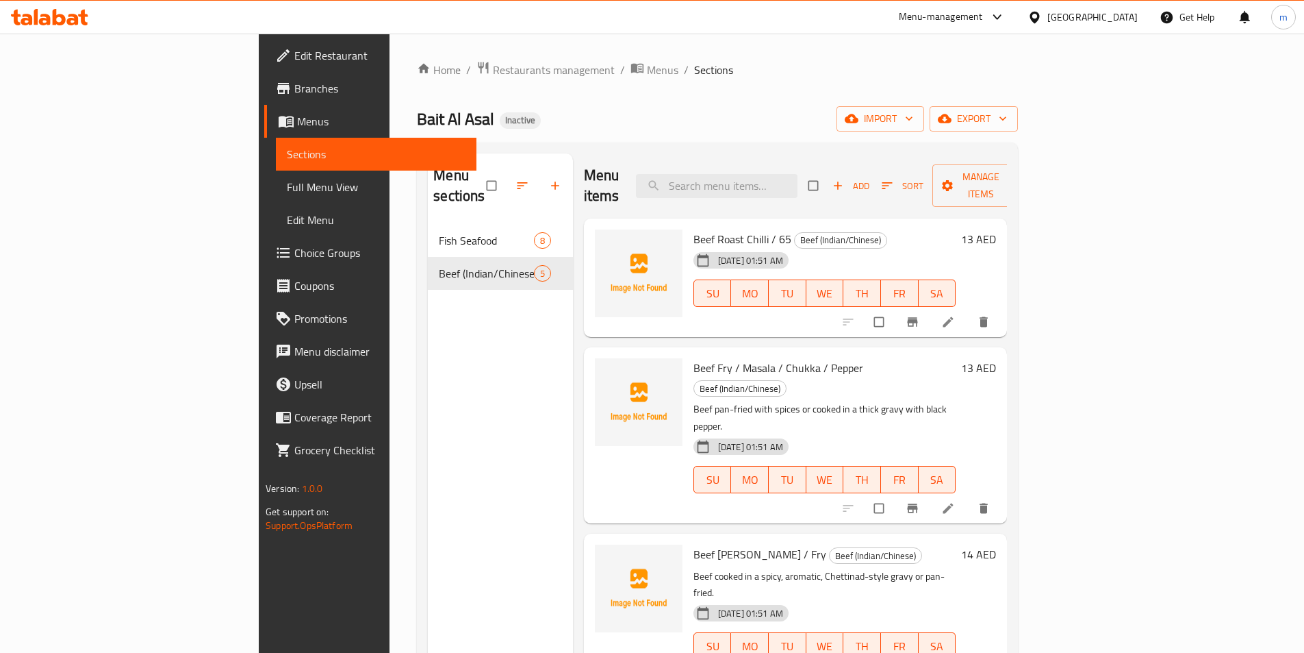
click at [287, 190] on span "Full Menu View" at bounding box center [376, 187] width 179 height 16
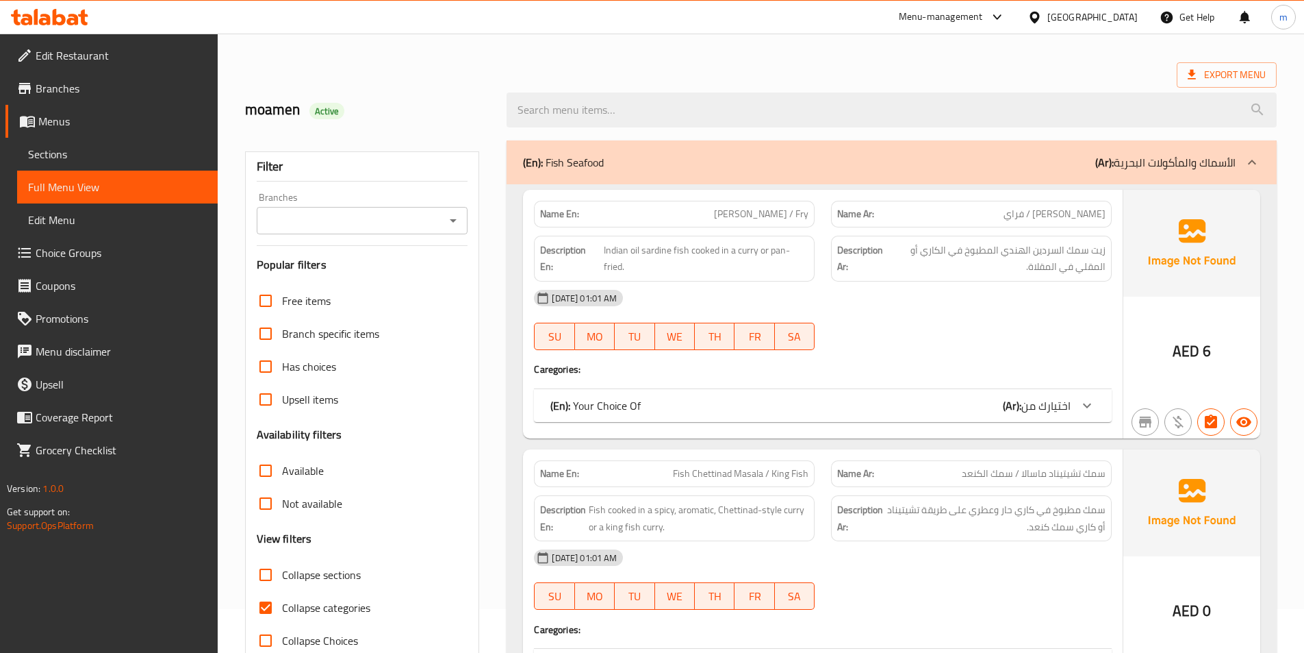
scroll to position [68, 0]
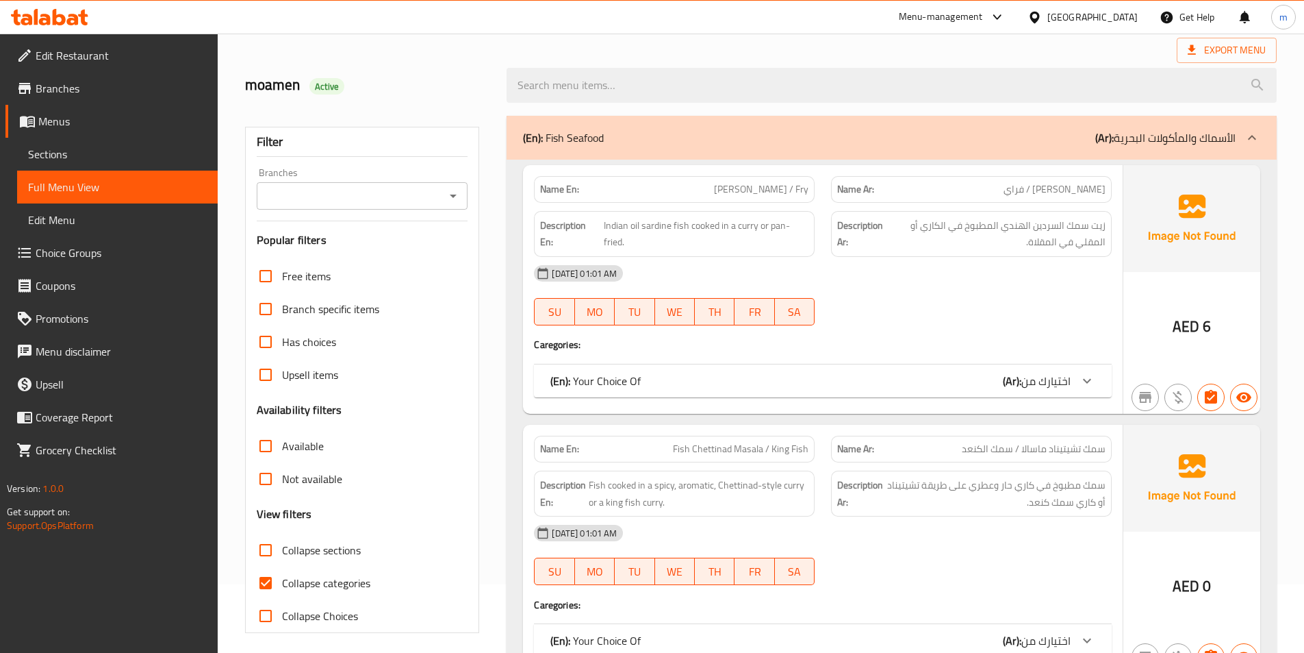
click at [1061, 383] on span "اختيارك من" at bounding box center [1046, 380] width 49 height 21
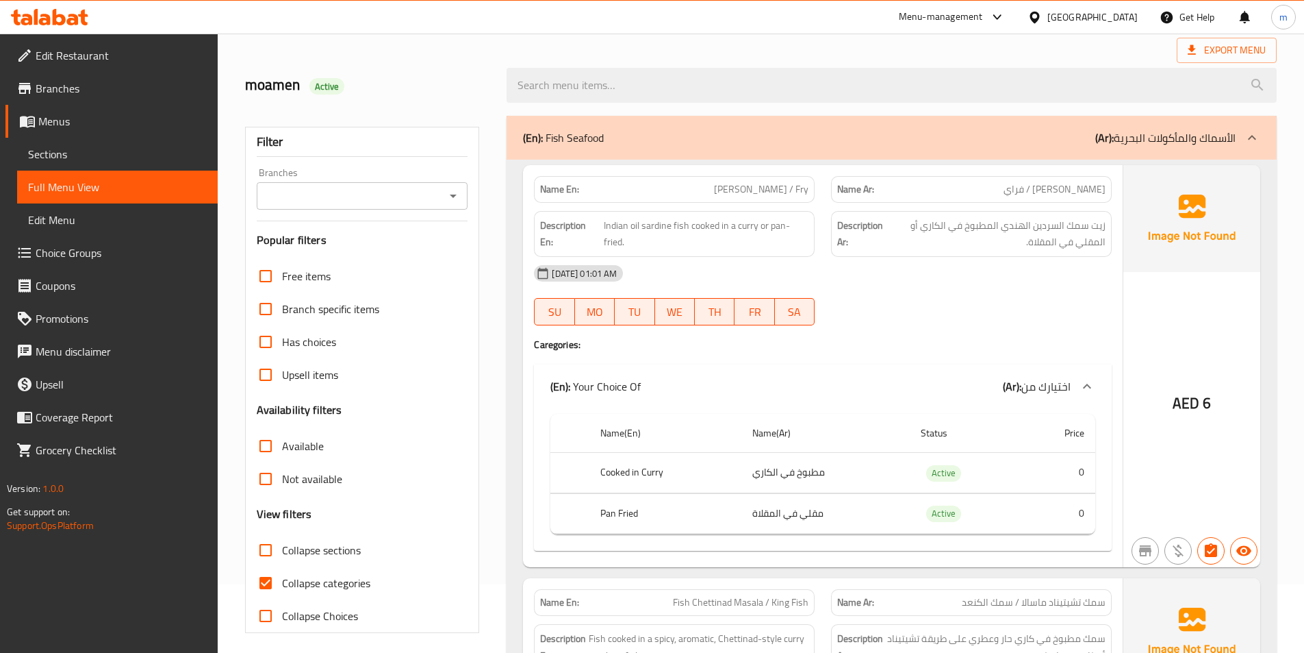
click at [913, 134] on div "(En): Fish Seafood (Ar): الأسماك والمأكولات البحرية" at bounding box center [879, 137] width 713 height 16
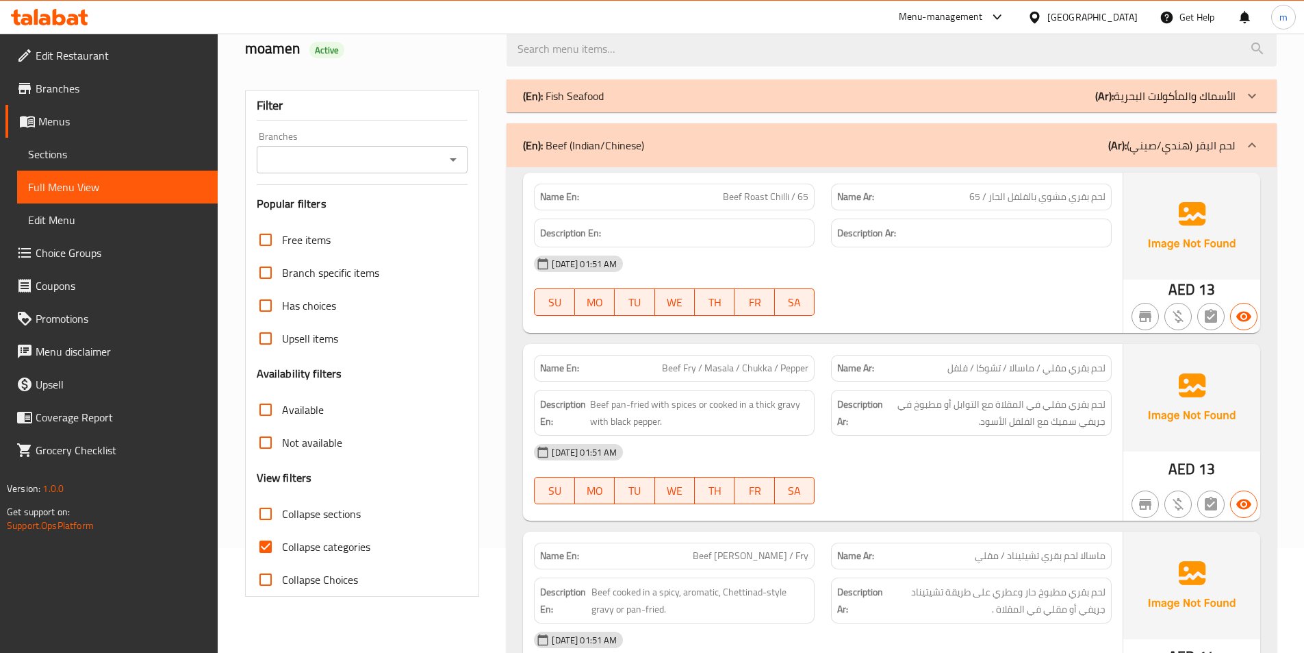
scroll to position [137, 0]
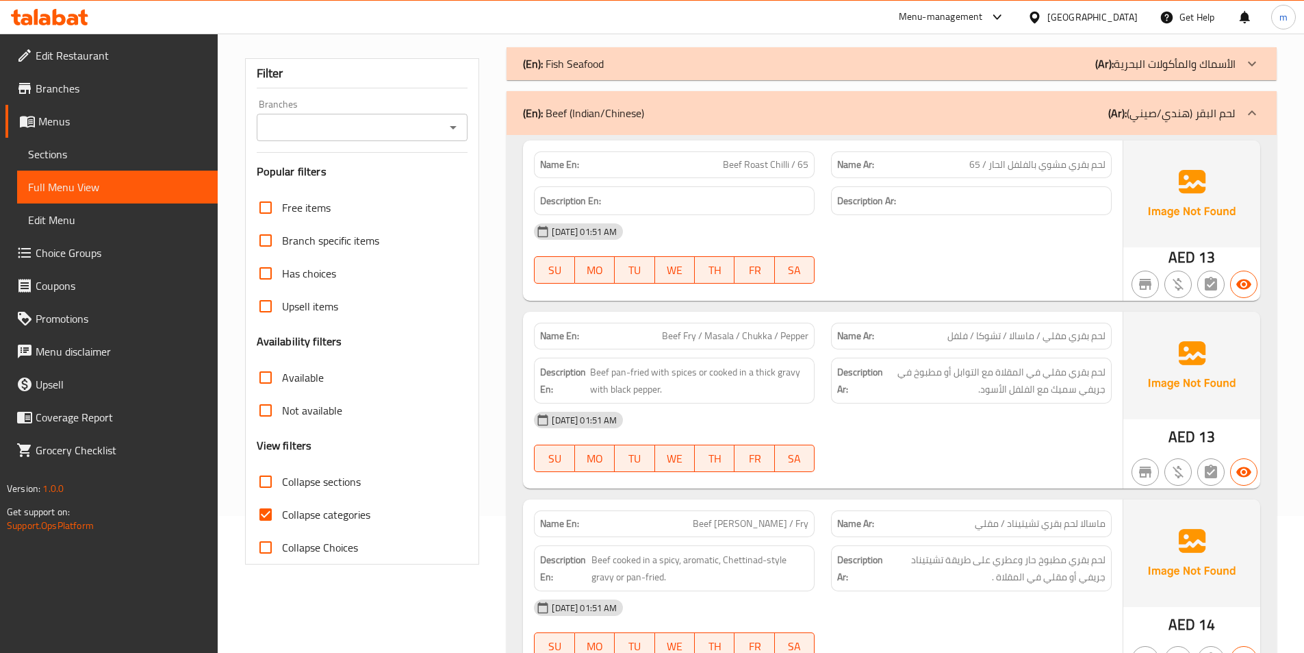
click at [366, 515] on span "Collapse categories" at bounding box center [326, 514] width 88 height 16
click at [282, 515] on input "Collapse categories" at bounding box center [265, 514] width 33 height 33
checkbox input "false"
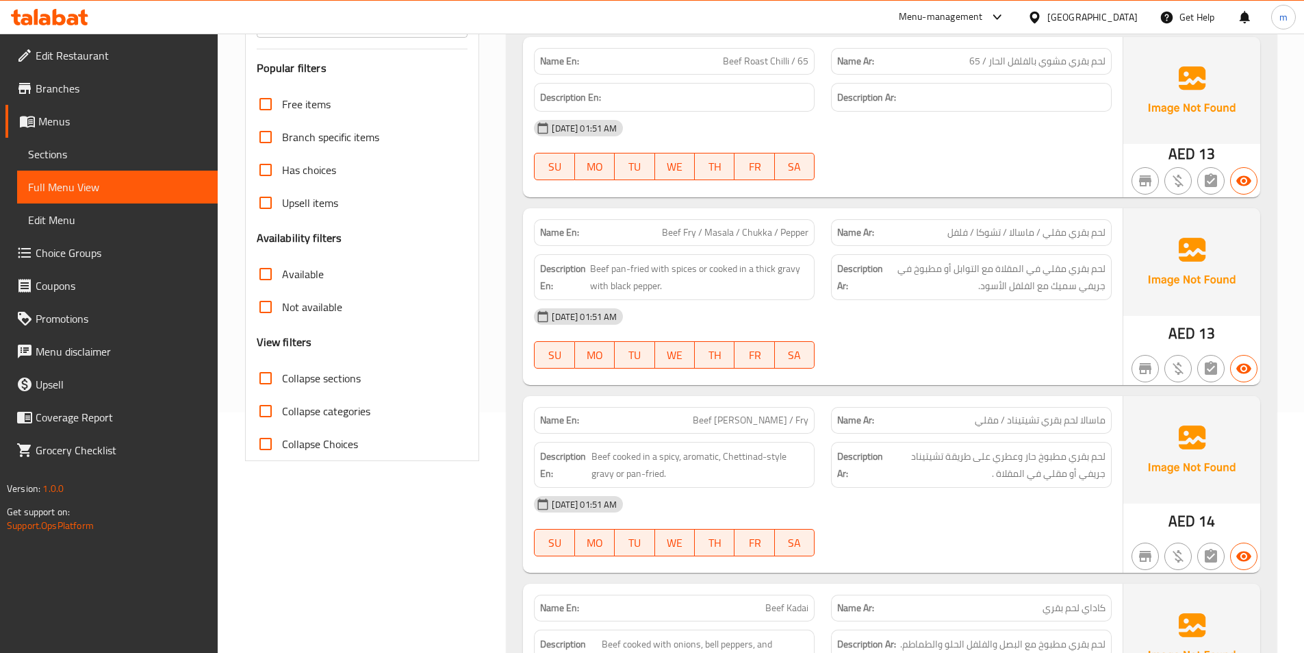
scroll to position [274, 0]
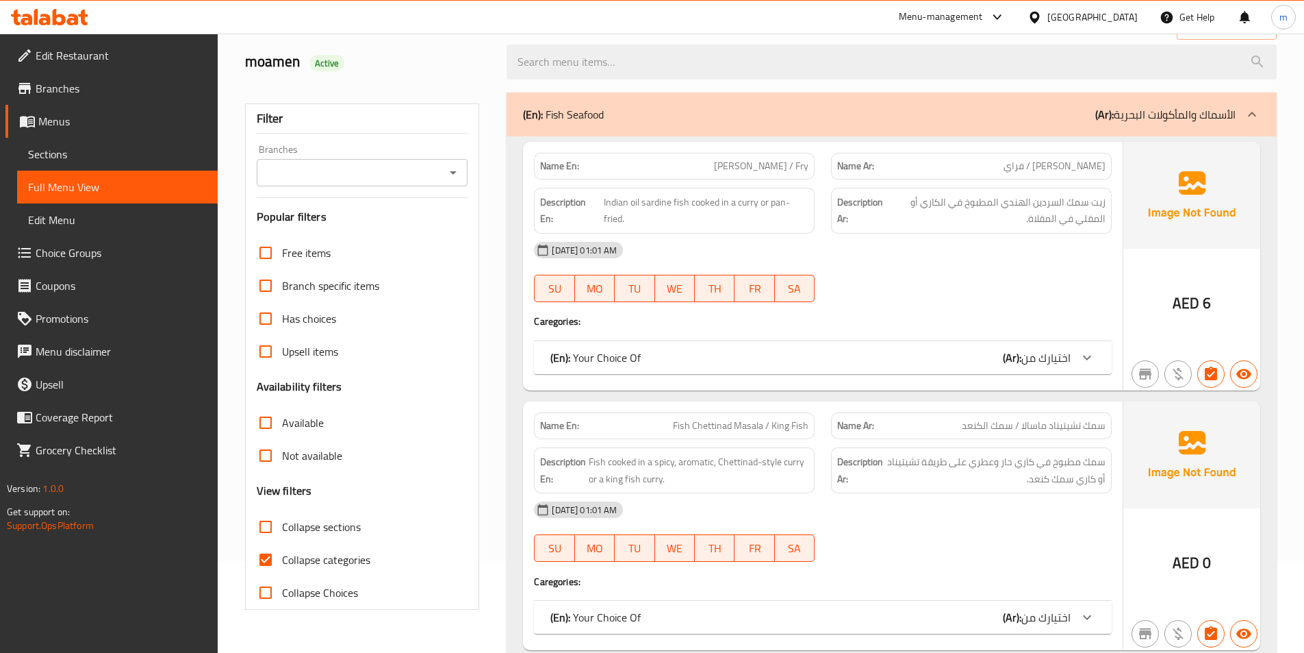
scroll to position [68, 0]
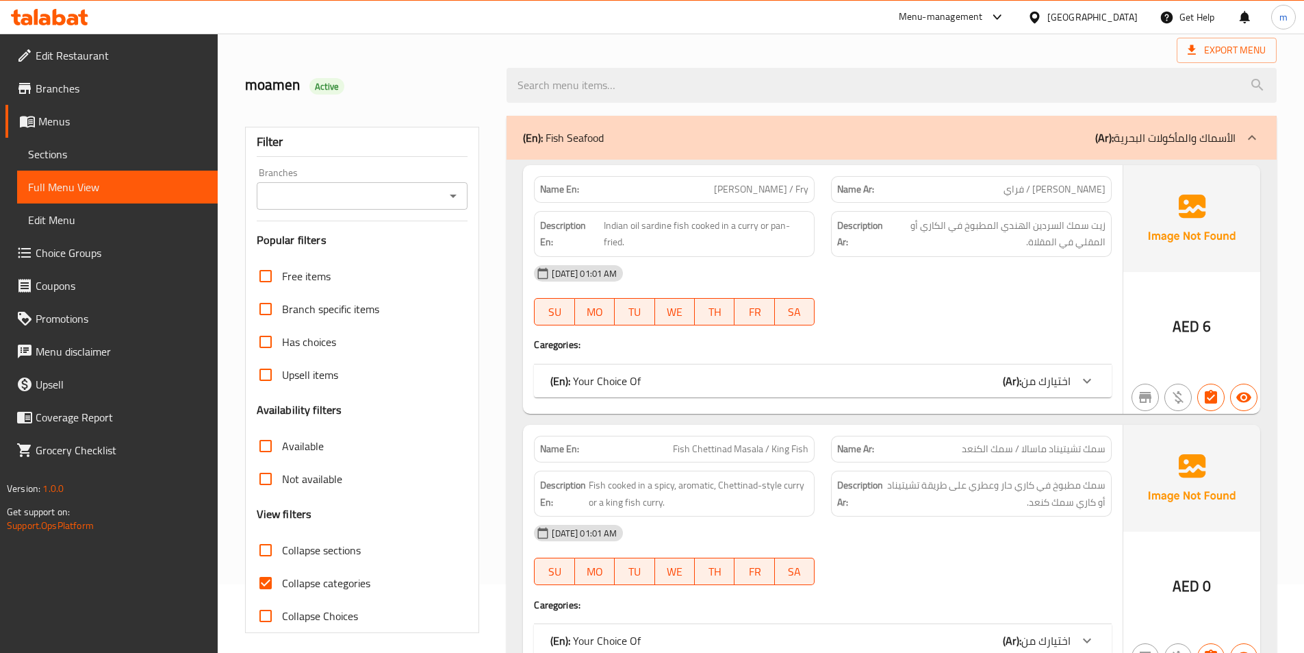
click at [321, 550] on span "Collapse sections" at bounding box center [321, 550] width 79 height 16
click at [282, 550] on input "Collapse sections" at bounding box center [265, 549] width 33 height 33
checkbox input "true"
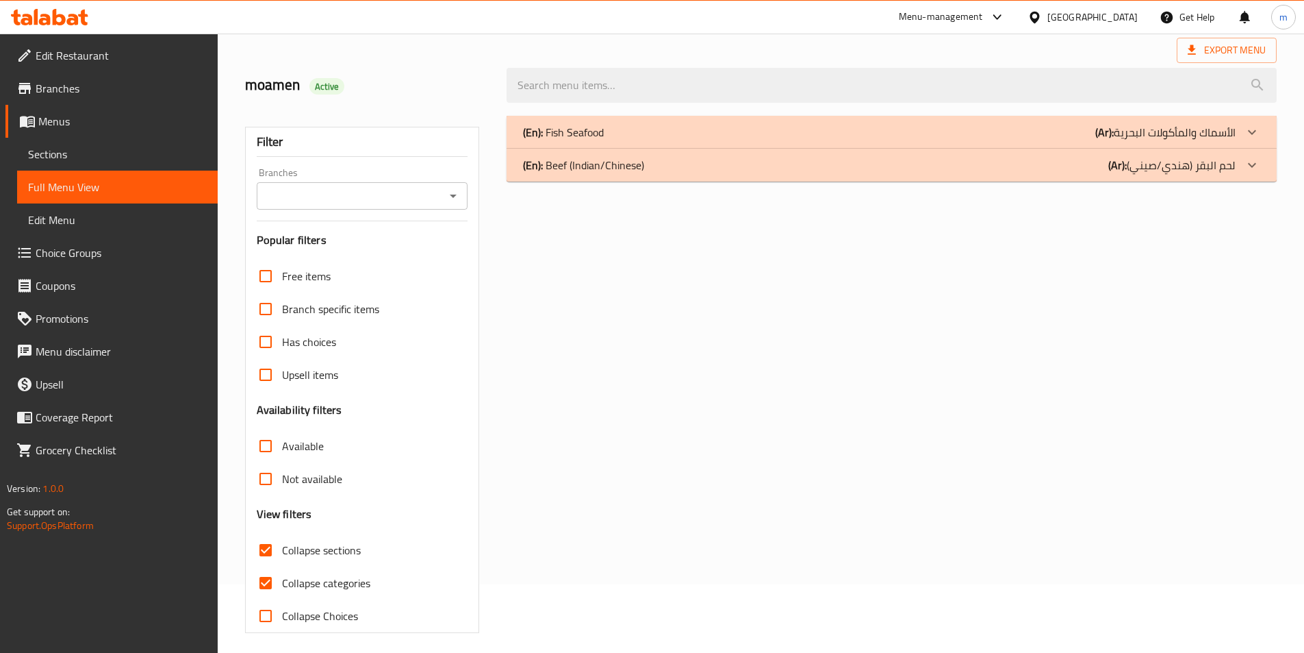
click at [354, 581] on span "Collapse categories" at bounding box center [326, 582] width 88 height 16
click at [282, 581] on input "Collapse categories" at bounding box center [265, 582] width 33 height 33
checkbox input "false"
click at [962, 166] on div "(En): Beef (Indian/Chinese) (Ar): لحم البقر (هندي/صيني)" at bounding box center [879, 165] width 713 height 16
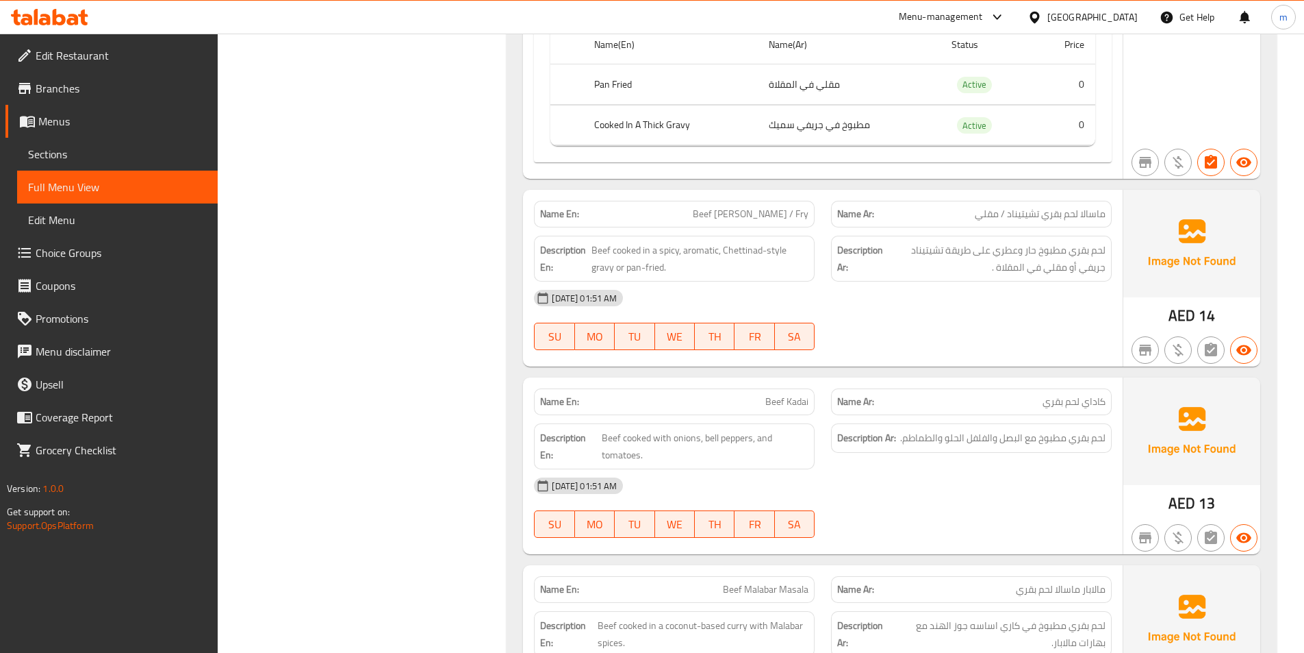
scroll to position [685, 0]
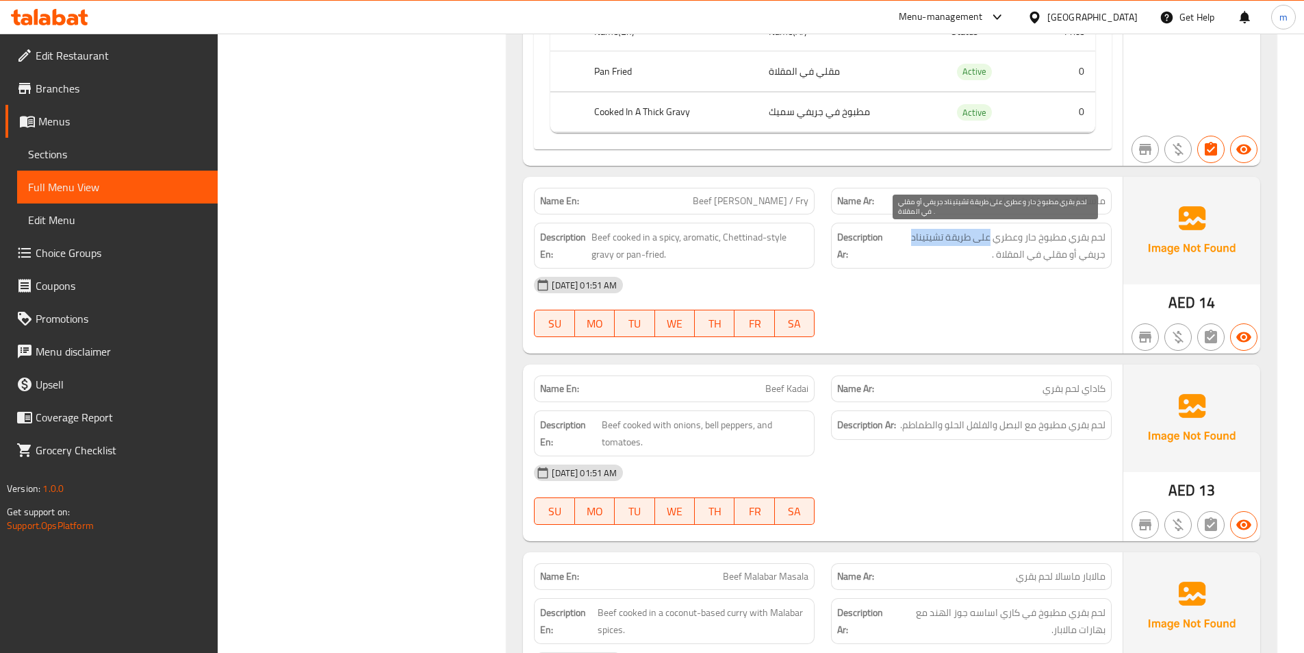
drag, startPoint x: 905, startPoint y: 240, endPoint x: 991, endPoint y: 242, distance: 85.6
click at [991, 242] on span "لحم بقري مطبوخ حار وعطري على طريقة تشيتيناد جريفي أو مقلي في المقلاة ." at bounding box center [996, 246] width 220 height 34
copy span "على طريقة تشيتيناد"
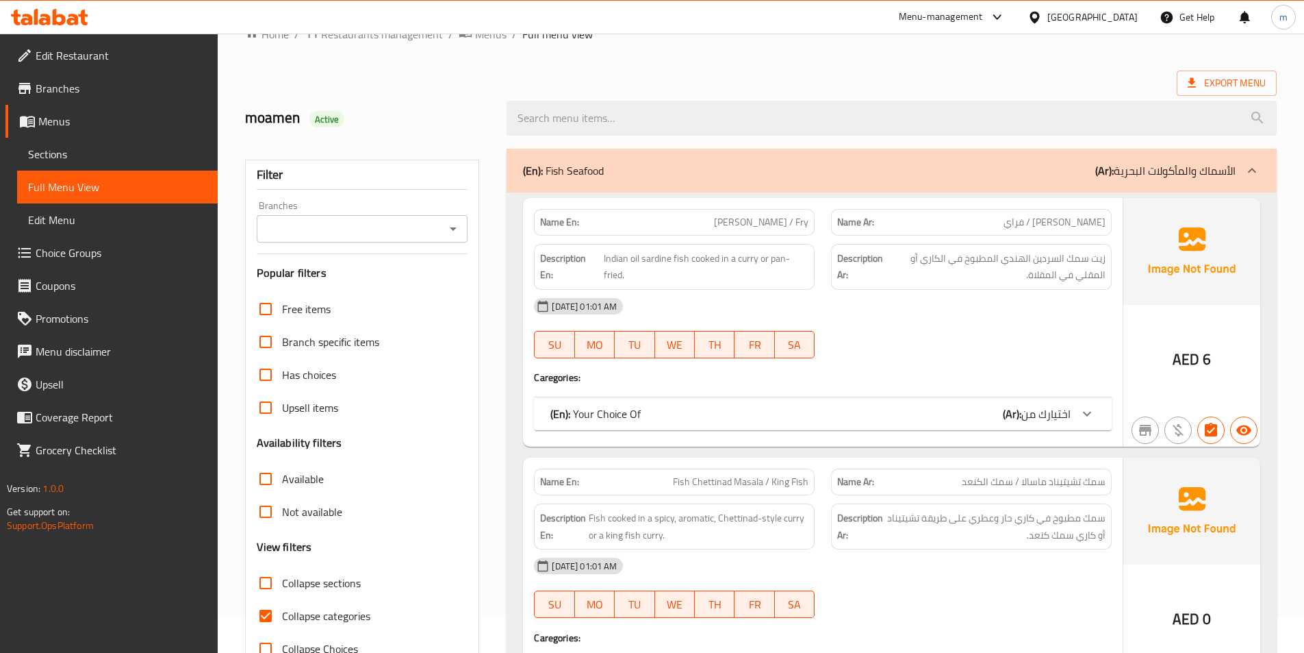
scroll to position [68, 0]
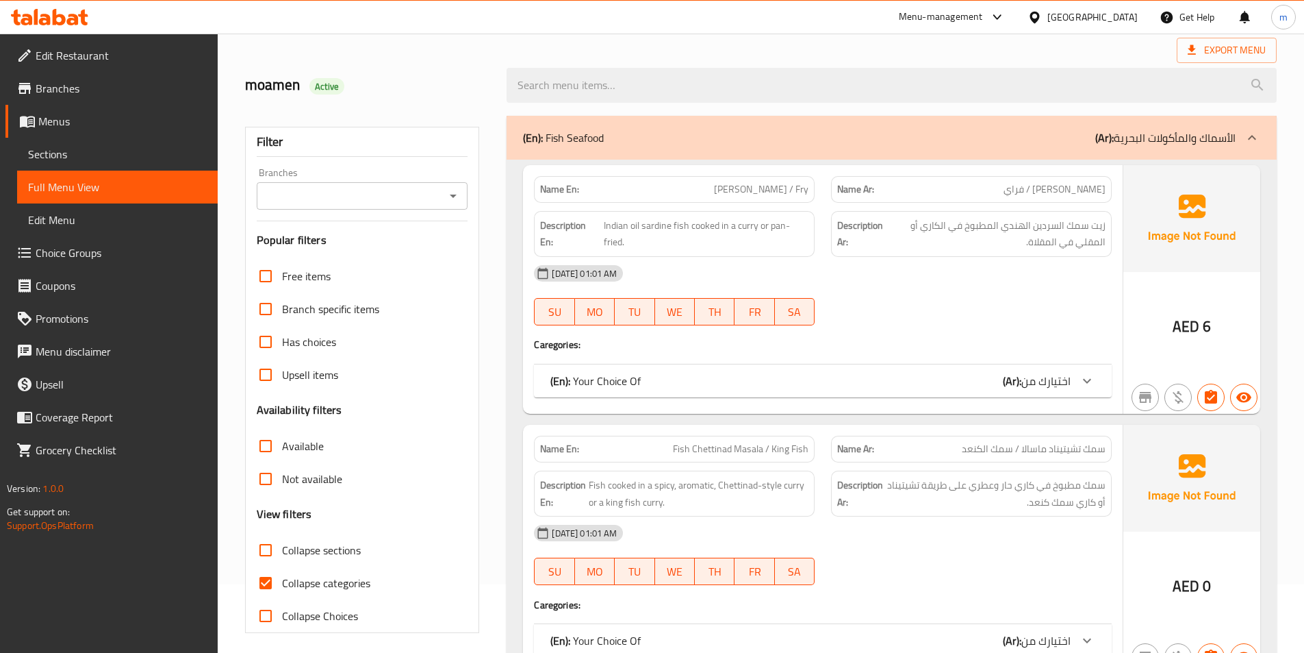
click at [317, 547] on span "Collapse sections" at bounding box center [321, 550] width 79 height 16
click at [282, 547] on input "Collapse sections" at bounding box center [265, 549] width 33 height 33
checkbox input "true"
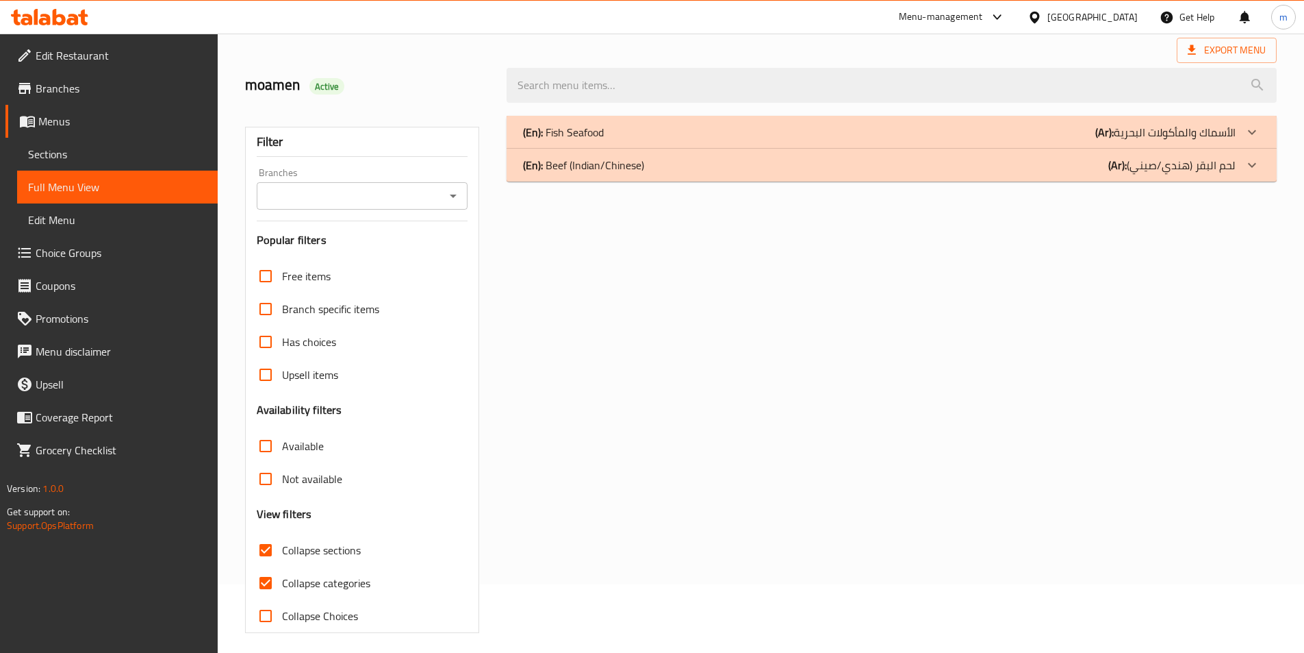
click at [324, 577] on span "Collapse categories" at bounding box center [326, 582] width 88 height 16
click at [282, 577] on input "Collapse categories" at bounding box center [265, 582] width 33 height 33
checkbox input "false"
click at [1056, 172] on div "(En): Beef (Indian/Chinese) (Ar): لحم البقر (هندي/صيني)" at bounding box center [879, 165] width 713 height 16
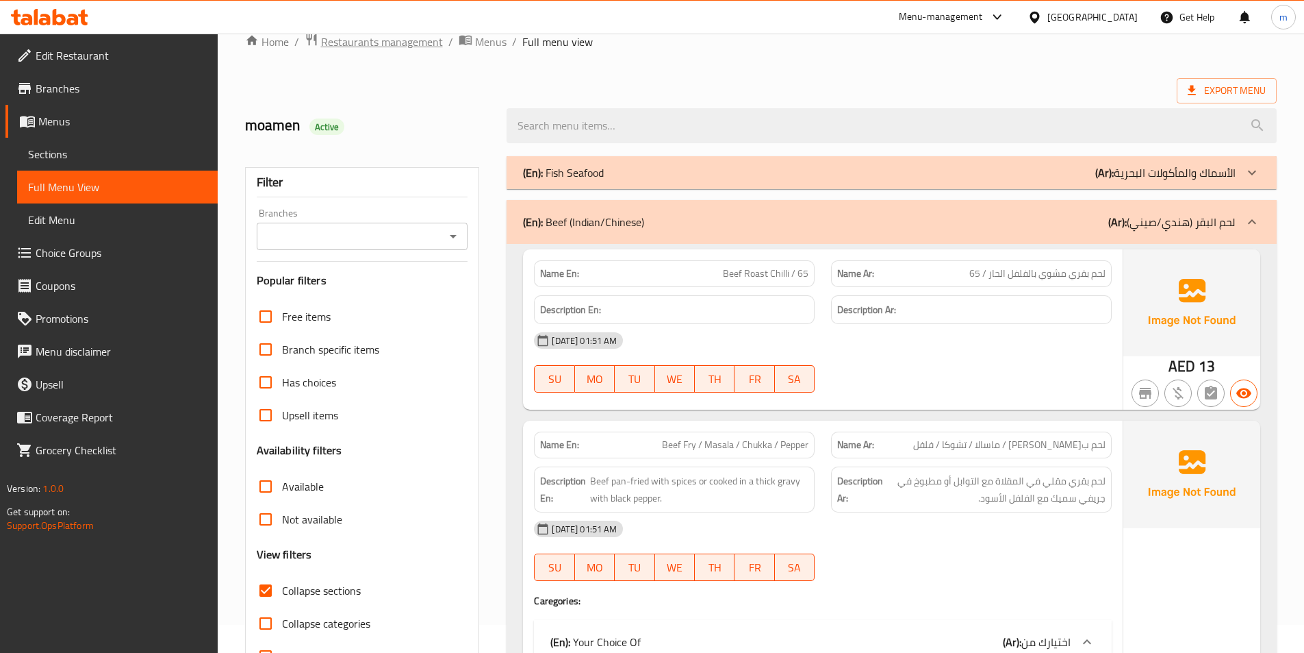
scroll to position [0, 0]
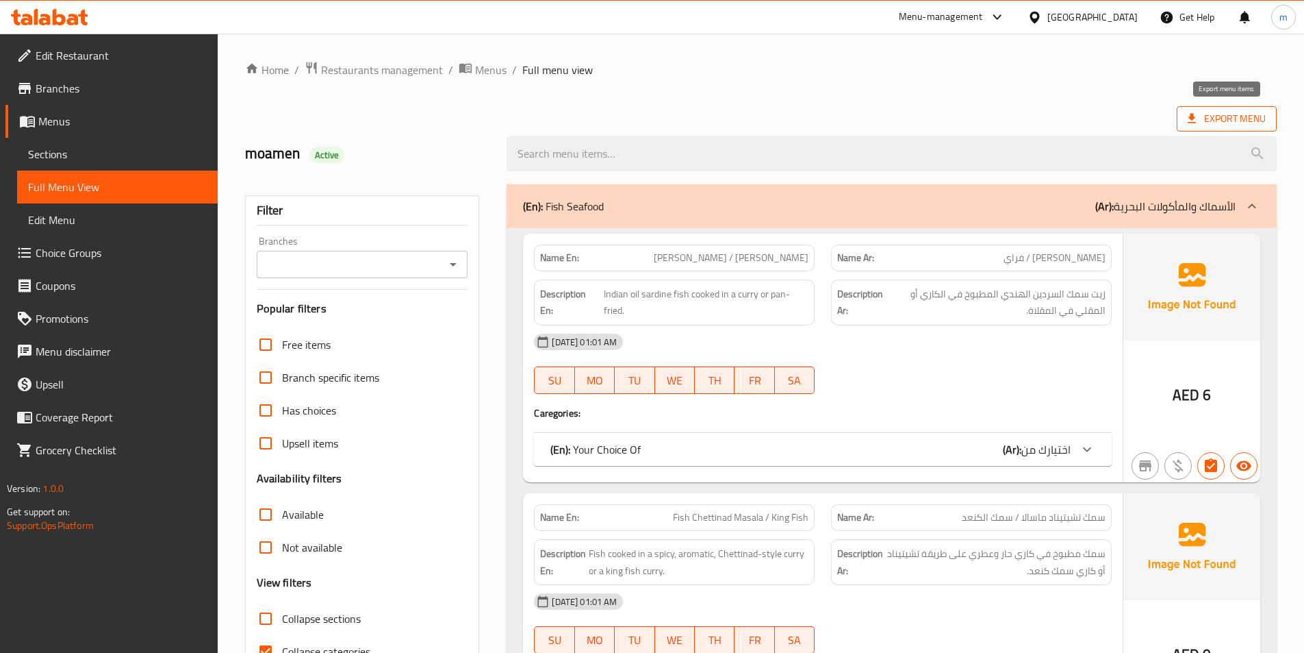
click at [1214, 126] on span "Export Menu" at bounding box center [1227, 118] width 78 height 17
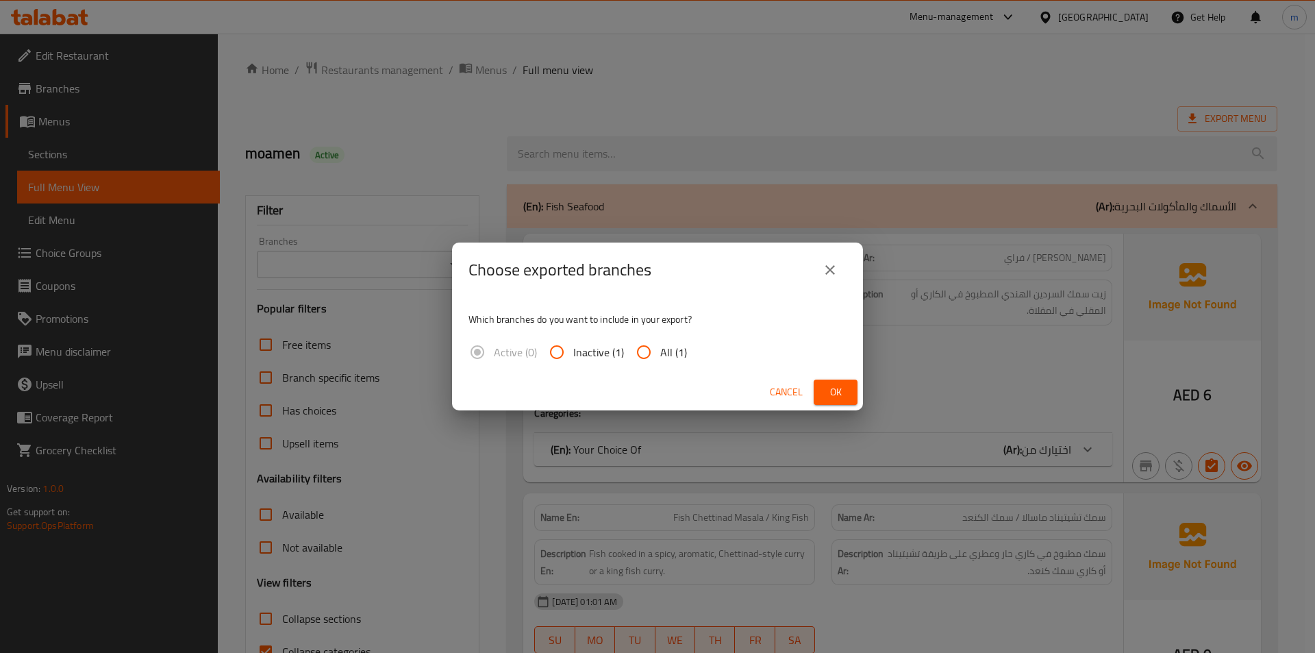
click at [647, 349] on input "All (1)" at bounding box center [643, 351] width 33 height 33
radio input "true"
click at [838, 394] on span "Ok" at bounding box center [835, 391] width 22 height 17
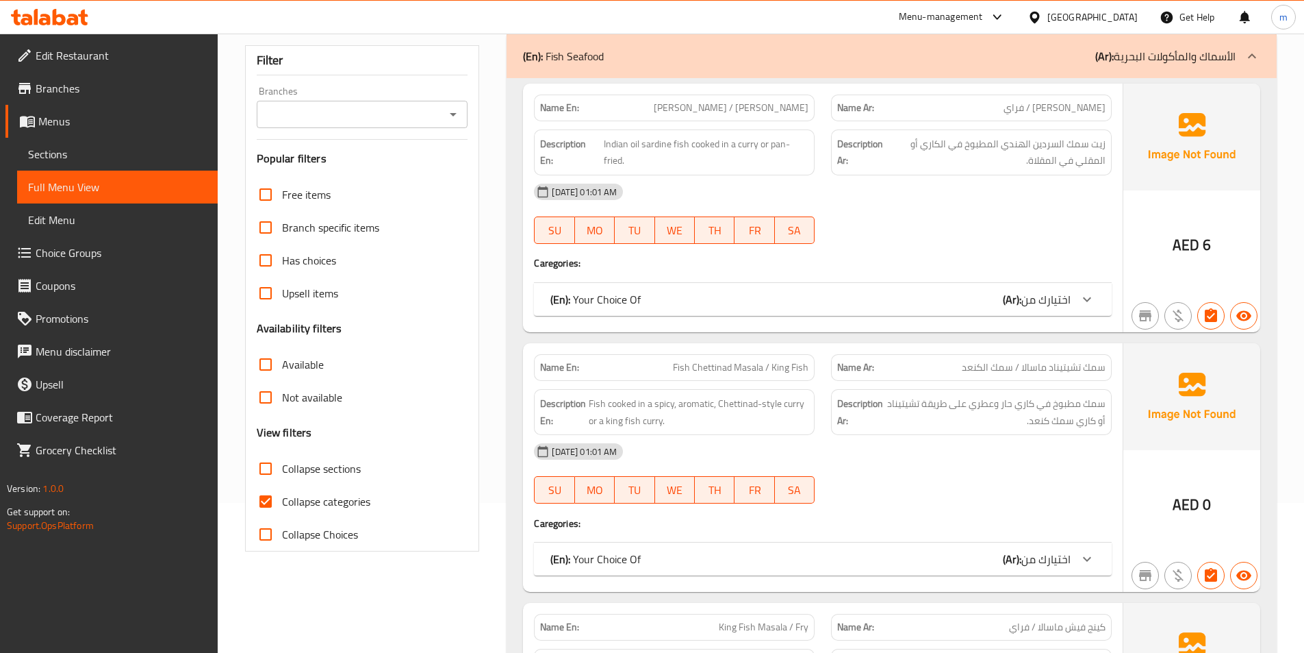
scroll to position [68, 0]
